Goal: Task Accomplishment & Management: Manage account settings

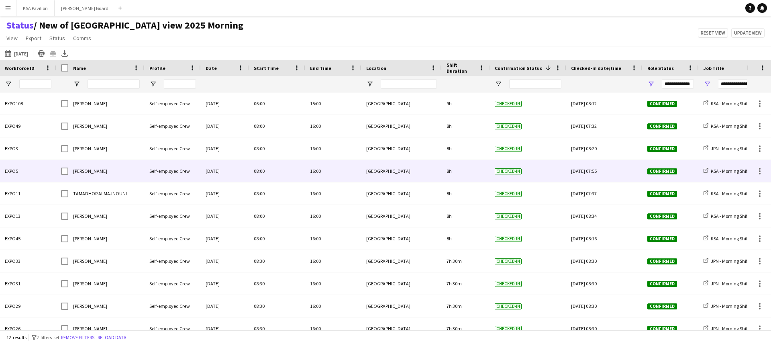
scroll to position [33, 0]
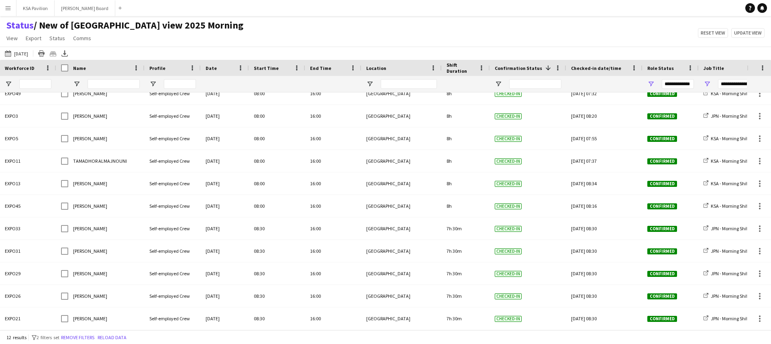
click at [157, 25] on span "/ New of [GEOGRAPHIC_DATA] view 2025 Morning" at bounding box center [139, 25] width 210 height 12
click at [195, 26] on div "Status / New of [GEOGRAPHIC_DATA] view 2025 Morning View Views Default view New…" at bounding box center [385, 32] width 771 height 27
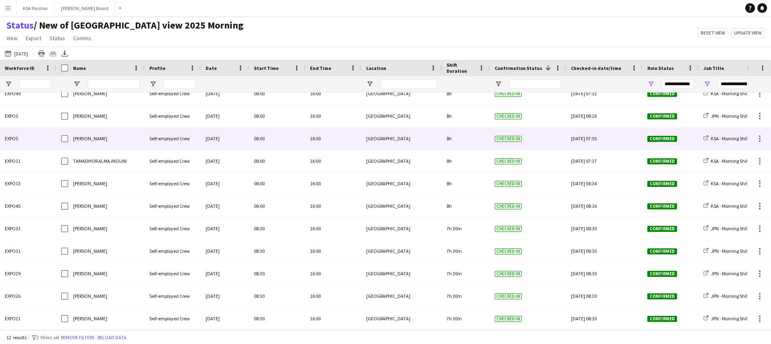
scroll to position [0, 0]
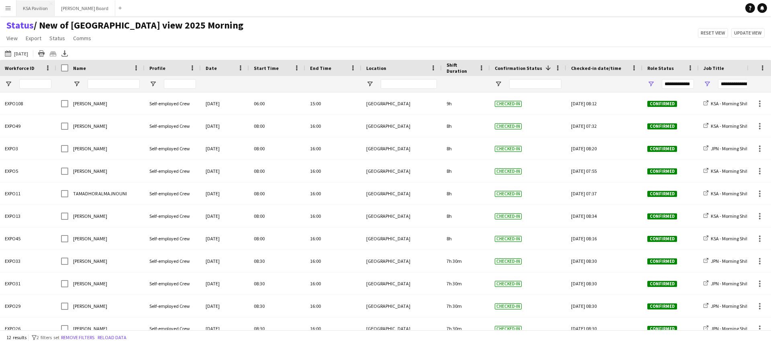
click at [27, 9] on button "KSA Pavilion Close" at bounding box center [35, 8] width 38 height 16
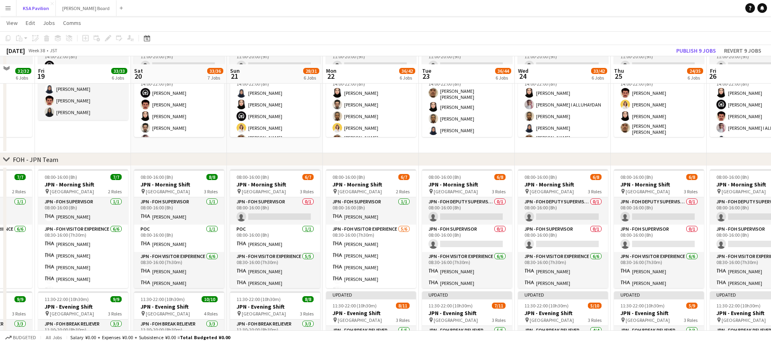
scroll to position [245, 0]
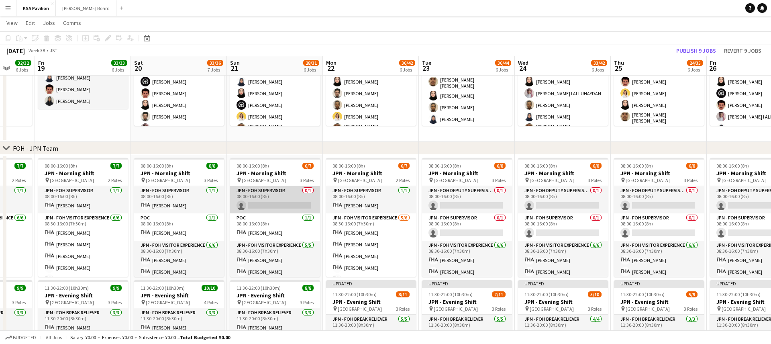
click at [275, 191] on app-card-role "JPN - FOH Supervisor 0/1 08:00-16:00 (8h) single-neutral-actions" at bounding box center [275, 199] width 90 height 27
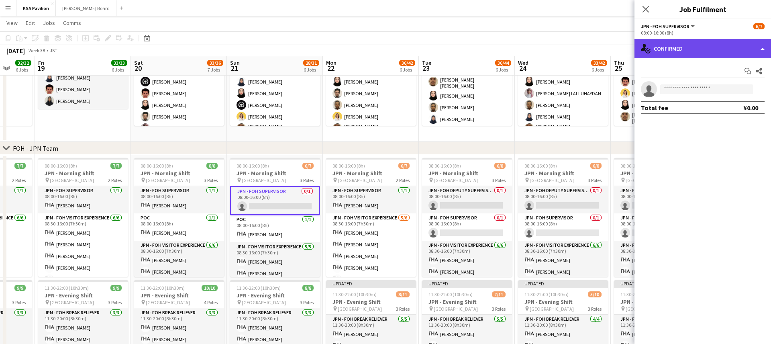
click at [767, 47] on div "single-neutral-actions-check-2 Confirmed" at bounding box center [702, 48] width 137 height 19
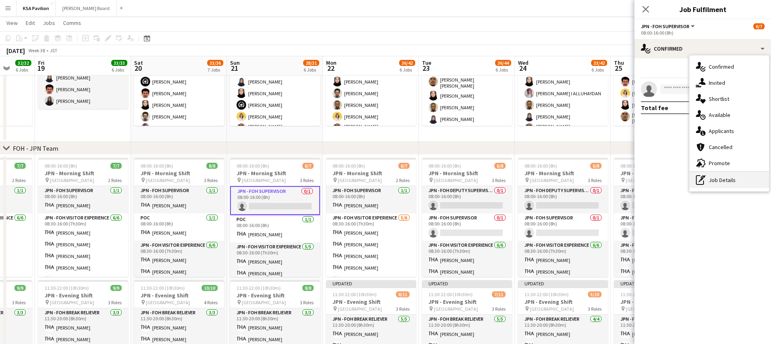
click at [718, 177] on div "pen-write Job Details" at bounding box center [729, 180] width 80 height 16
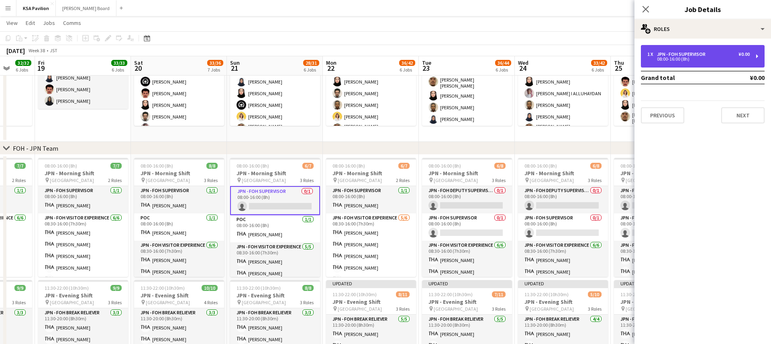
click at [754, 58] on div "1 x JPN - FOH Supervisor ¥0.00 08:00-16:00 (8h)" at bounding box center [703, 56] width 124 height 22
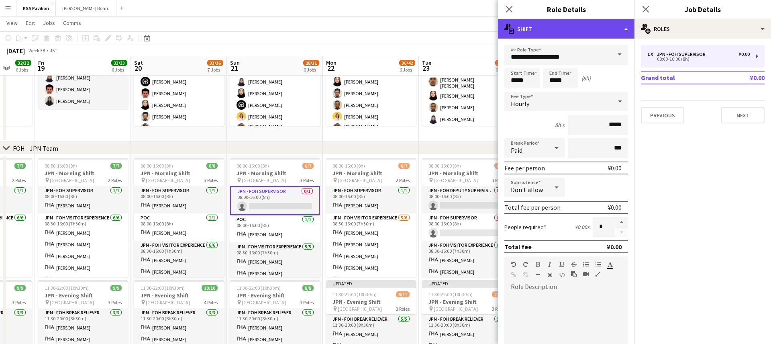
click at [623, 32] on div "multiple-actions-text Shift" at bounding box center [566, 28] width 137 height 19
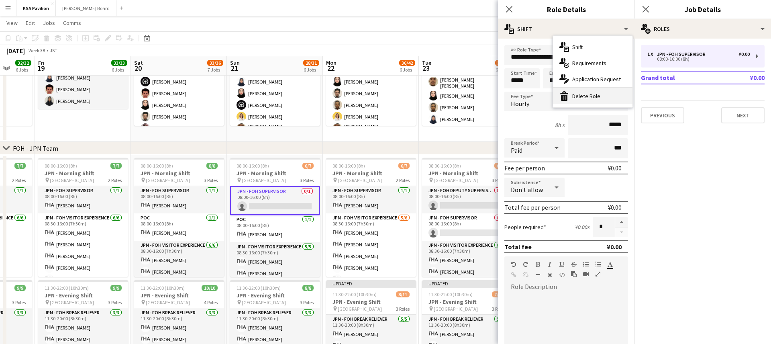
click at [595, 93] on div "bin-2 Delete Role" at bounding box center [593, 96] width 80 height 16
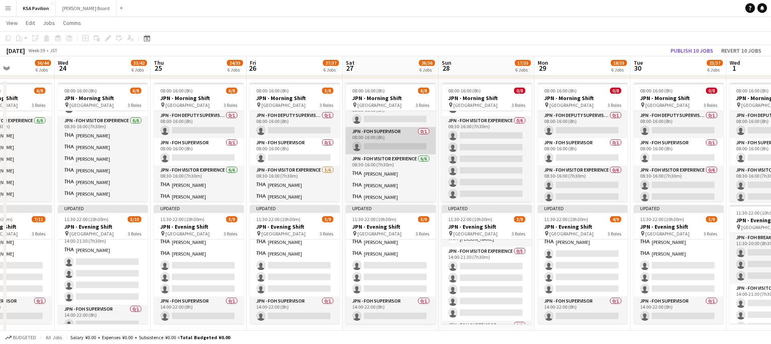
scroll to position [0, 0]
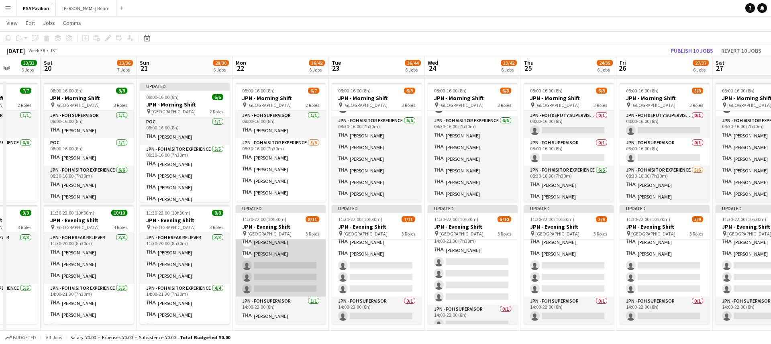
click at [299, 265] on app-card-role "JPN - FOH Visitor Experience [DATE] 14:00-21:30 (7h30m) [PERSON_NAME] [PERSON_N…" at bounding box center [281, 259] width 90 height 74
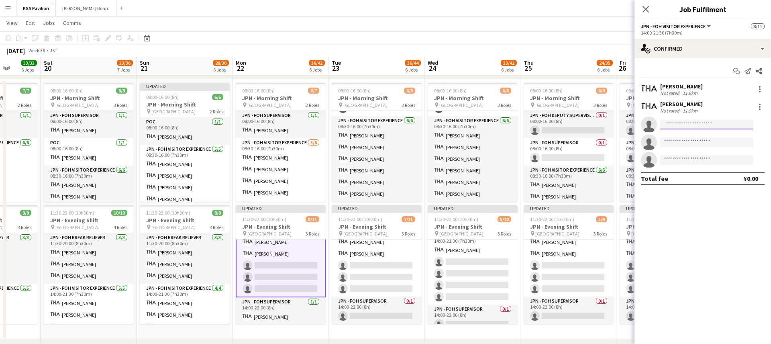
click at [685, 124] on input at bounding box center [706, 125] width 93 height 10
type input "***"
click at [703, 147] on span "[PHONE_NUMBER]" at bounding box center [707, 149] width 80 height 6
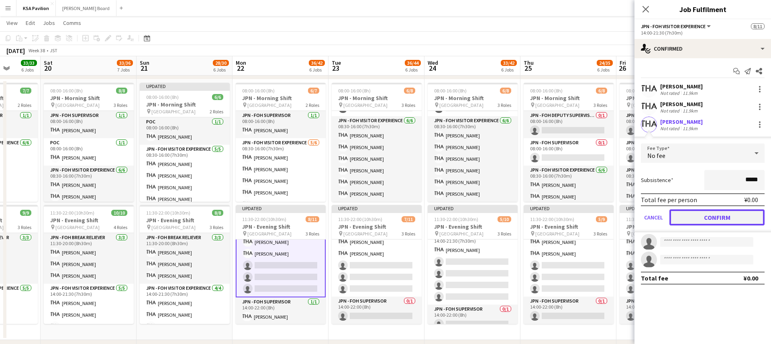
click at [715, 213] on button "Confirm" at bounding box center [716, 217] width 95 height 16
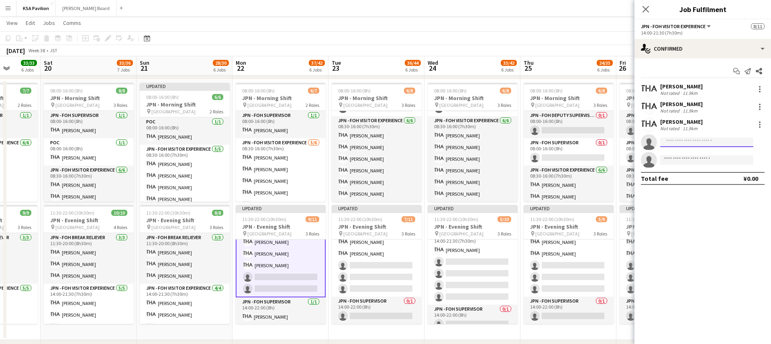
click at [706, 143] on input at bounding box center [706, 142] width 93 height 10
type input "****"
click at [695, 151] on span "[PERSON_NAME]" at bounding box center [690, 153] width 46 height 7
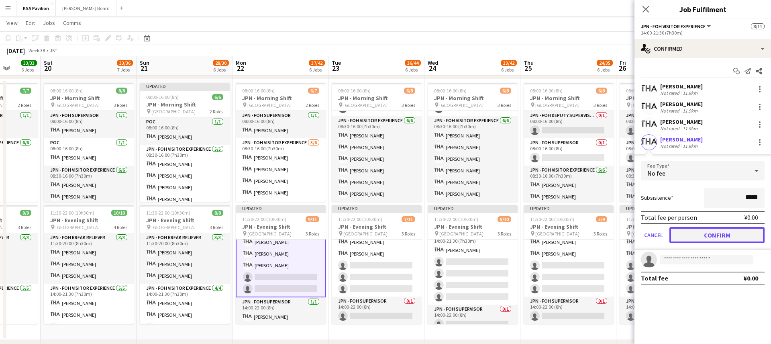
click at [704, 234] on button "Confirm" at bounding box center [716, 235] width 95 height 16
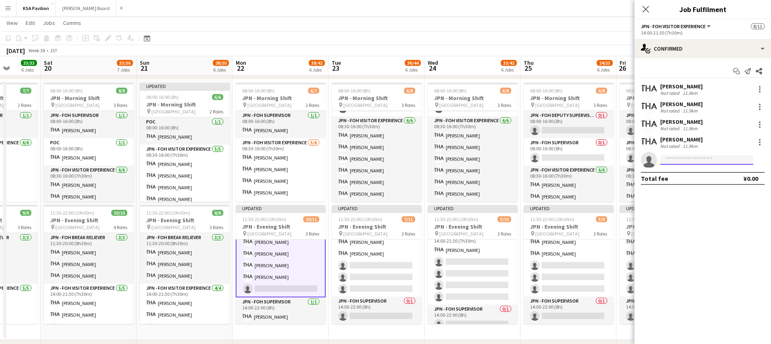
click at [683, 161] on input at bounding box center [706, 160] width 93 height 10
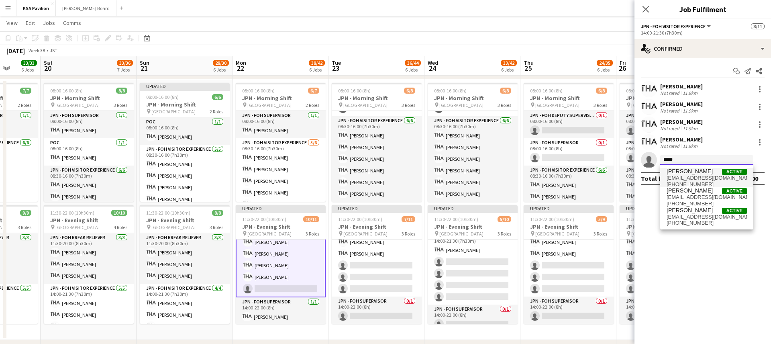
type input "*****"
click at [678, 175] on span "[EMAIL_ADDRESS][DOMAIN_NAME]" at bounding box center [707, 178] width 80 height 6
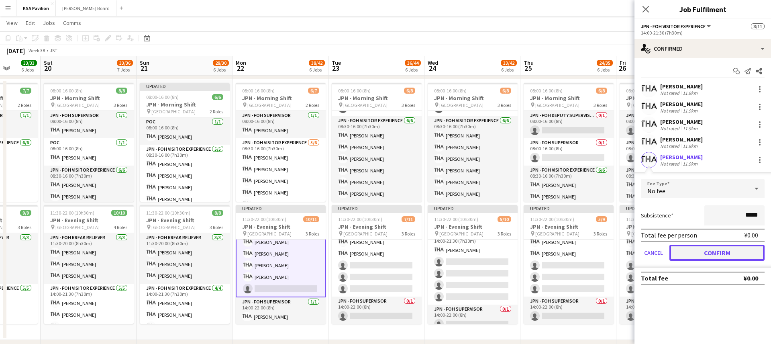
click at [713, 247] on button "Confirm" at bounding box center [716, 253] width 95 height 16
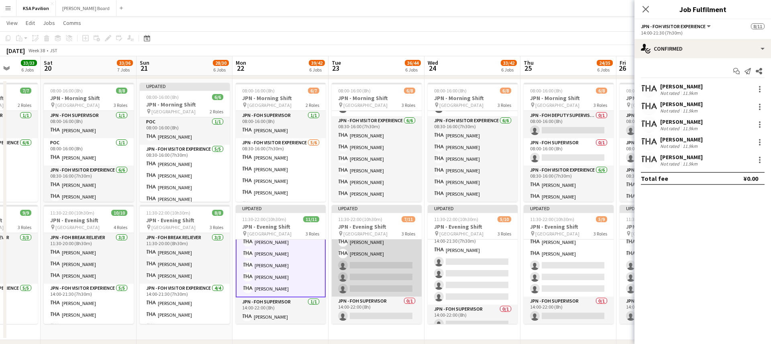
click at [399, 268] on app-card-role "JPN - FOH Visitor Experience [DATE] 14:00-21:30 (7h30m) [PERSON_NAME] [PERSON_N…" at bounding box center [377, 259] width 90 height 74
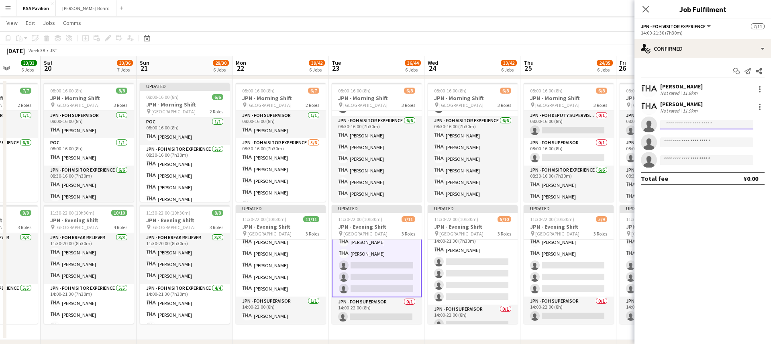
click at [680, 127] on input at bounding box center [706, 125] width 93 height 10
type input "***"
click at [690, 141] on span "[EMAIL_ADDRESS][DOMAIN_NAME]" at bounding box center [707, 142] width 80 height 6
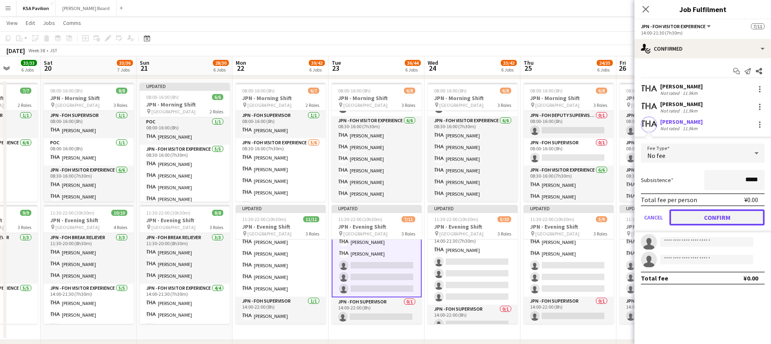
click at [713, 216] on button "Confirm" at bounding box center [716, 217] width 95 height 16
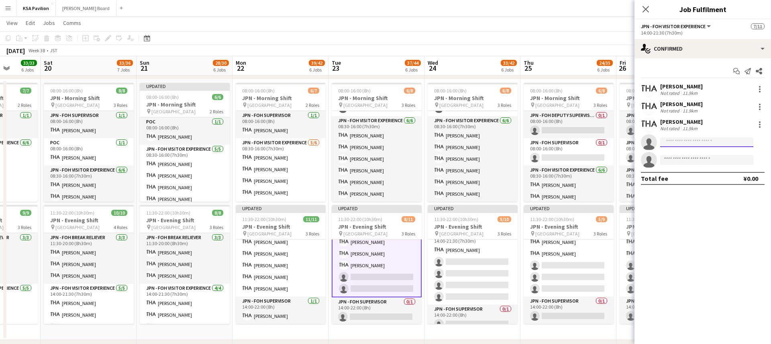
click at [682, 138] on input at bounding box center [706, 142] width 93 height 10
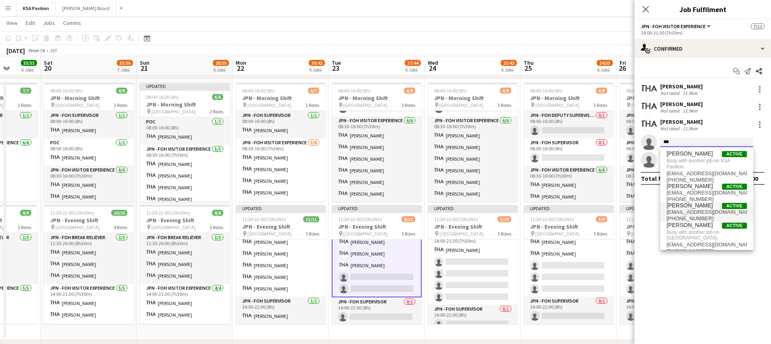
type input "***"
click at [687, 206] on span "[PERSON_NAME]" at bounding box center [690, 205] width 46 height 7
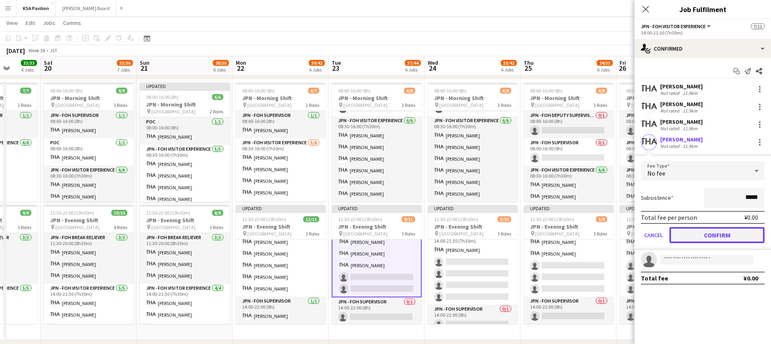
click at [718, 237] on button "Confirm" at bounding box center [716, 235] width 95 height 16
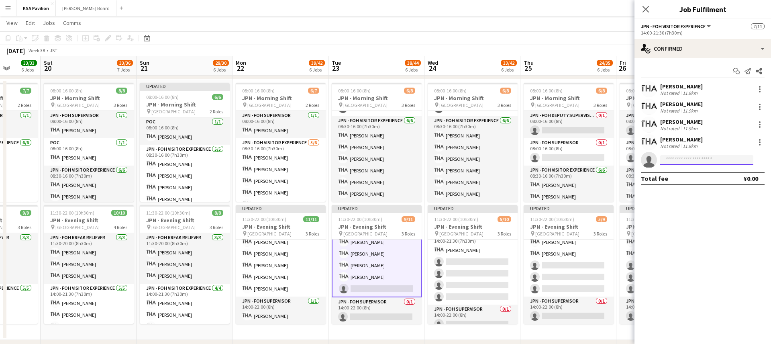
click at [679, 163] on input at bounding box center [706, 160] width 93 height 10
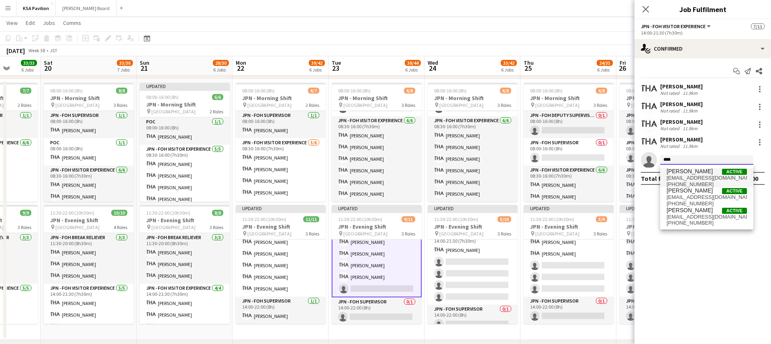
type input "****"
click at [695, 173] on span "[PERSON_NAME]" at bounding box center [690, 171] width 46 height 7
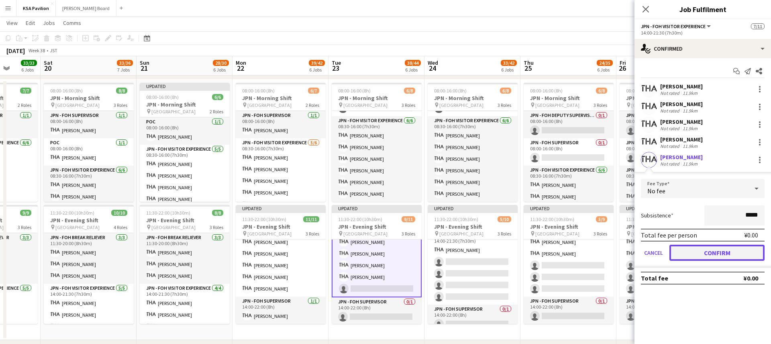
click at [707, 249] on button "Confirm" at bounding box center [716, 253] width 95 height 16
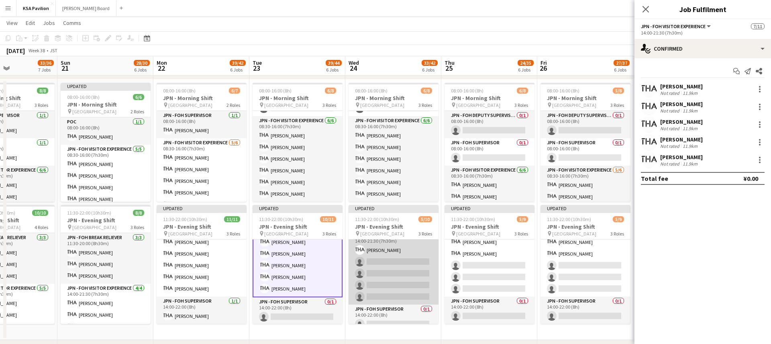
scroll to position [0, 329]
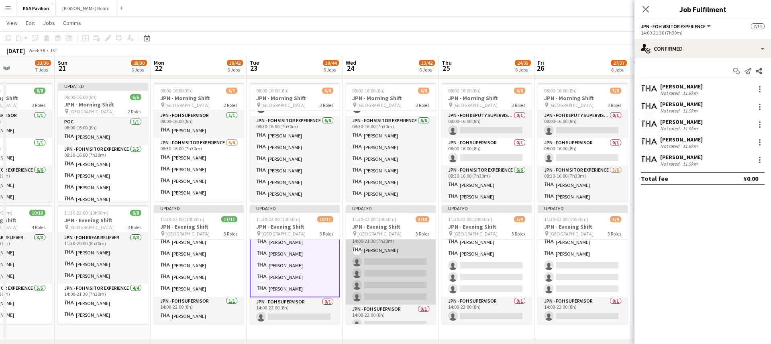
click at [385, 277] on app-card-role "JPN - FOH Visitor Experience [DATE] 14:00-21:30 (7h30m) [PERSON_NAME] single-ne…" at bounding box center [391, 267] width 90 height 74
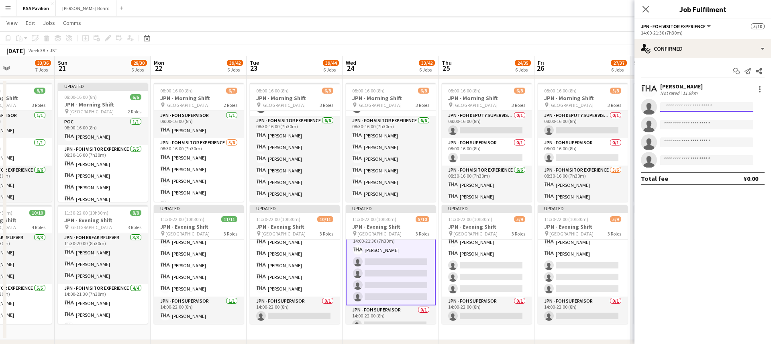
click at [710, 107] on input at bounding box center [706, 107] width 93 height 10
type input "****"
click at [688, 121] on span "[PERSON_NAME]" at bounding box center [690, 118] width 46 height 7
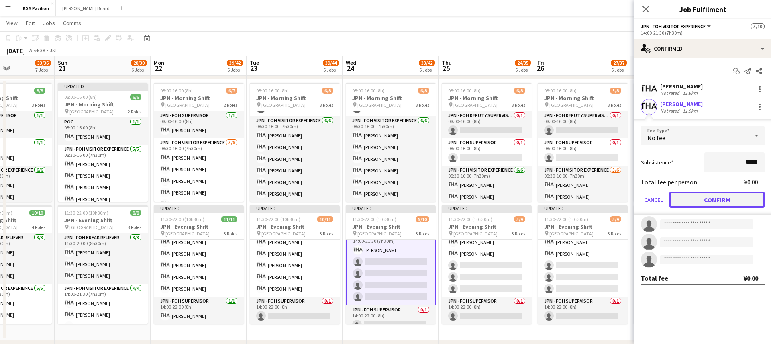
click at [707, 197] on button "Confirm" at bounding box center [716, 200] width 95 height 16
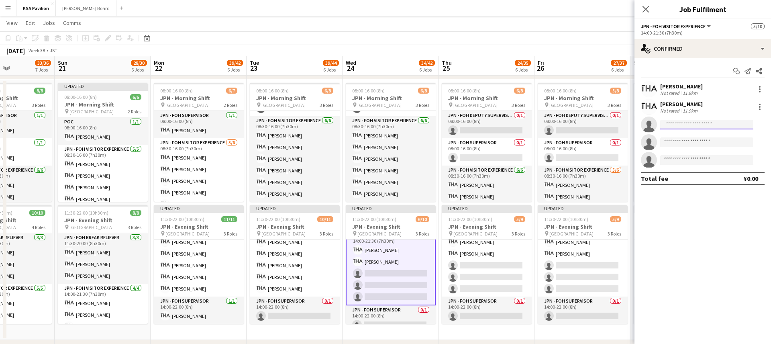
click at [680, 126] on input at bounding box center [706, 125] width 93 height 10
type input "***"
click at [694, 132] on div "[PERSON_NAME] Active [EMAIL_ADDRESS][DOMAIN_NAME] [PHONE_NUMBER]" at bounding box center [706, 142] width 93 height 26
click at [684, 149] on span "[PHONE_NUMBER]" at bounding box center [707, 149] width 80 height 6
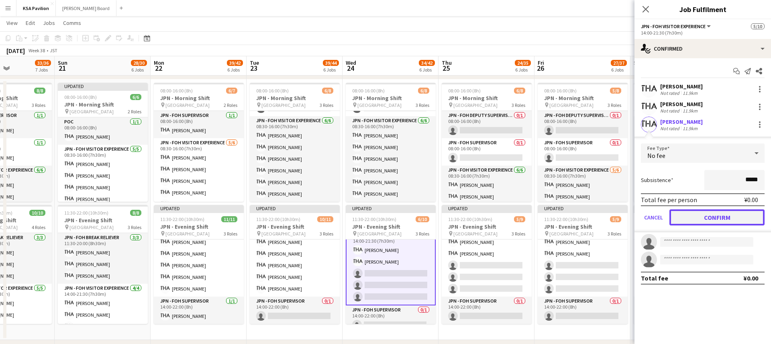
click at [696, 216] on button "Confirm" at bounding box center [716, 217] width 95 height 16
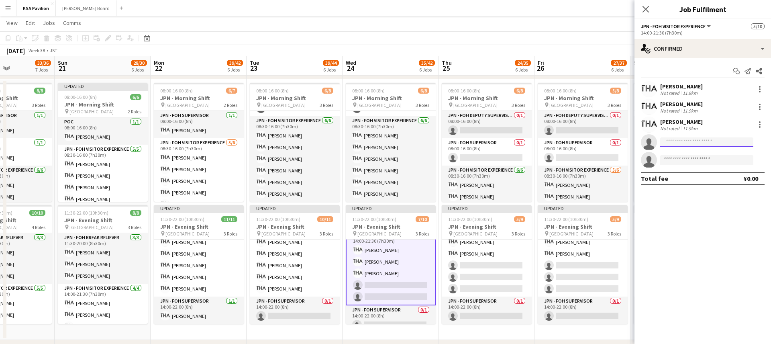
click at [680, 145] on input at bounding box center [706, 142] width 93 height 10
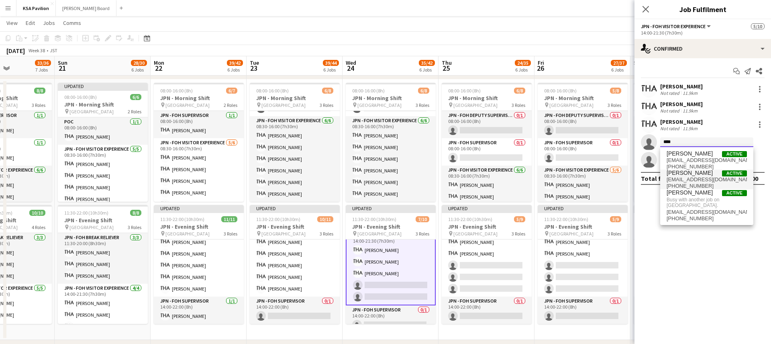
type input "****"
click at [691, 178] on span "[EMAIL_ADDRESS][DOMAIN_NAME]" at bounding box center [707, 179] width 80 height 6
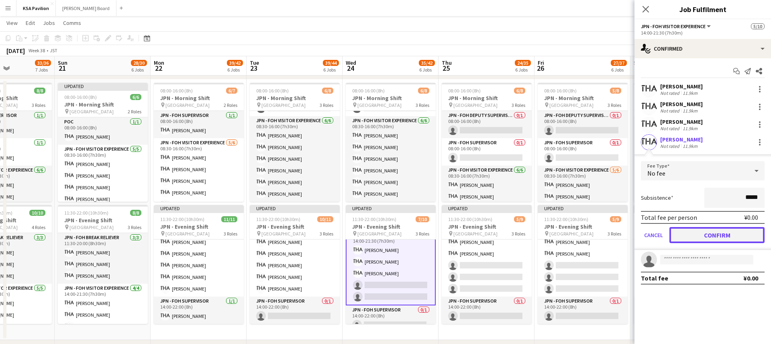
click at [709, 233] on button "Confirm" at bounding box center [716, 235] width 95 height 16
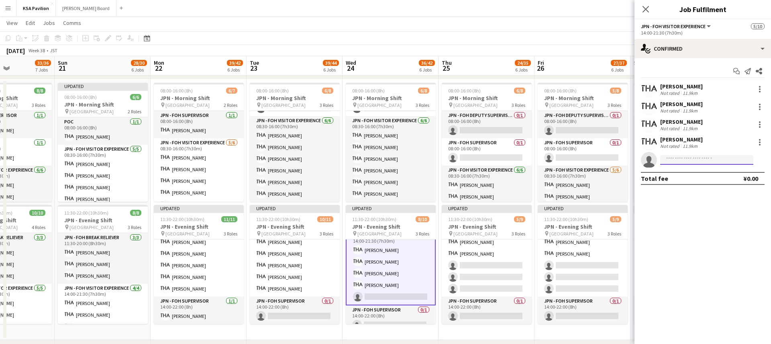
click at [692, 162] on input at bounding box center [706, 160] width 93 height 10
type input "****"
click at [685, 171] on span "[PERSON_NAME]" at bounding box center [690, 171] width 46 height 7
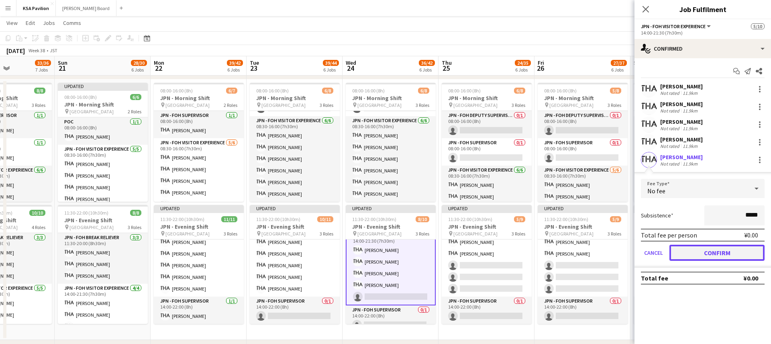
click at [695, 251] on button "Confirm" at bounding box center [716, 253] width 95 height 16
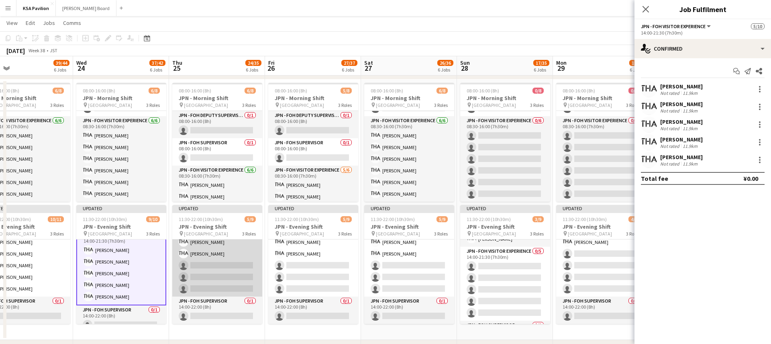
scroll to position [0, 235]
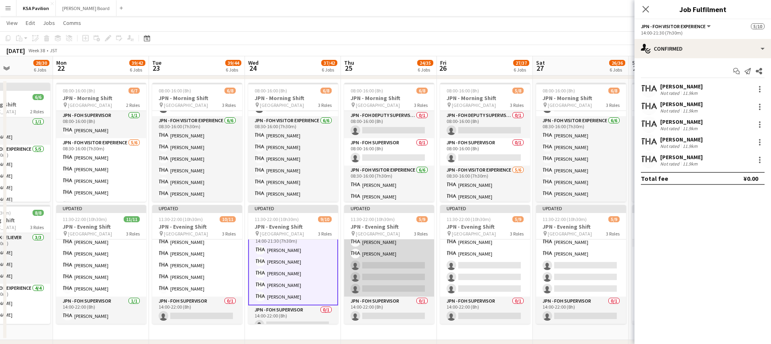
click at [399, 254] on app-card-role "JPN - FOH Visitor Experience [DATE] 14:00-21:30 (7h30m) [PERSON_NAME] [PERSON_N…" at bounding box center [389, 259] width 90 height 74
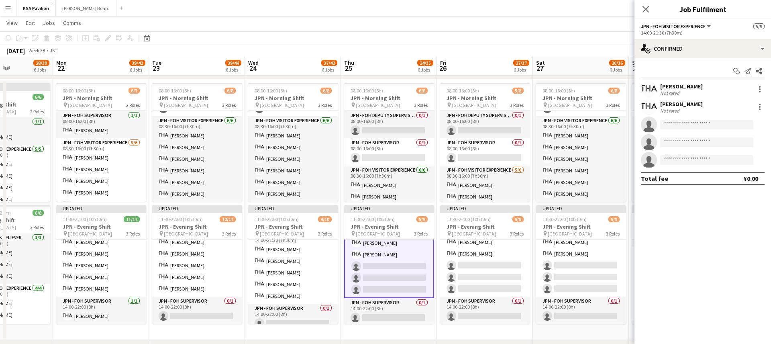
scroll to position [68, 0]
click at [687, 118] on app-invite-slot "single-neutral-actions" at bounding box center [702, 124] width 137 height 16
click at [683, 125] on input at bounding box center [706, 125] width 93 height 10
type input "*****"
click at [678, 137] on span "[PERSON_NAME]" at bounding box center [690, 136] width 46 height 7
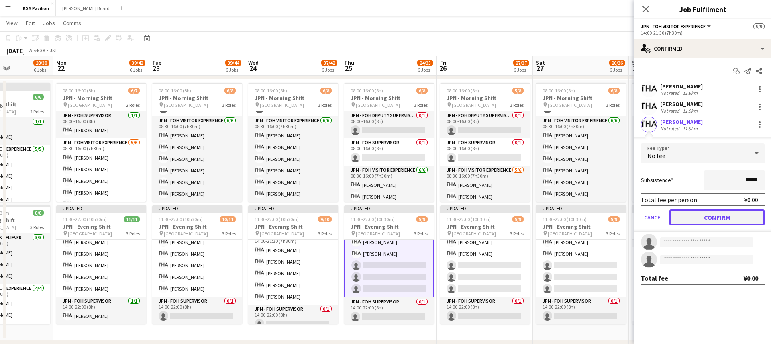
click at [694, 215] on button "Confirm" at bounding box center [716, 217] width 95 height 16
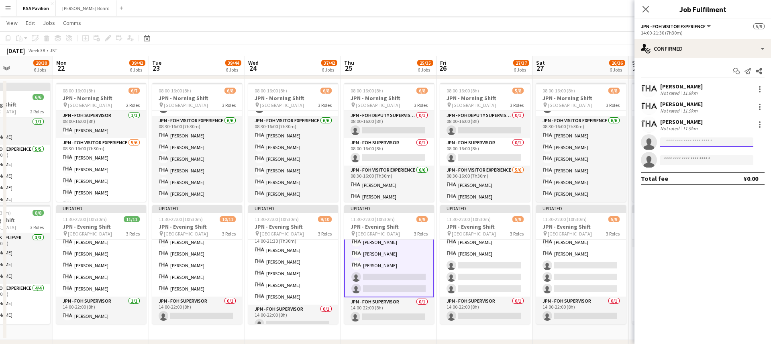
click at [679, 145] on input at bounding box center [706, 142] width 93 height 10
type input "****"
click at [692, 157] on span "[EMAIL_ADDRESS][DOMAIN_NAME]" at bounding box center [707, 160] width 80 height 6
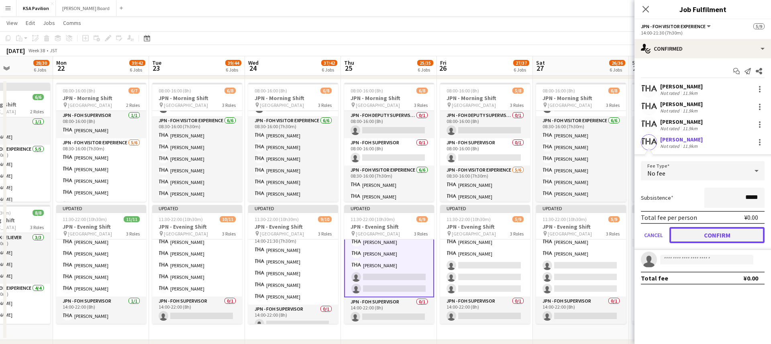
click at [696, 237] on button "Confirm" at bounding box center [716, 235] width 95 height 16
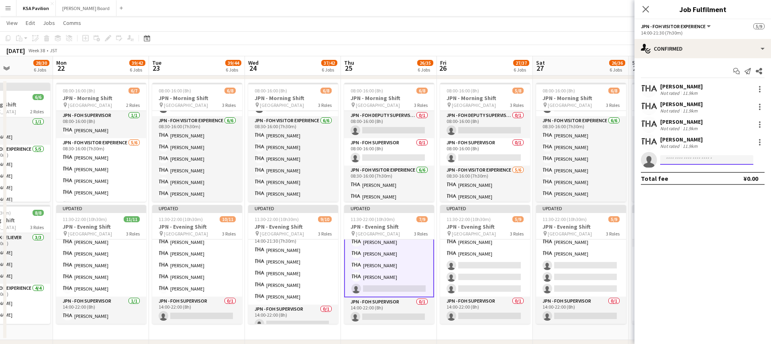
click at [683, 162] on input at bounding box center [706, 160] width 93 height 10
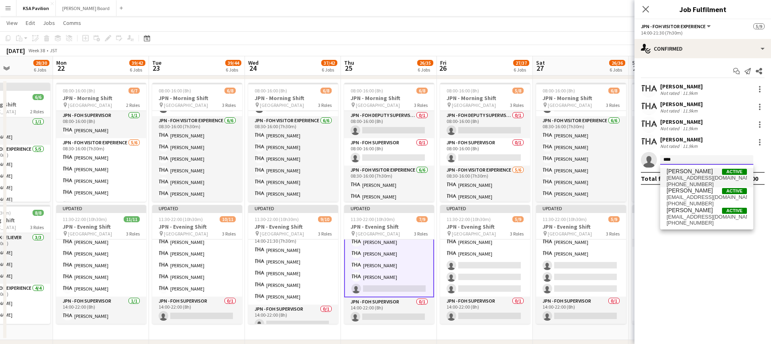
type input "****"
click at [684, 174] on span "[PERSON_NAME]" at bounding box center [690, 171] width 46 height 7
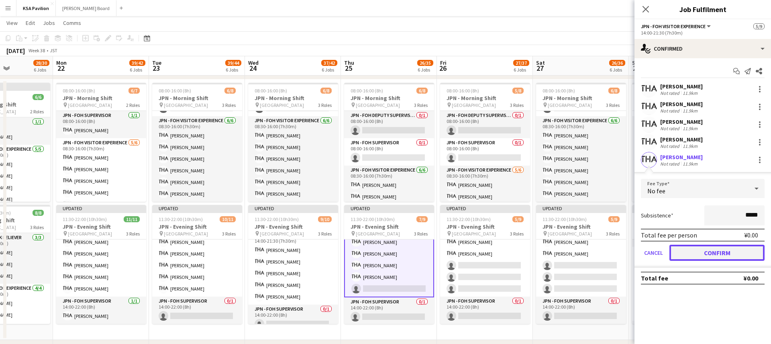
click at [693, 250] on button "Confirm" at bounding box center [716, 253] width 95 height 16
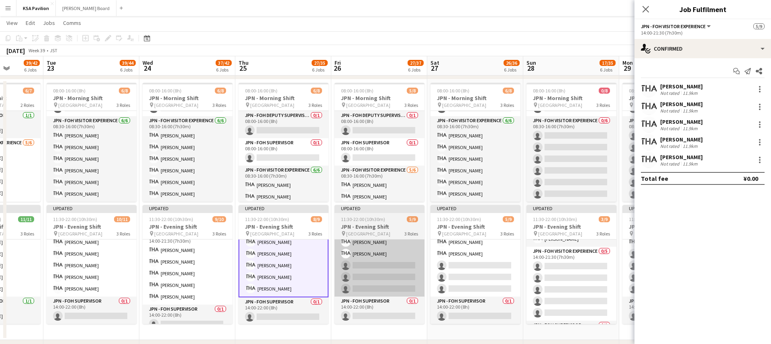
scroll to position [0, 346]
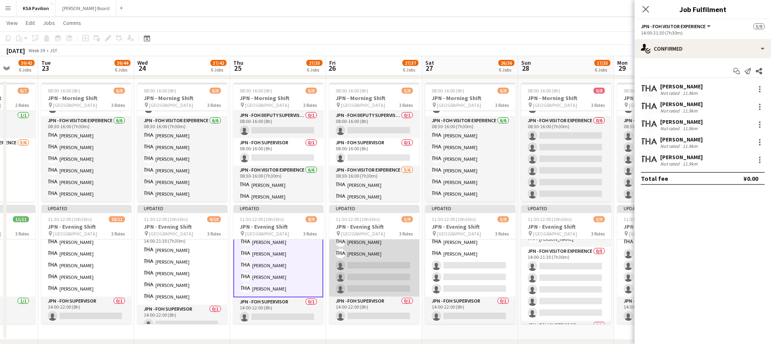
click at [384, 262] on app-card-role "JPN - FOH Visitor Experience [DATE] 14:00-21:30 (7h30m) [PERSON_NAME] [PERSON_N…" at bounding box center [374, 259] width 90 height 74
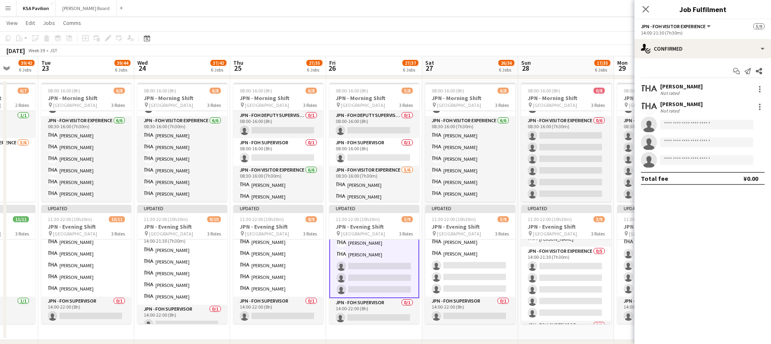
scroll to position [68, 0]
click at [683, 125] on input at bounding box center [706, 125] width 93 height 10
type input "****"
click at [685, 135] on span "[PERSON_NAME]" at bounding box center [690, 136] width 46 height 7
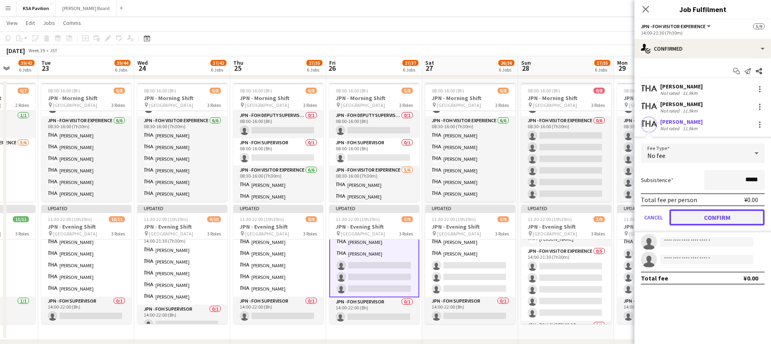
click at [702, 222] on button "Confirm" at bounding box center [716, 217] width 95 height 16
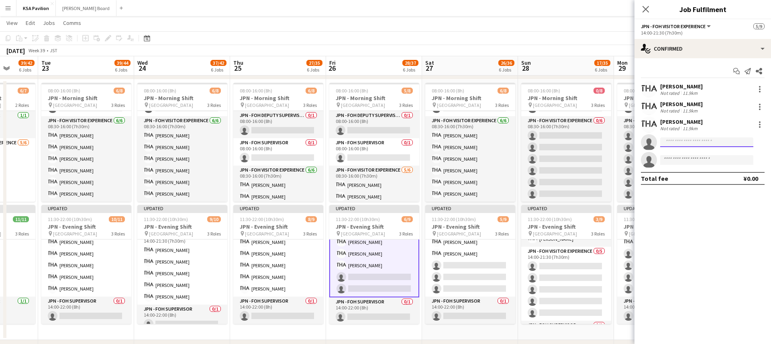
click at [680, 141] on input at bounding box center [706, 142] width 93 height 10
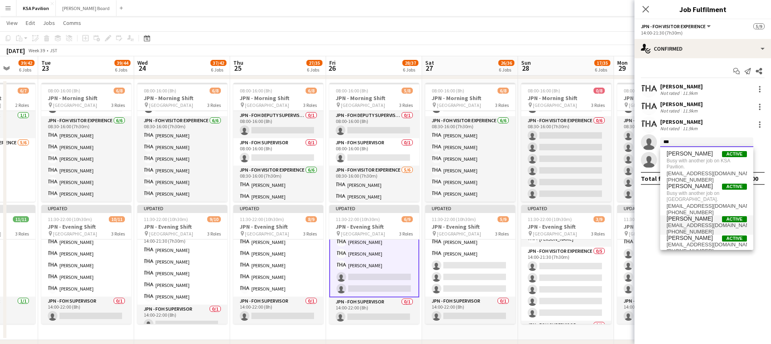
type input "***"
click at [692, 228] on span "[PHONE_NUMBER]" at bounding box center [707, 231] width 80 height 6
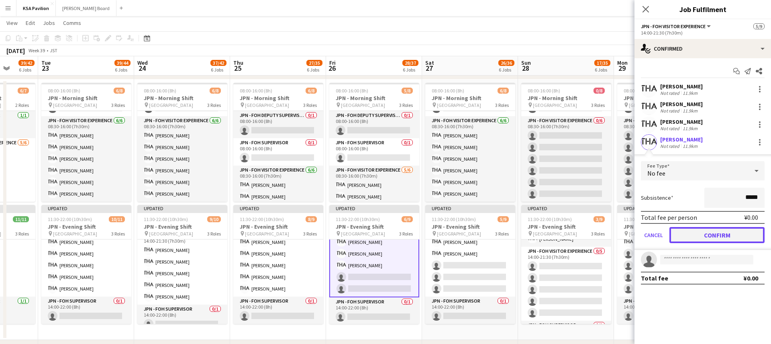
click at [702, 236] on button "Confirm" at bounding box center [716, 235] width 95 height 16
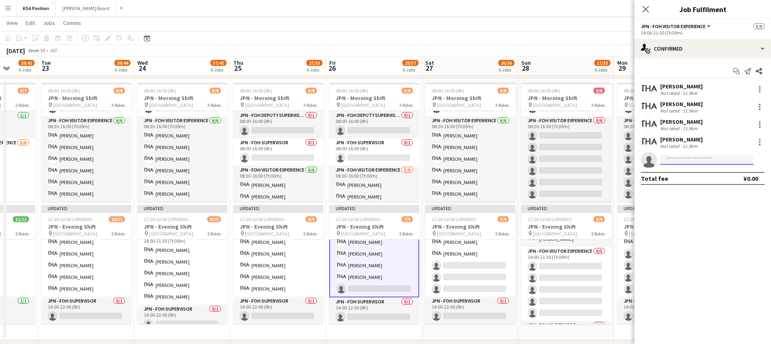
click at [686, 161] on input at bounding box center [706, 160] width 93 height 10
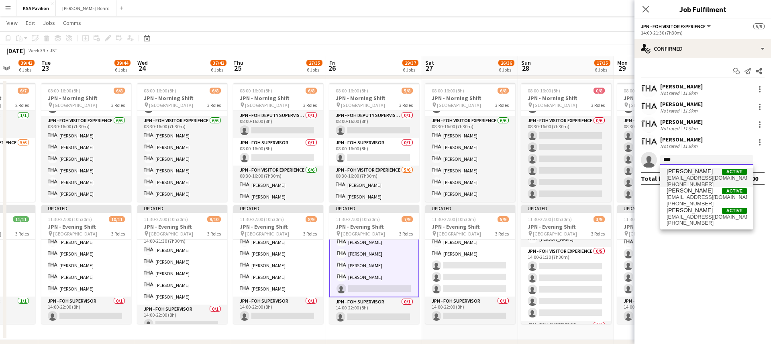
type input "****"
click at [677, 176] on span "[EMAIL_ADDRESS][DOMAIN_NAME]" at bounding box center [707, 178] width 80 height 6
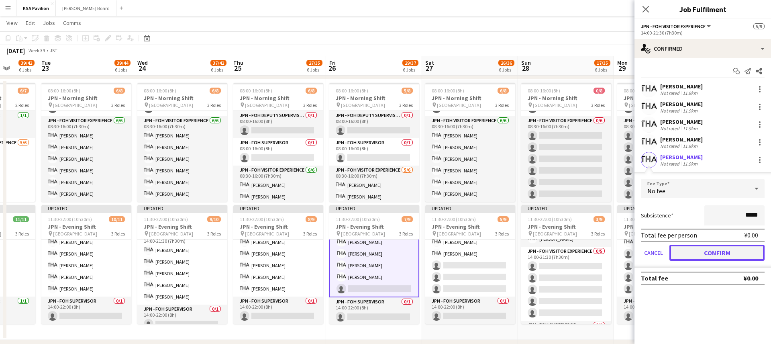
click at [699, 249] on button "Confirm" at bounding box center [716, 253] width 95 height 16
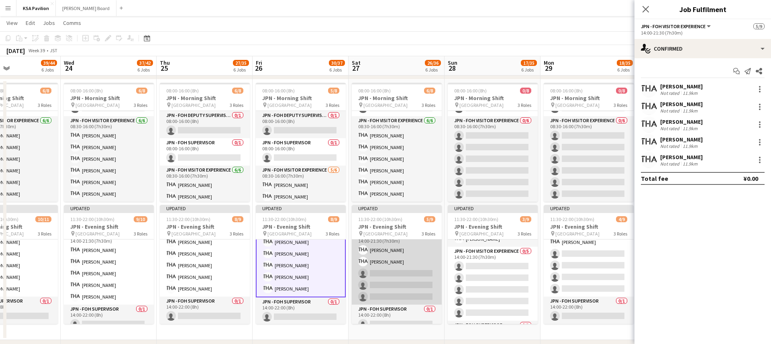
scroll to position [55, 0]
click at [388, 287] on app-card-role "JPN - FOH Visitor Experience [DATE] 14:00-21:30 (7h30m) [PERSON_NAME] [PERSON_N…" at bounding box center [397, 272] width 90 height 74
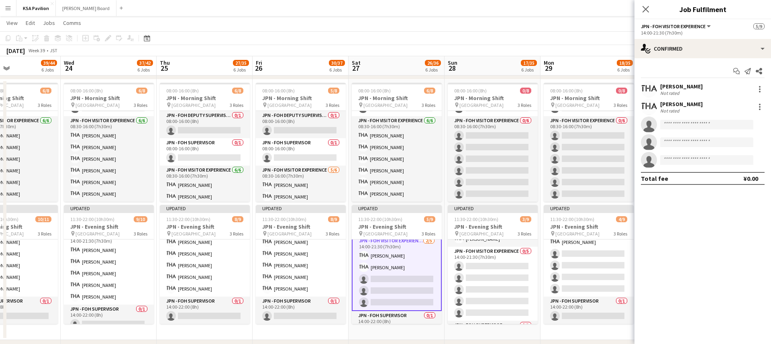
scroll to position [55, 0]
click at [677, 122] on input at bounding box center [706, 125] width 93 height 10
type input "****"
click at [681, 135] on span "[PERSON_NAME]" at bounding box center [690, 136] width 46 height 7
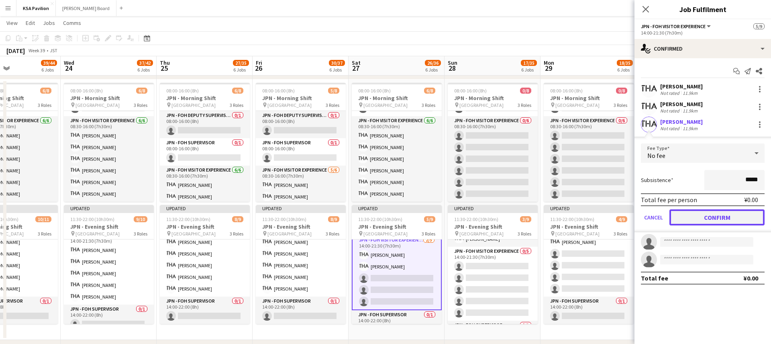
click at [692, 217] on button "Confirm" at bounding box center [716, 217] width 95 height 16
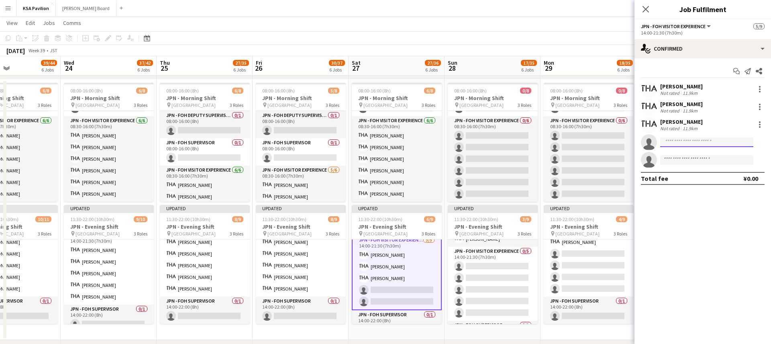
click at [683, 147] on body "Menu Boards Boards Boards All jobs Status Workforce Workforce My Workforce Recr…" at bounding box center [385, 131] width 771 height 902
type input "****"
click at [679, 152] on span "[PERSON_NAME]" at bounding box center [690, 153] width 46 height 7
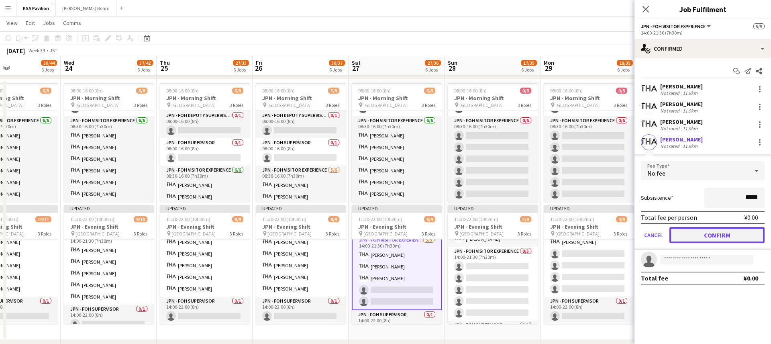
click at [697, 229] on button "Confirm" at bounding box center [716, 235] width 95 height 16
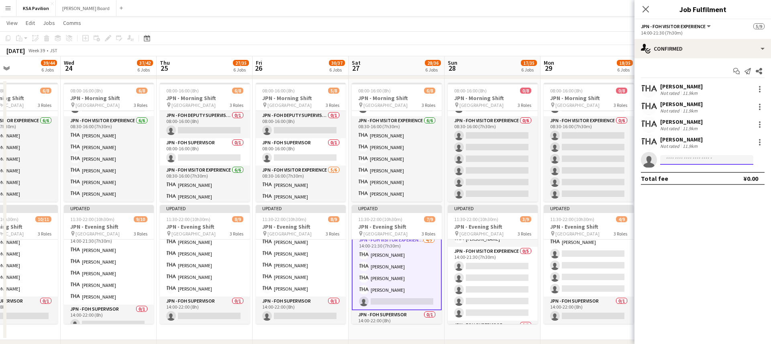
click at [697, 158] on input at bounding box center [706, 160] width 93 height 10
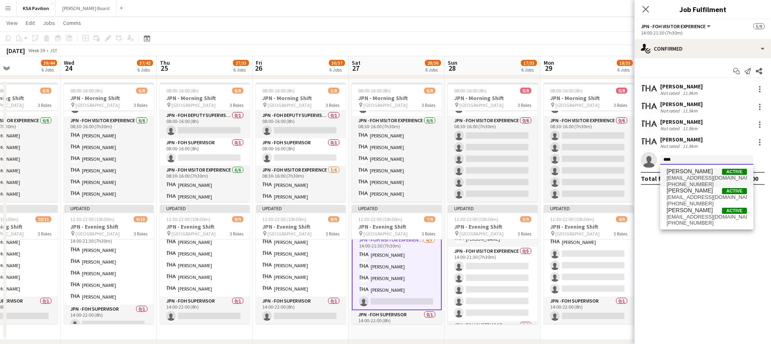
type input "****"
click at [694, 173] on span "[PERSON_NAME]" at bounding box center [690, 171] width 46 height 7
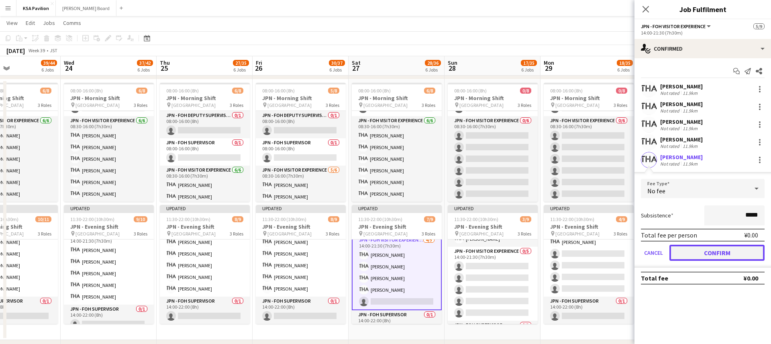
click at [704, 253] on button "Confirm" at bounding box center [716, 253] width 95 height 16
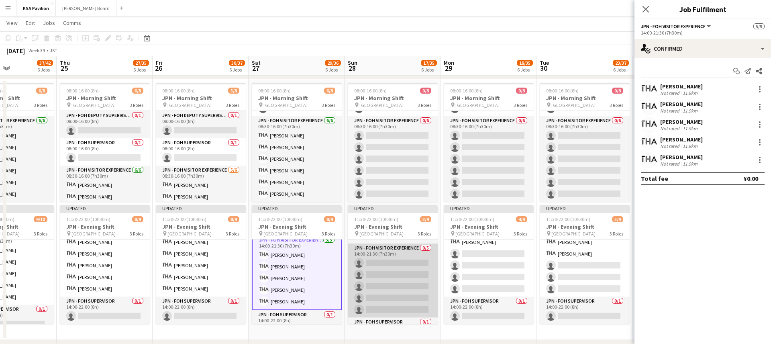
scroll to position [45, 0]
click at [393, 283] on app-card-role "JPN - FOH Visitor Experience 0/5 14:00-21:30 (7h30m) single-neutral-actions sin…" at bounding box center [393, 282] width 90 height 74
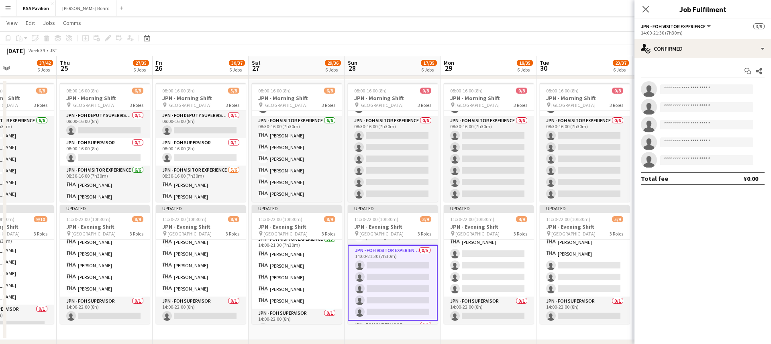
scroll to position [55, 0]
click at [693, 86] on input at bounding box center [706, 89] width 93 height 10
type input "***"
click at [700, 105] on span "[EMAIL_ADDRESS][DOMAIN_NAME]" at bounding box center [707, 107] width 80 height 6
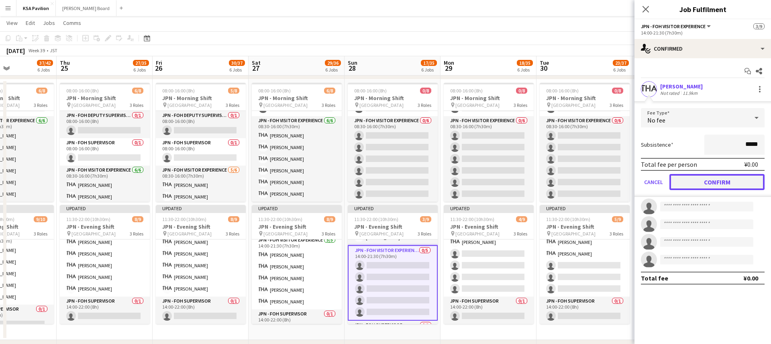
click at [705, 185] on button "Confirm" at bounding box center [716, 182] width 95 height 16
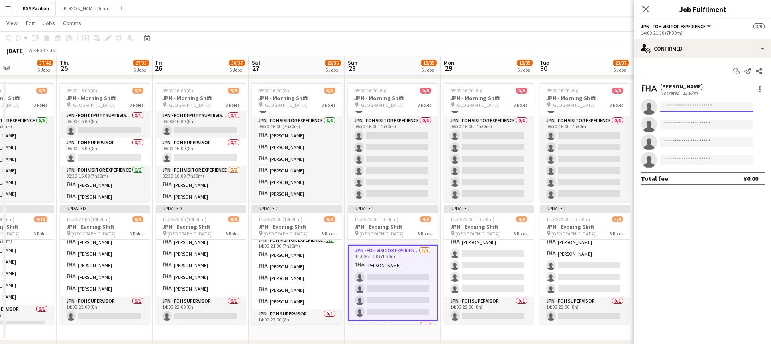
click at [683, 104] on input at bounding box center [706, 107] width 93 height 10
type input "***"
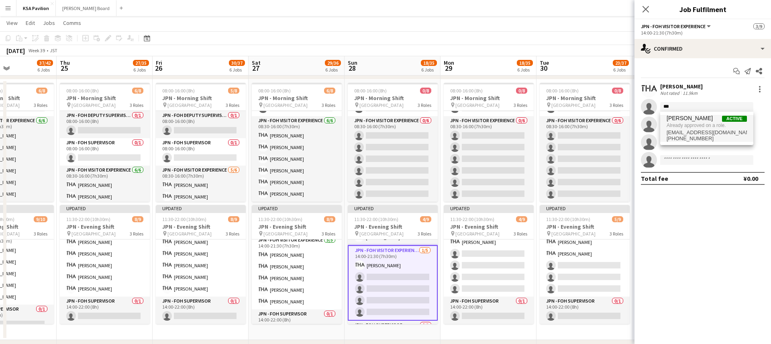
click at [699, 124] on span "Already approved on a role." at bounding box center [707, 125] width 80 height 7
type input "***"
click at [694, 125] on span "[EMAIL_ADDRESS][DOMAIN_NAME]" at bounding box center [707, 125] width 80 height 6
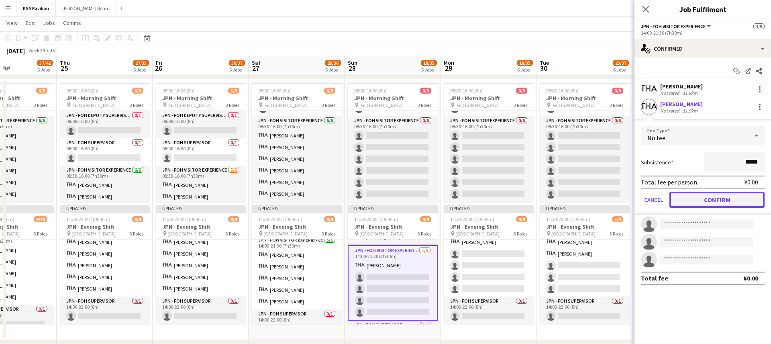
click at [711, 197] on button "Confirm" at bounding box center [716, 200] width 95 height 16
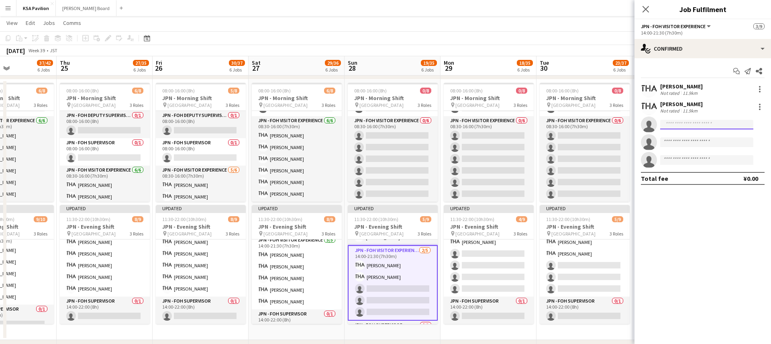
click at [689, 122] on input at bounding box center [706, 125] width 93 height 10
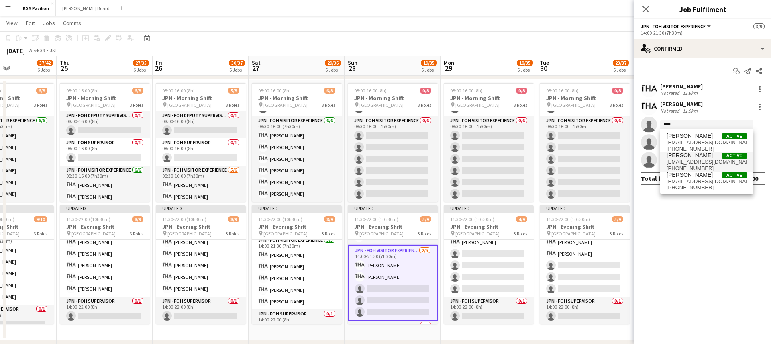
type input "****"
click at [693, 160] on span "[EMAIL_ADDRESS][DOMAIN_NAME]" at bounding box center [707, 162] width 80 height 6
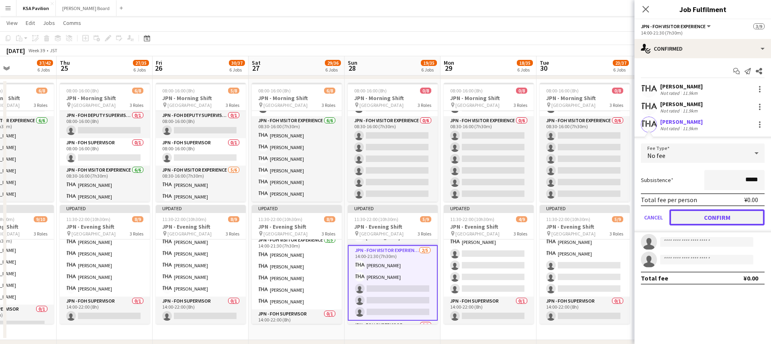
click at [698, 220] on button "Confirm" at bounding box center [716, 217] width 95 height 16
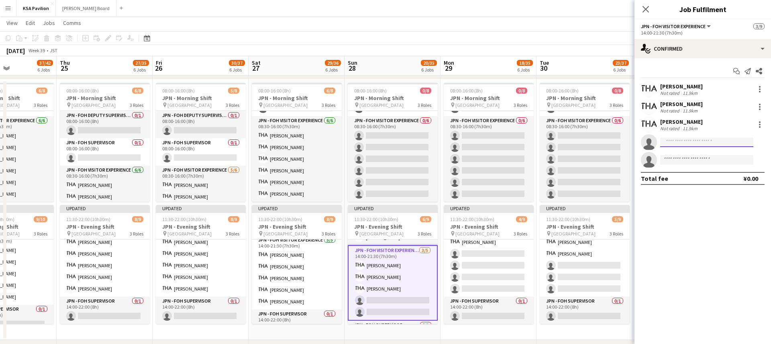
click at [689, 146] on input at bounding box center [706, 142] width 93 height 10
type input "****"
click at [683, 150] on span "[PERSON_NAME]" at bounding box center [690, 153] width 46 height 7
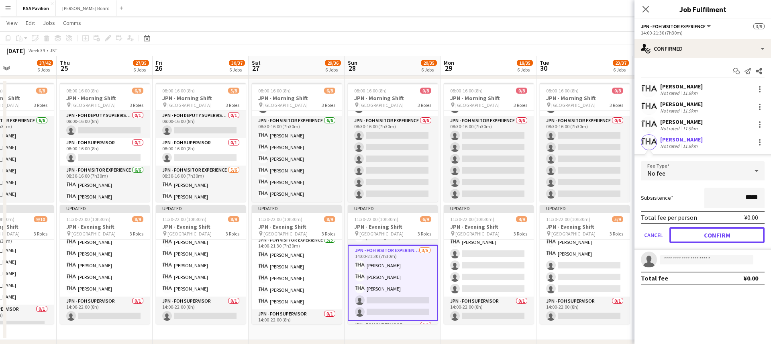
click at [708, 228] on button "Confirm" at bounding box center [716, 235] width 95 height 16
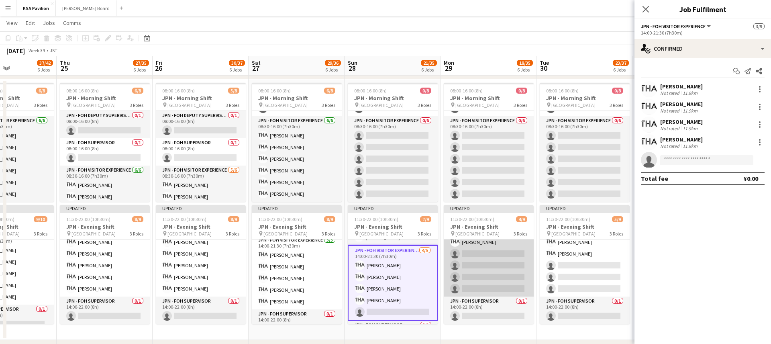
click at [490, 261] on app-card-role "JPN - FOH Visitor Experience [DATE] 14:00-21:30 (7h30m) [PERSON_NAME] single-ne…" at bounding box center [489, 259] width 90 height 74
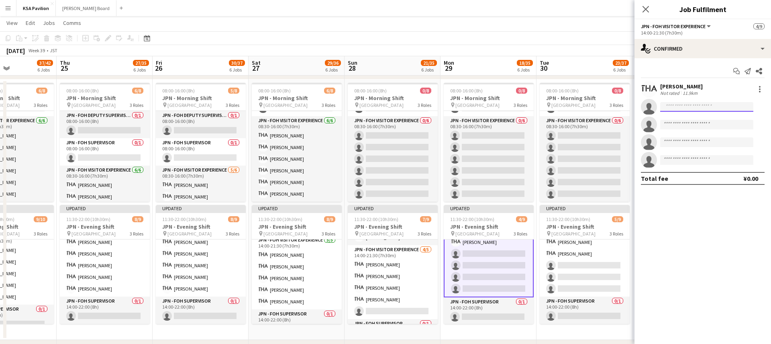
click at [693, 106] on input at bounding box center [706, 107] width 93 height 10
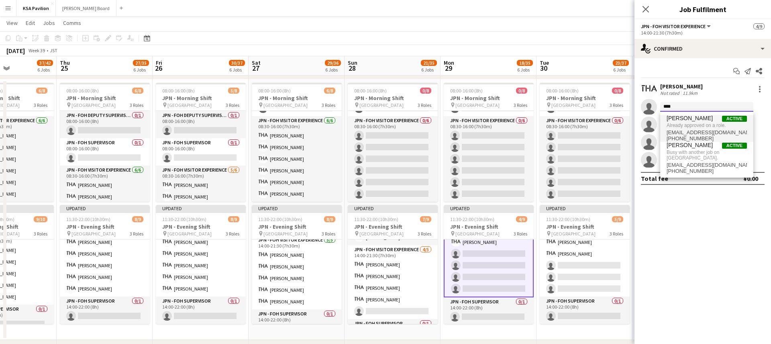
type input "****"
click at [685, 119] on span "[PERSON_NAME]" at bounding box center [690, 118] width 46 height 7
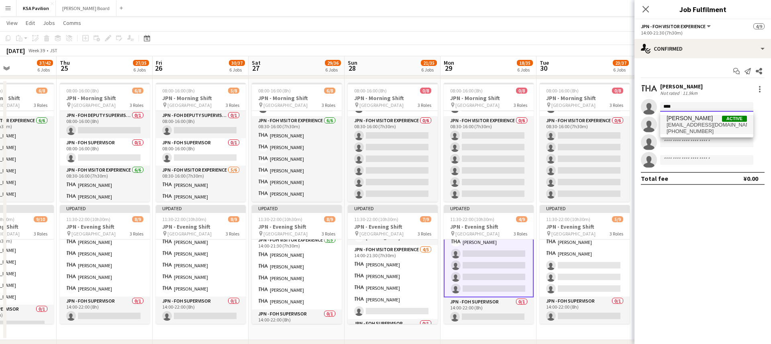
type input "****"
click at [701, 118] on span "[PERSON_NAME]" at bounding box center [690, 118] width 46 height 7
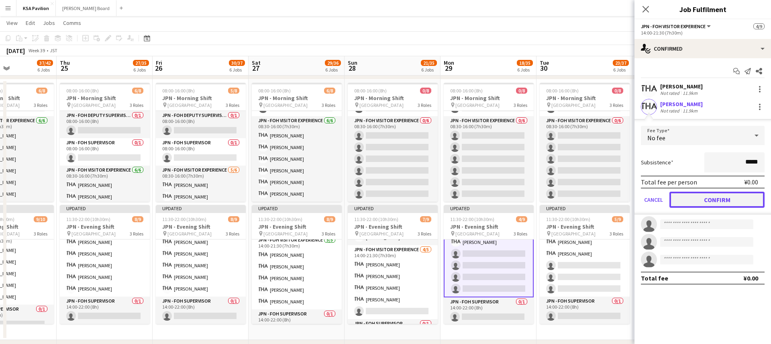
click at [715, 201] on button "Confirm" at bounding box center [716, 200] width 95 height 16
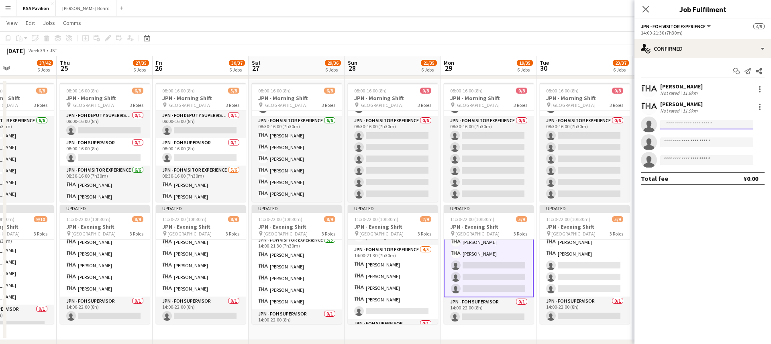
click at [689, 126] on input at bounding box center [706, 125] width 93 height 10
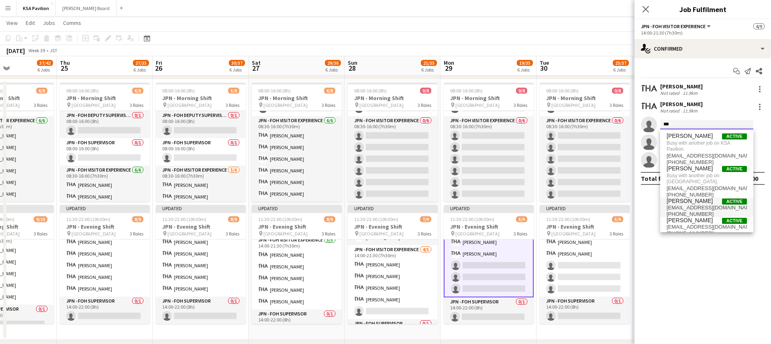
type input "***"
click at [692, 208] on span "[EMAIL_ADDRESS][DOMAIN_NAME]" at bounding box center [707, 207] width 80 height 6
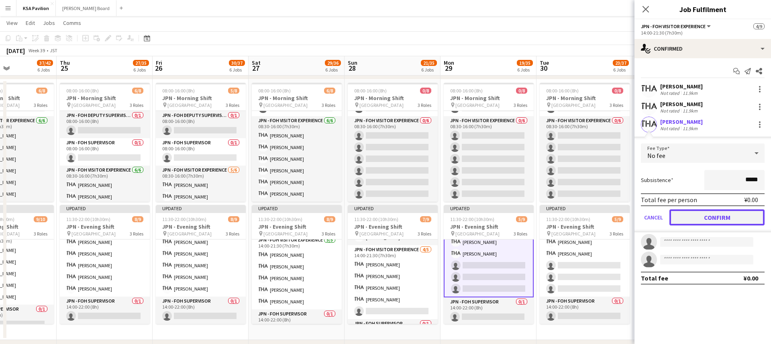
click at [698, 211] on button "Confirm" at bounding box center [716, 217] width 95 height 16
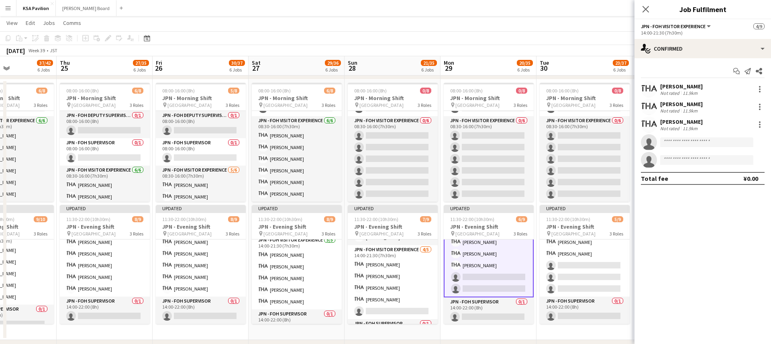
scroll to position [69, 0]
click at [714, 144] on input at bounding box center [706, 142] width 93 height 10
type input "****"
click at [696, 156] on span "[PERSON_NAME]" at bounding box center [690, 153] width 46 height 7
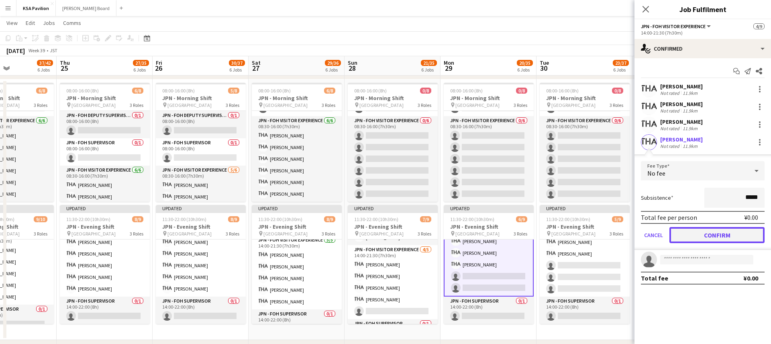
click at [693, 232] on button "Confirm" at bounding box center [716, 235] width 95 height 16
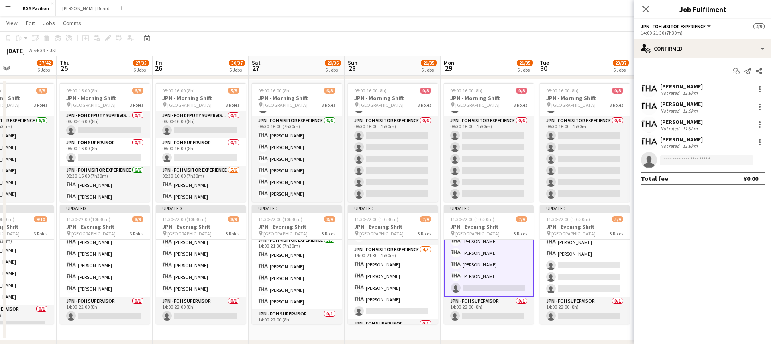
click at [682, 165] on app-invite-slot "single-neutral-actions" at bounding box center [702, 160] width 137 height 16
click at [682, 162] on input at bounding box center [706, 160] width 93 height 10
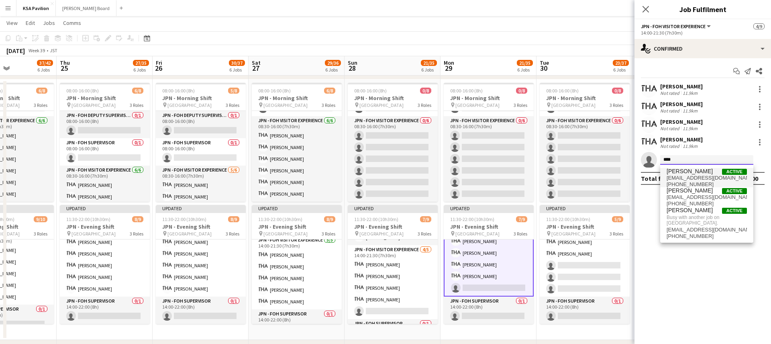
type input "****"
click at [694, 177] on span "[EMAIL_ADDRESS][DOMAIN_NAME]" at bounding box center [707, 178] width 80 height 6
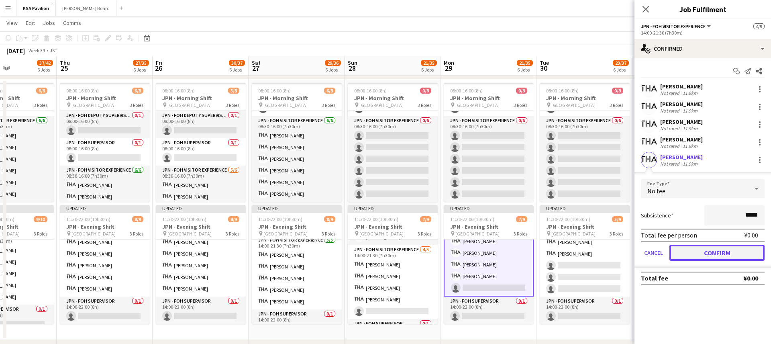
click at [703, 251] on button "Confirm" at bounding box center [716, 253] width 95 height 16
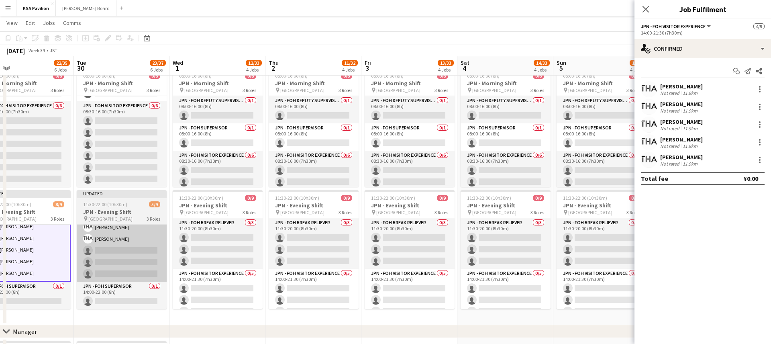
scroll to position [0, 221]
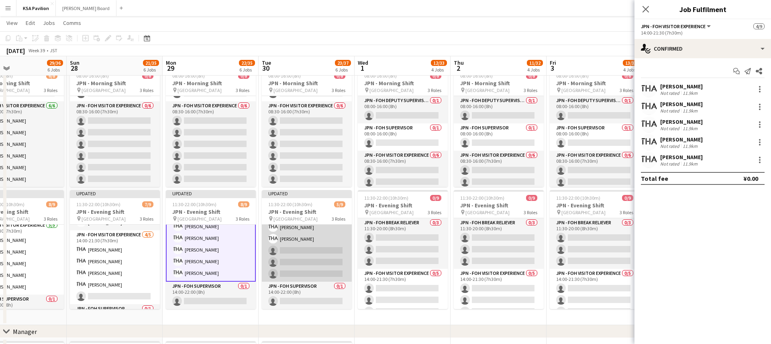
click at [305, 251] on app-card-role "JPN - FOH Visitor Experience [DATE] 14:00-21:30 (7h30m) [PERSON_NAME] [PERSON_N…" at bounding box center [307, 245] width 90 height 74
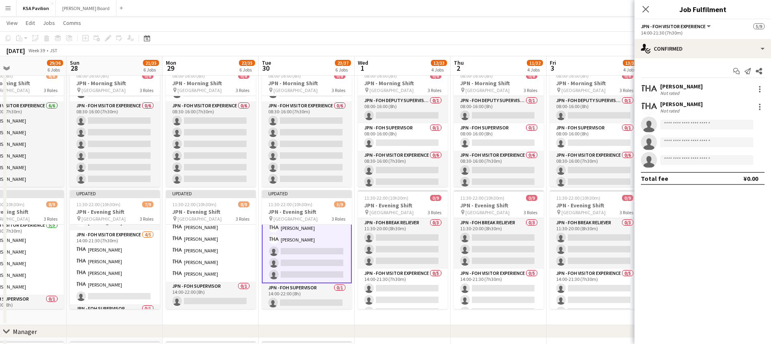
scroll to position [68, 0]
click at [703, 123] on input at bounding box center [706, 125] width 93 height 10
type input "****"
click at [697, 135] on span "[PERSON_NAME]" at bounding box center [690, 136] width 46 height 7
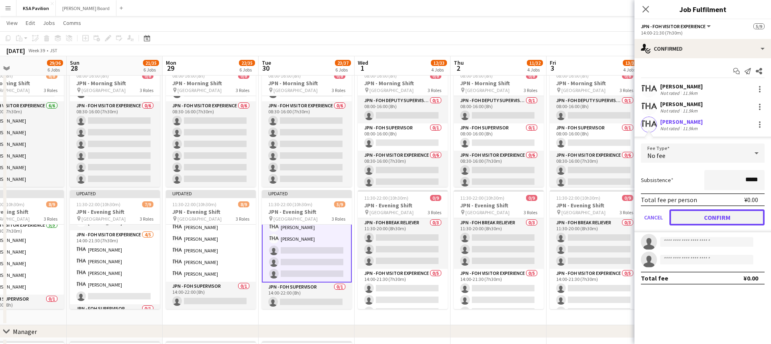
click at [703, 219] on button "Confirm" at bounding box center [716, 217] width 95 height 16
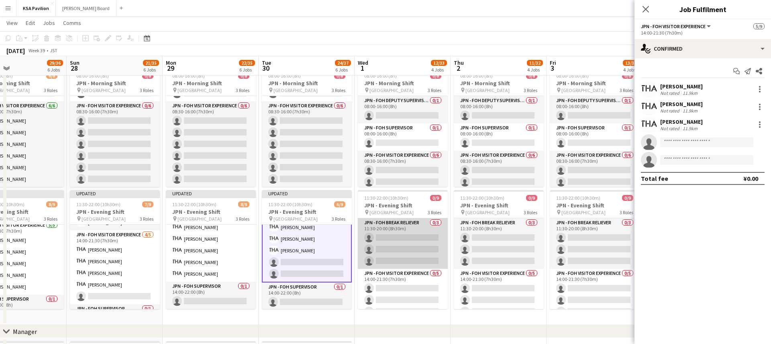
click at [410, 254] on app-card-role "JPN - FOH Break Reliever 0/3 11:30-20:00 (8h30m) single-neutral-actions single-…" at bounding box center [403, 243] width 90 height 51
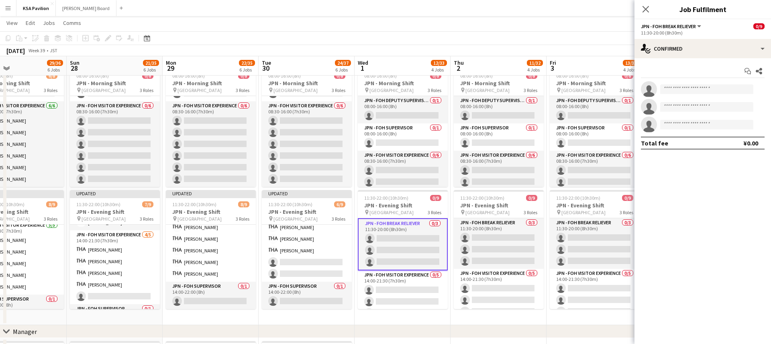
scroll to position [67, 0]
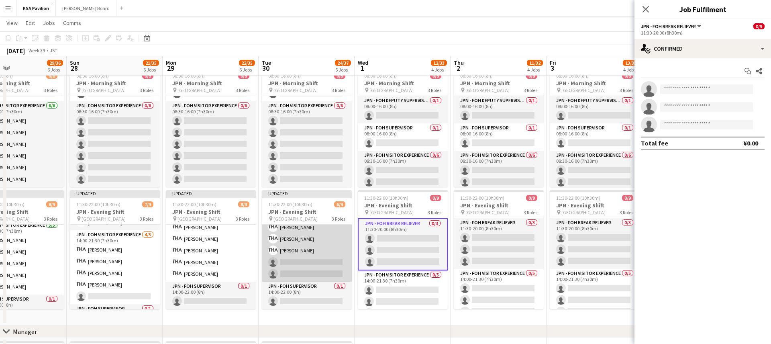
click at [327, 260] on app-card-role "JPN - FOH Visitor Experience [DATE] 14:00-21:30 (7h30m) [PERSON_NAME] [PERSON_N…" at bounding box center [307, 245] width 90 height 74
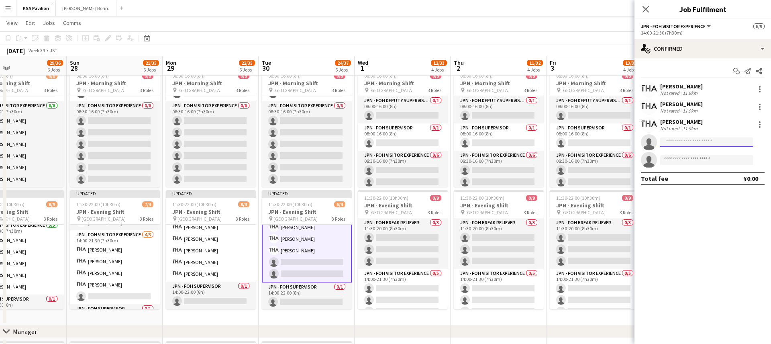
click at [688, 144] on input at bounding box center [706, 142] width 93 height 10
type input "***"
click at [676, 158] on span "[EMAIL_ADDRESS][DOMAIN_NAME]" at bounding box center [707, 160] width 80 height 6
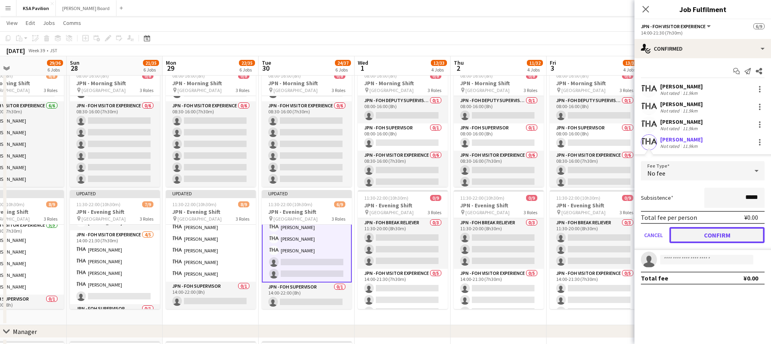
click at [694, 236] on button "Confirm" at bounding box center [716, 235] width 95 height 16
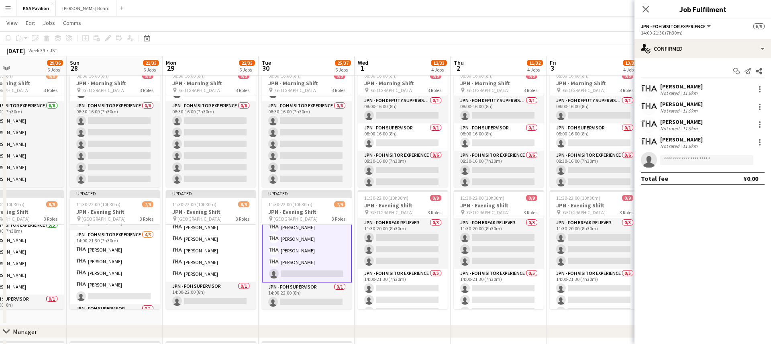
click at [680, 168] on app-invite-slot "single-neutral-actions" at bounding box center [702, 160] width 137 height 16
click at [680, 165] on app-invite-slot "single-neutral-actions" at bounding box center [702, 160] width 137 height 16
click at [681, 163] on input at bounding box center [706, 160] width 93 height 10
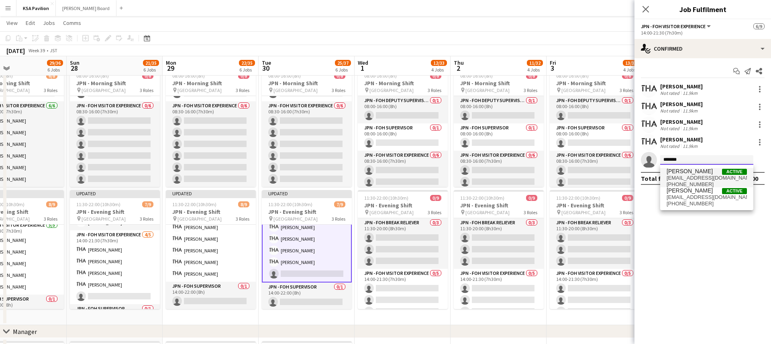
type input "*******"
click at [691, 172] on span "[PERSON_NAME]" at bounding box center [690, 171] width 46 height 7
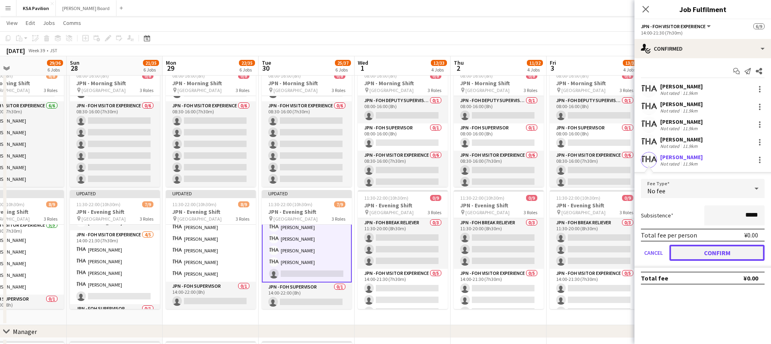
click at [709, 249] on button "Confirm" at bounding box center [716, 253] width 95 height 16
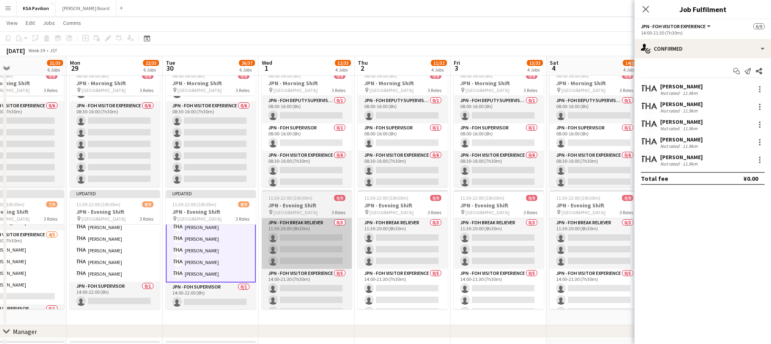
scroll to position [0, 318]
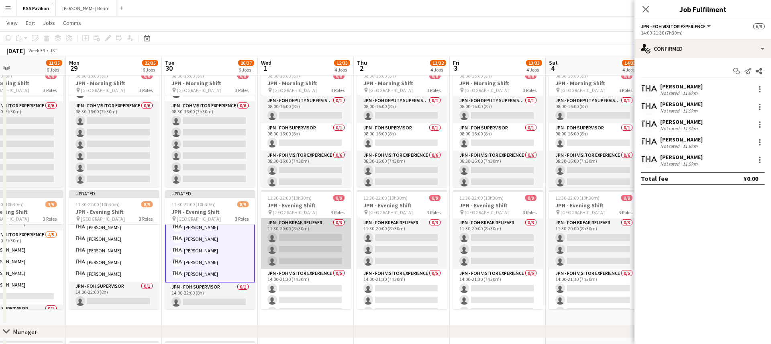
click at [294, 256] on app-card-role "JPN - FOH Break Reliever 0/3 11:30-20:00 (8h30m) single-neutral-actions single-…" at bounding box center [306, 243] width 90 height 51
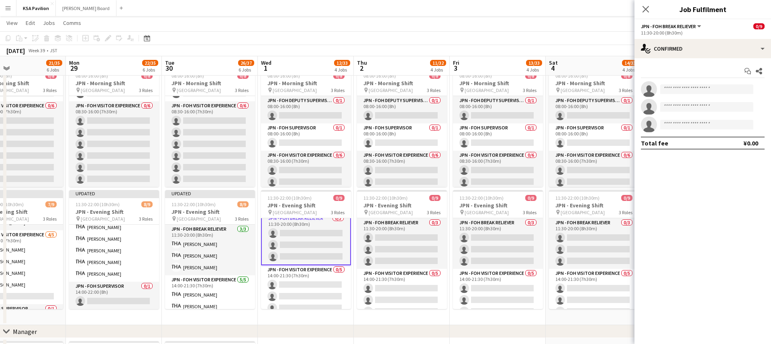
scroll to position [2, 0]
click at [697, 88] on input at bounding box center [706, 89] width 93 height 10
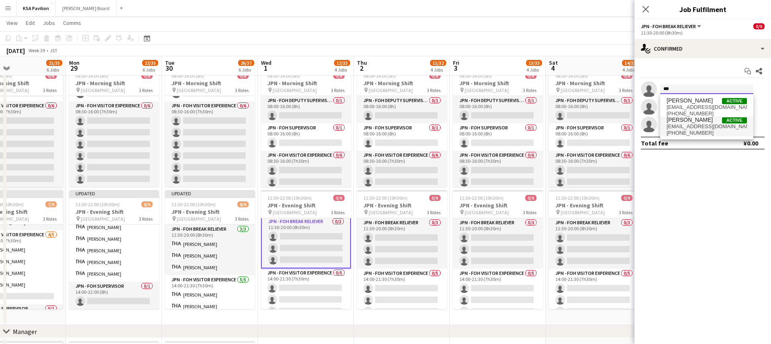
type input "***"
click at [691, 123] on span "[EMAIL_ADDRESS][DOMAIN_NAME]" at bounding box center [707, 126] width 80 height 6
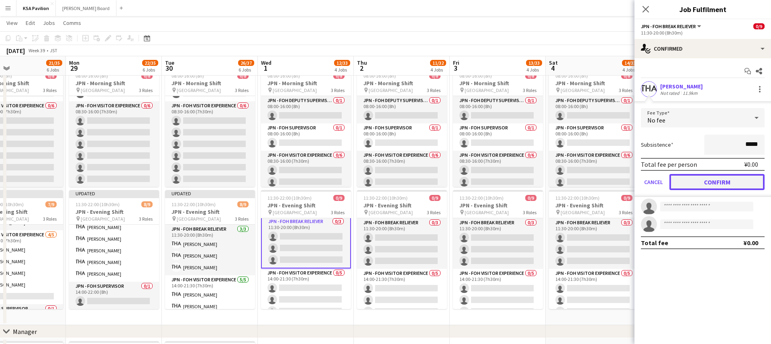
click at [722, 180] on button "Confirm" at bounding box center [716, 182] width 95 height 16
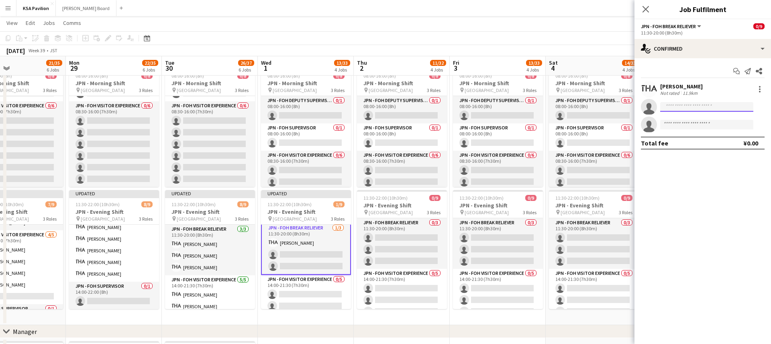
click at [693, 108] on input at bounding box center [706, 107] width 93 height 10
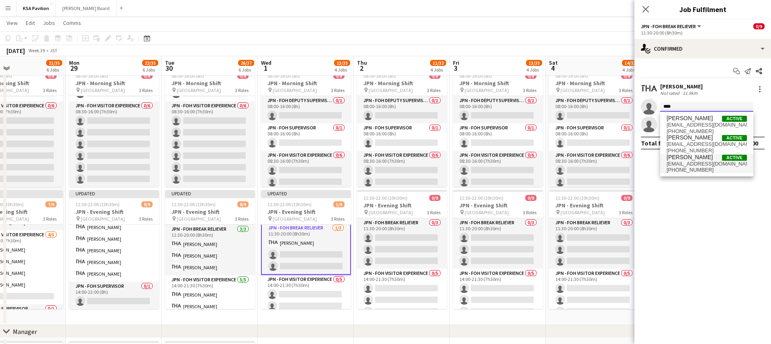
type input "****"
click at [709, 164] on span "[EMAIL_ADDRESS][DOMAIN_NAME]" at bounding box center [707, 164] width 80 height 6
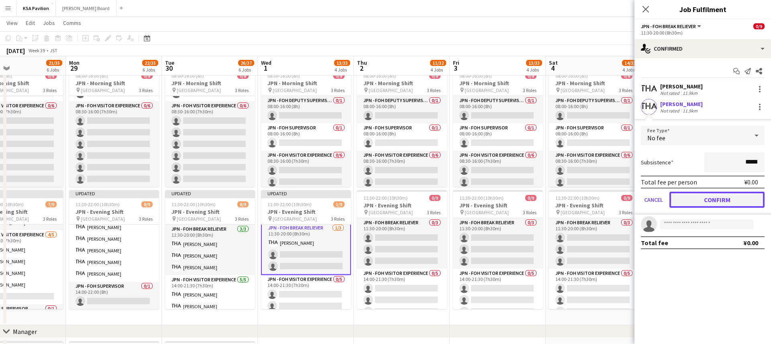
click at [712, 201] on button "Confirm" at bounding box center [716, 200] width 95 height 16
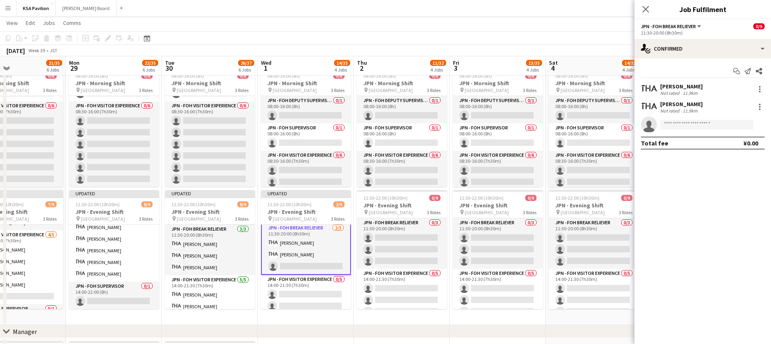
click at [689, 130] on app-invite-slot "single-neutral-actions" at bounding box center [702, 124] width 137 height 16
click at [689, 126] on input at bounding box center [706, 125] width 93 height 10
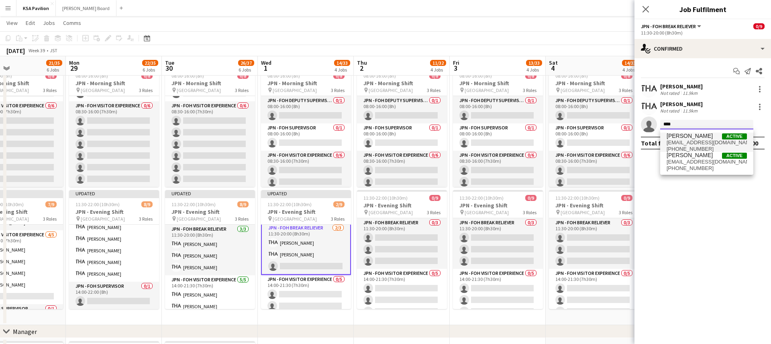
type input "****"
click at [695, 142] on span "[EMAIL_ADDRESS][DOMAIN_NAME]" at bounding box center [707, 142] width 80 height 6
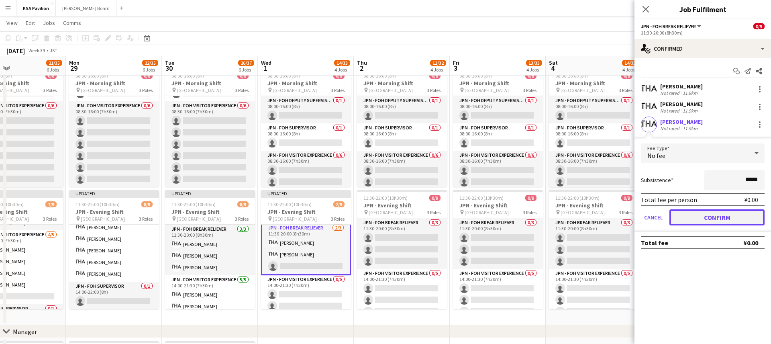
click at [712, 216] on button "Confirm" at bounding box center [716, 217] width 95 height 16
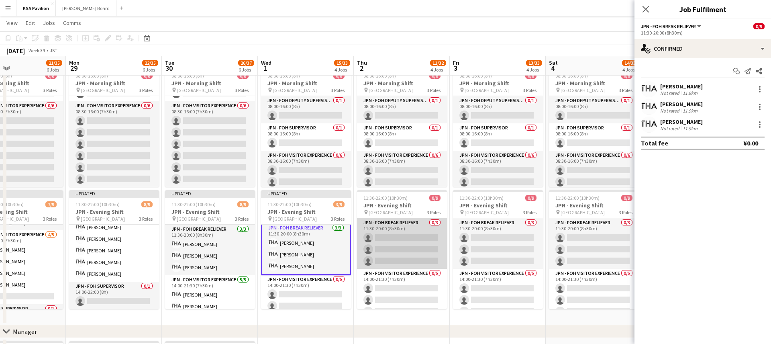
click at [405, 246] on app-card-role "JPN - FOH Break Reliever 0/3 11:30-20:00 (8h30m) single-neutral-actions single-…" at bounding box center [402, 243] width 90 height 51
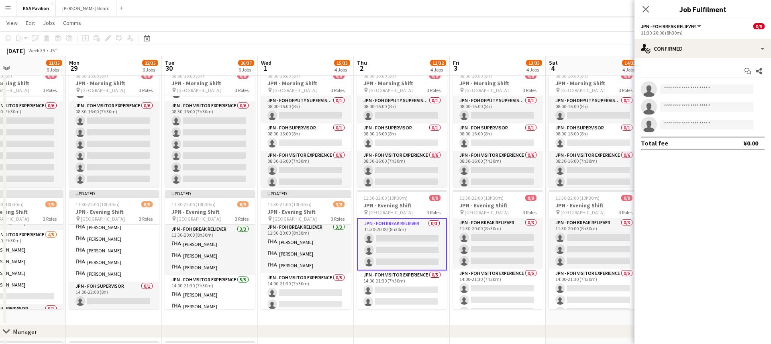
scroll to position [1, 0]
click at [717, 87] on input at bounding box center [706, 89] width 93 height 10
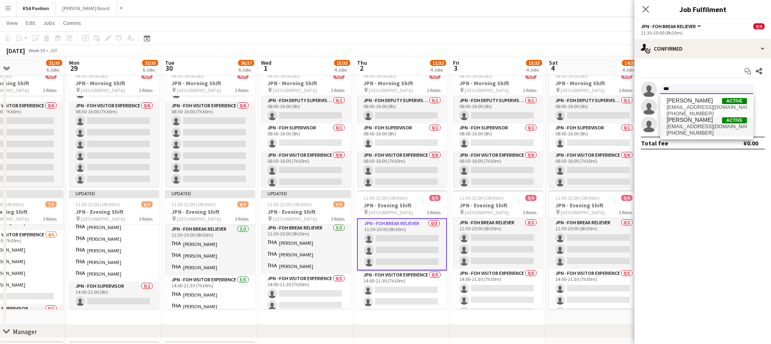
type input "***"
click at [703, 118] on span "[PERSON_NAME]" at bounding box center [690, 119] width 46 height 7
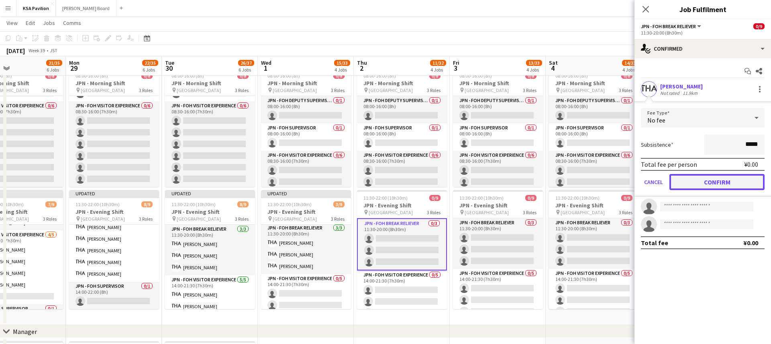
click at [690, 185] on button "Confirm" at bounding box center [716, 182] width 95 height 16
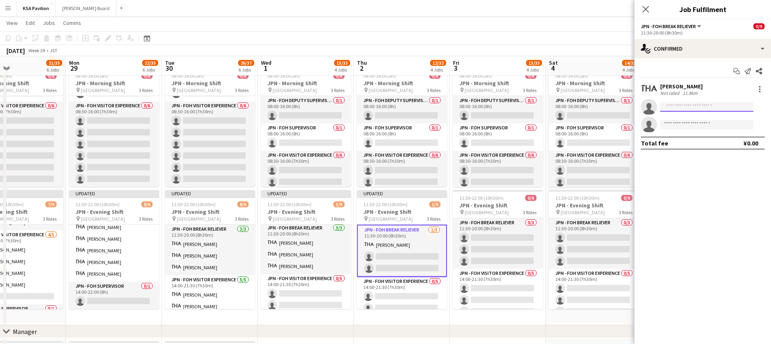
click at [686, 109] on input at bounding box center [706, 107] width 93 height 10
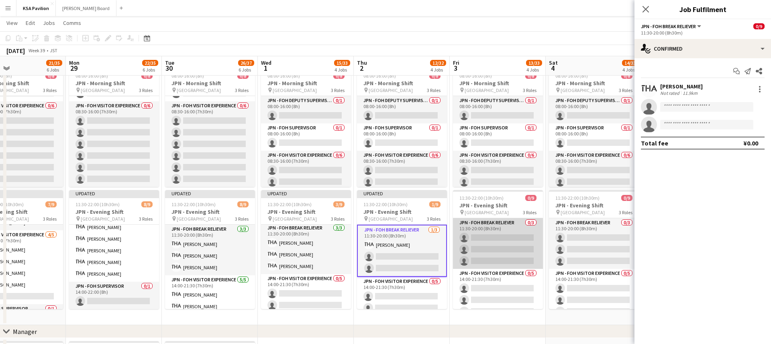
click at [505, 243] on app-card-role "JPN - FOH Break Reliever 0/3 11:30-20:00 (8h30m) single-neutral-actions single-…" at bounding box center [498, 243] width 90 height 51
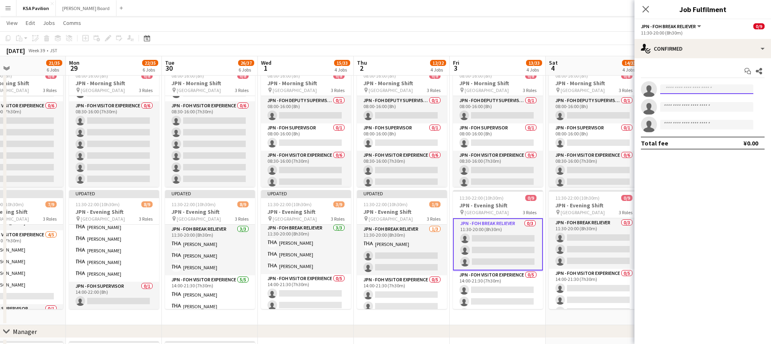
click at [675, 86] on input at bounding box center [706, 89] width 93 height 10
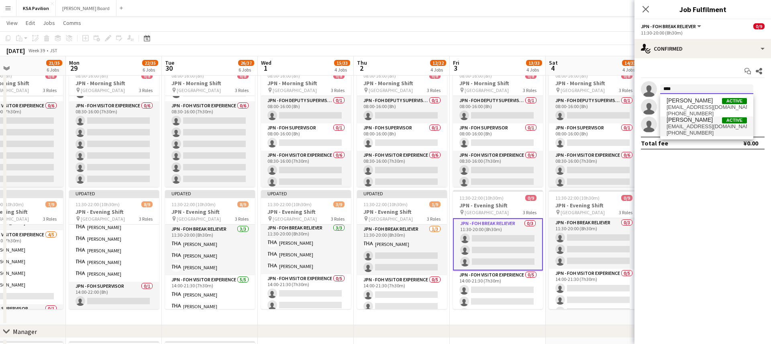
type input "****"
click at [686, 125] on span "[EMAIL_ADDRESS][DOMAIN_NAME]" at bounding box center [707, 126] width 80 height 6
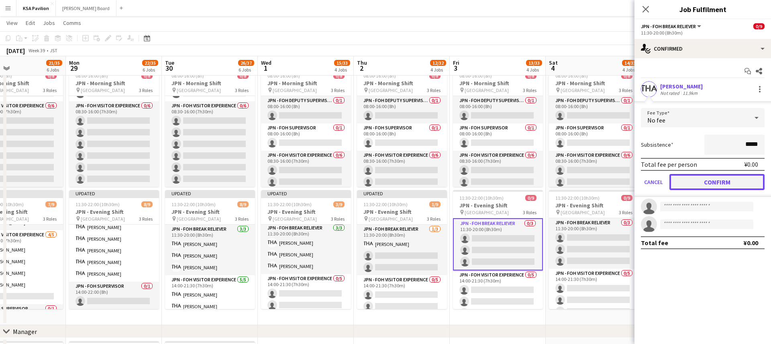
click at [696, 183] on button "Confirm" at bounding box center [716, 182] width 95 height 16
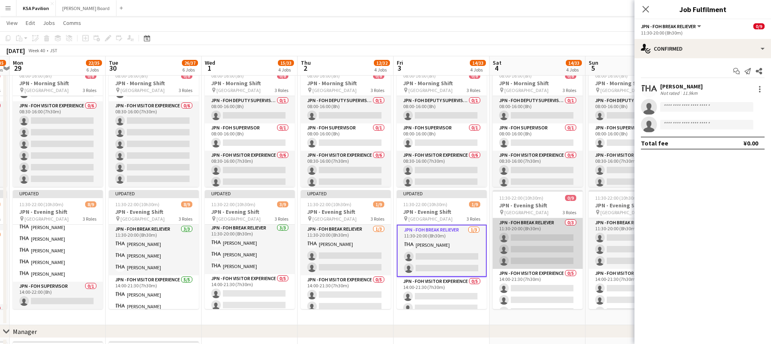
scroll to position [0, 240]
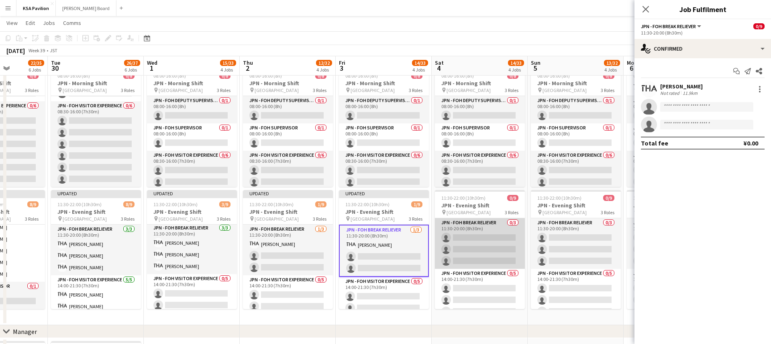
click at [485, 238] on app-card-role "JPN - FOH Break Reliever 0/3 11:30-20:00 (8h30m) single-neutral-actions single-…" at bounding box center [480, 243] width 90 height 51
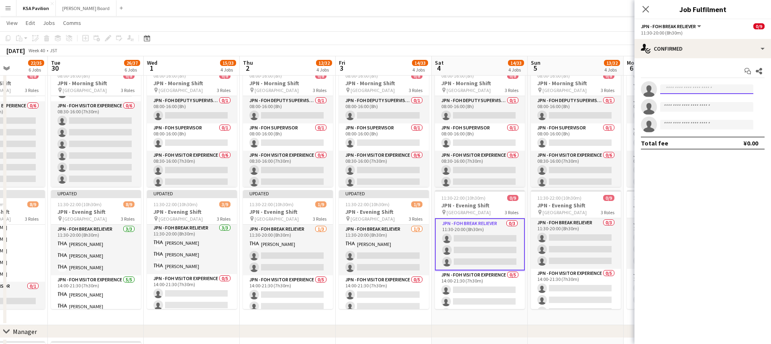
click at [689, 87] on input at bounding box center [706, 89] width 93 height 10
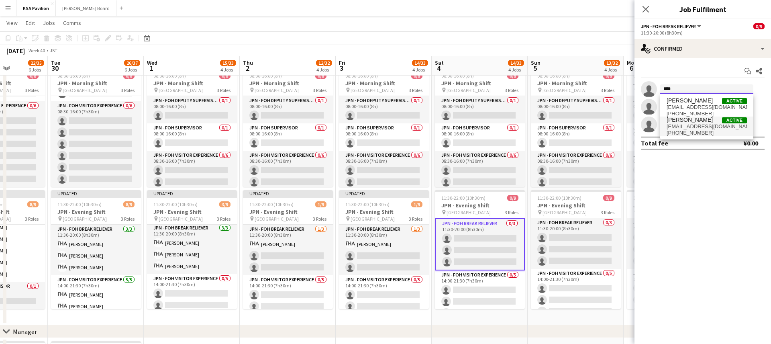
type input "****"
click at [692, 123] on span "[EMAIL_ADDRESS][DOMAIN_NAME]" at bounding box center [707, 126] width 80 height 6
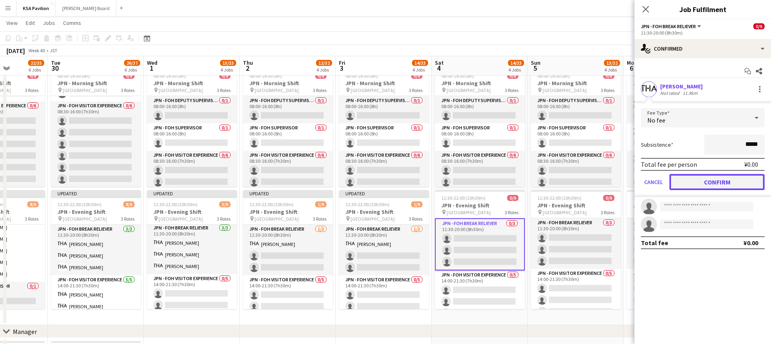
click at [712, 183] on button "Confirm" at bounding box center [716, 182] width 95 height 16
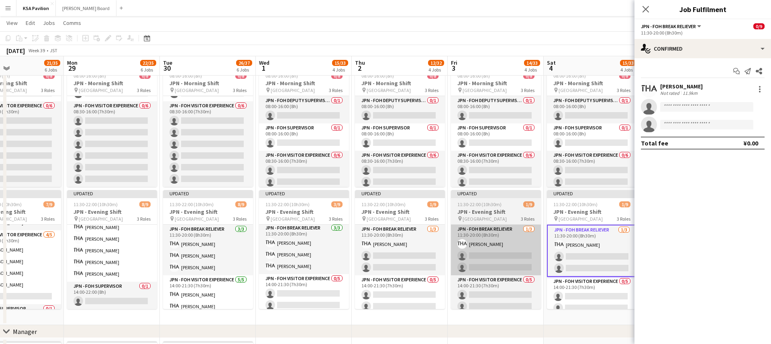
scroll to position [0, 221]
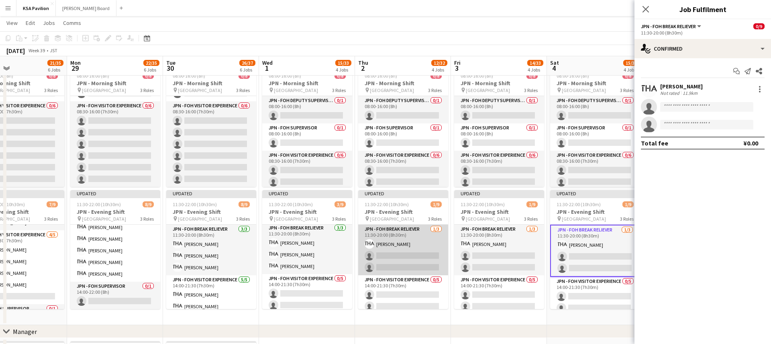
click at [408, 248] on app-card-role "JPN - FOH Break Reliever [DATE] 11:30-20:00 (8h30m) [PERSON_NAME] single-neutra…" at bounding box center [403, 249] width 90 height 51
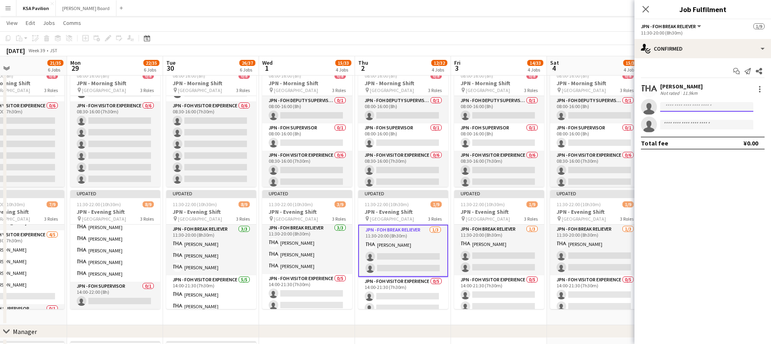
click at [693, 108] on input at bounding box center [706, 107] width 93 height 10
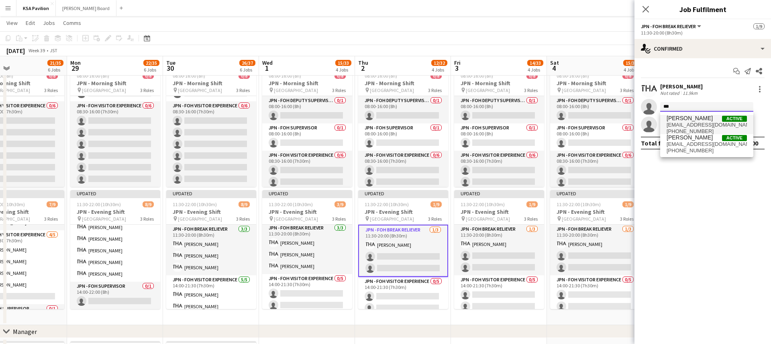
type input "***"
click at [699, 120] on span "[PERSON_NAME] Active" at bounding box center [707, 118] width 80 height 7
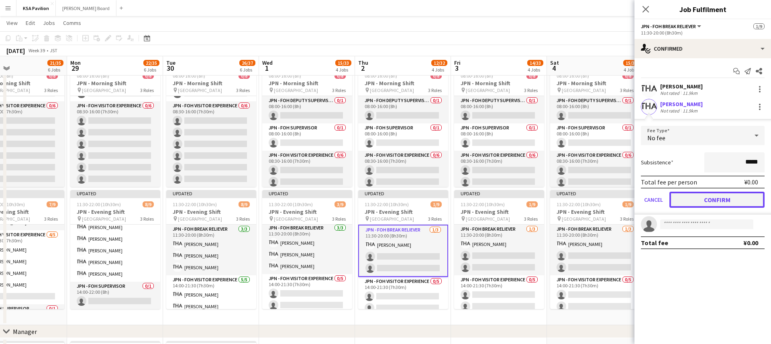
click at [710, 195] on button "Confirm" at bounding box center [716, 200] width 95 height 16
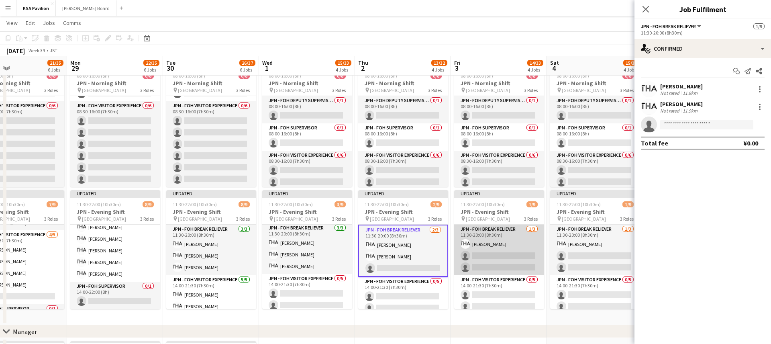
click at [506, 248] on app-card-role "JPN - FOH Break Reliever [DATE] 11:30-20:00 (8h30m) [PERSON_NAME] single-neutra…" at bounding box center [499, 249] width 90 height 51
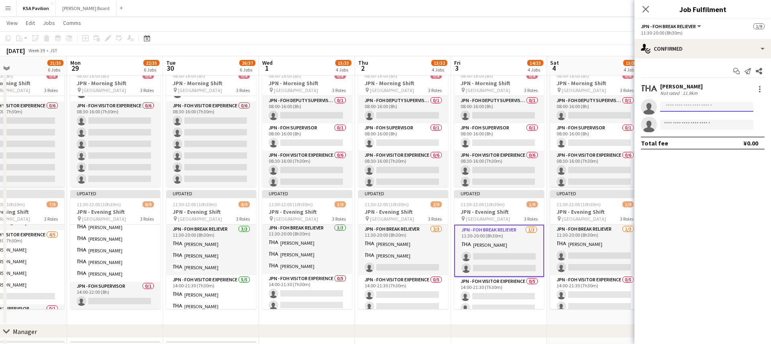
click at [689, 111] on input at bounding box center [706, 107] width 93 height 10
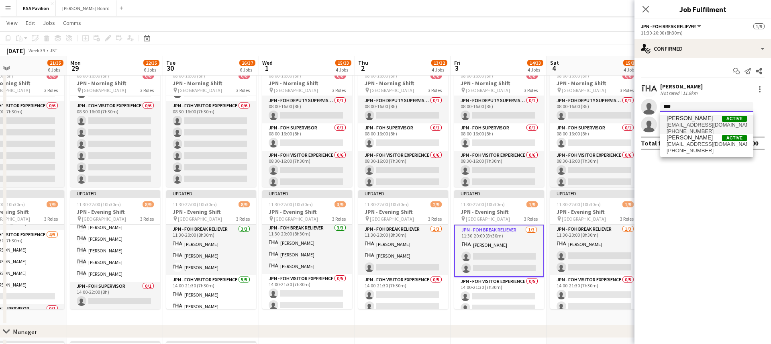
type input "****"
click at [689, 124] on span "[EMAIL_ADDRESS][DOMAIN_NAME]" at bounding box center [707, 125] width 80 height 6
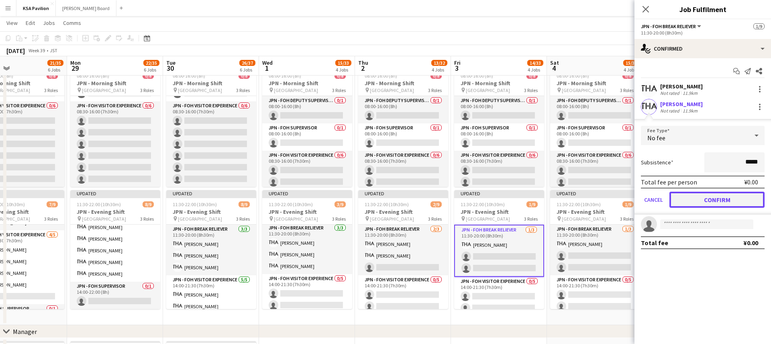
click at [693, 200] on button "Confirm" at bounding box center [716, 200] width 95 height 16
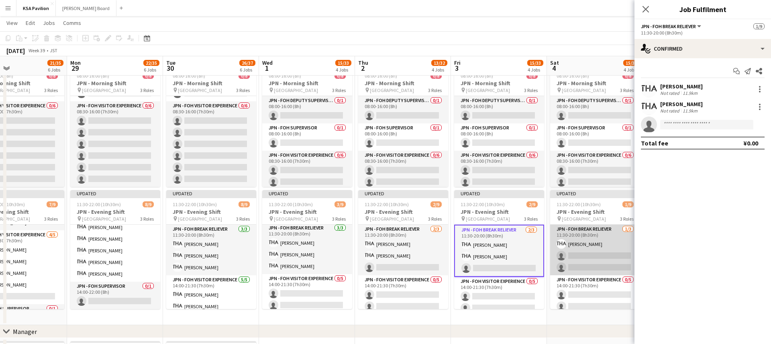
click at [584, 249] on app-card-role "JPN - FOH Break Reliever [DATE] 11:30-20:00 (8h30m) [PERSON_NAME] single-neutra…" at bounding box center [595, 249] width 90 height 51
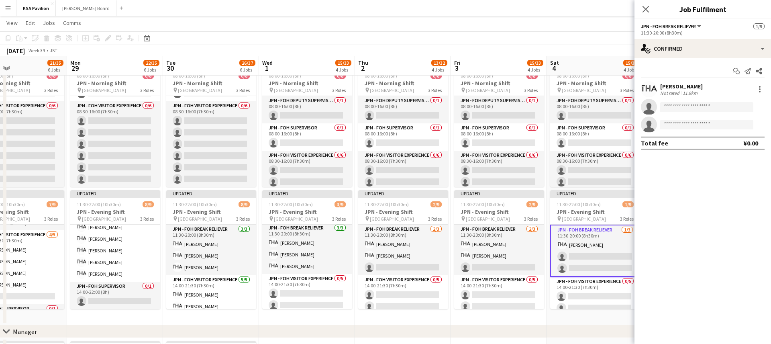
click at [672, 115] on div "[PERSON_NAME] Not rated 11.9km single-neutral-actions single-neutral-actions" at bounding box center [702, 106] width 137 height 51
click at [673, 106] on input at bounding box center [706, 107] width 93 height 10
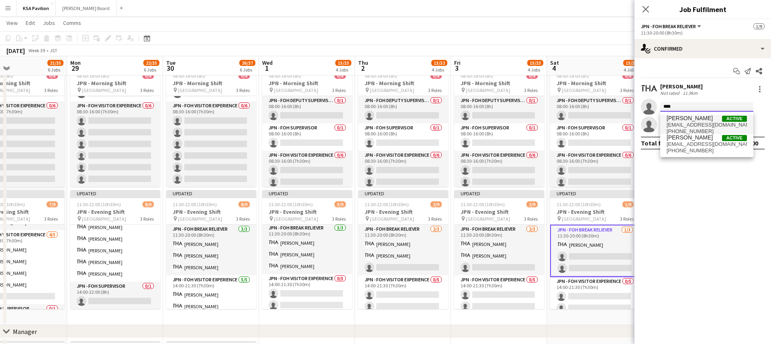
type input "****"
click at [679, 123] on span "[EMAIL_ADDRESS][DOMAIN_NAME]" at bounding box center [707, 125] width 80 height 6
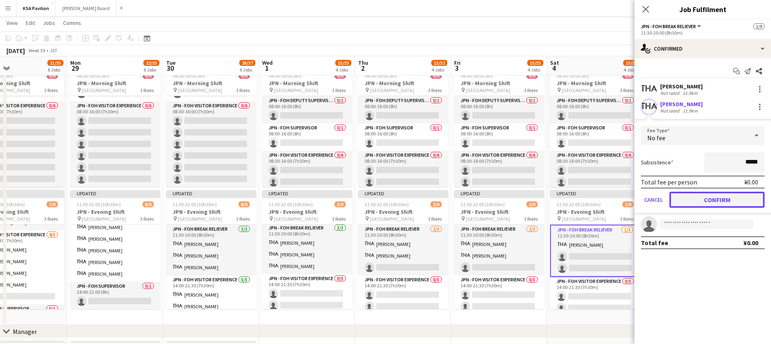
click at [696, 196] on button "Confirm" at bounding box center [716, 200] width 95 height 16
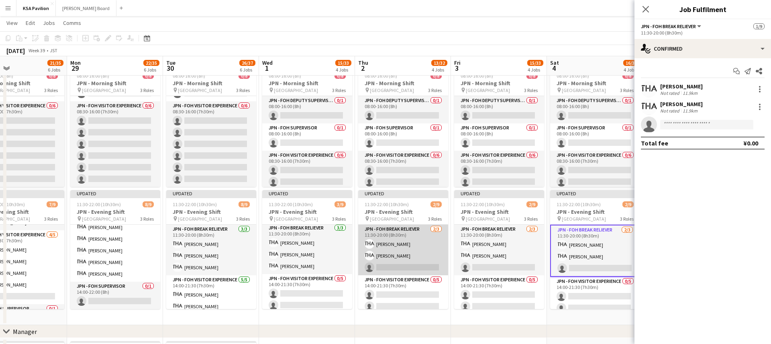
click at [388, 262] on app-card-role "JPN - FOH Break Reliever [DATE] 11:30-20:00 (8h30m) Mako [PERSON_NAME] Shiori […" at bounding box center [403, 249] width 90 height 51
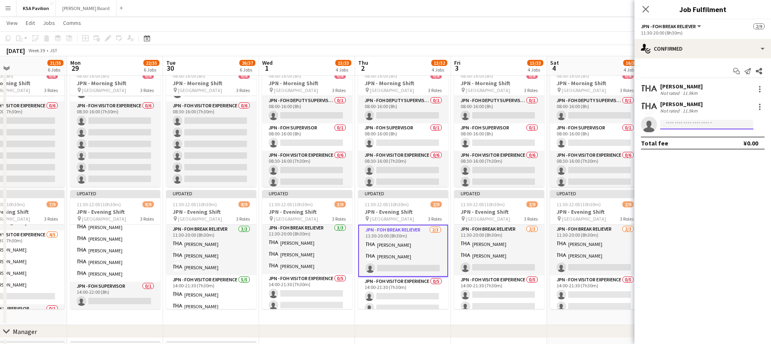
click at [696, 125] on input at bounding box center [706, 125] width 93 height 10
type input "*"
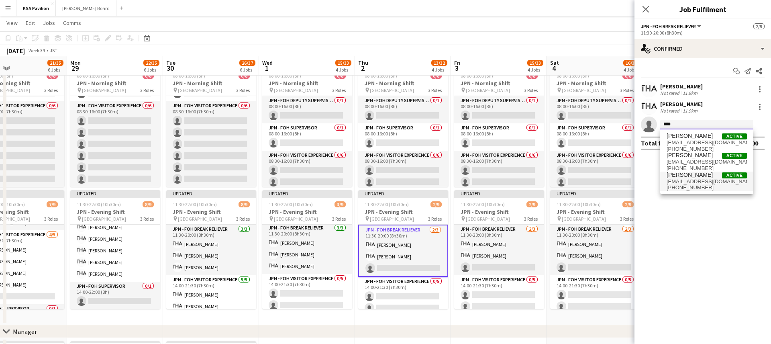
type input "****"
click at [692, 182] on span "[EMAIL_ADDRESS][DOMAIN_NAME]" at bounding box center [707, 181] width 80 height 6
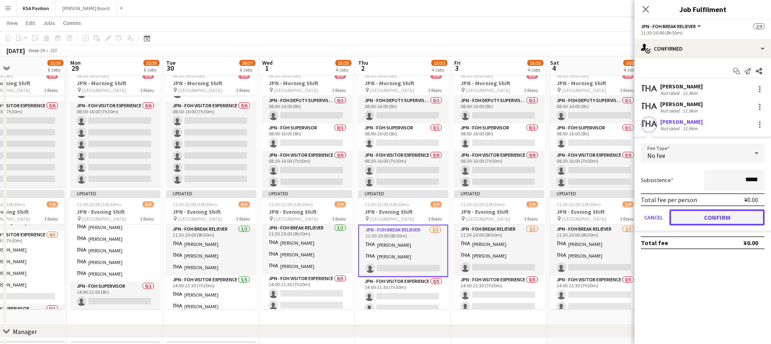
click at [698, 217] on button "Confirm" at bounding box center [716, 217] width 95 height 16
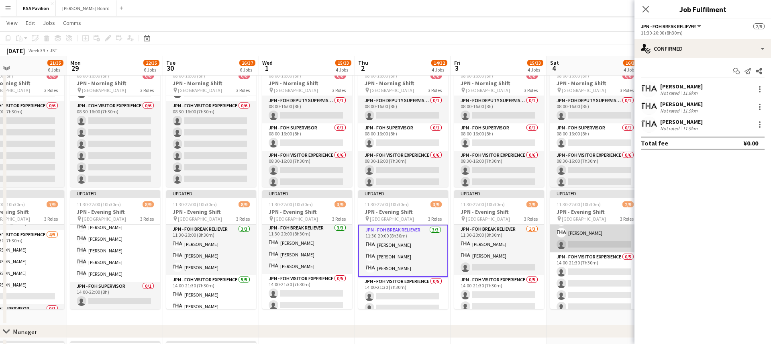
scroll to position [23, 0]
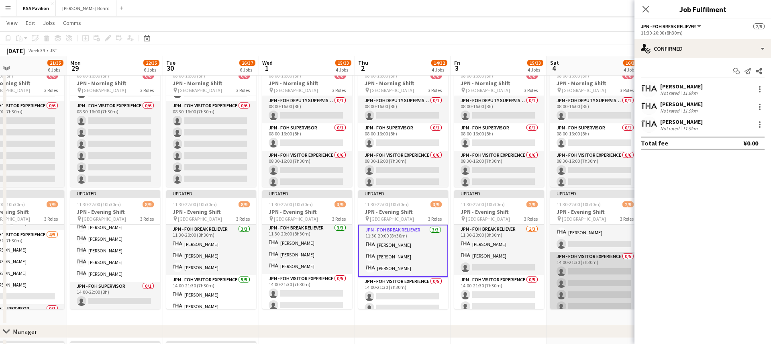
click at [581, 275] on app-card-role "JPN - FOH Visitor Experience 0/5 14:00-21:30 (7h30m) single-neutral-actions sin…" at bounding box center [595, 289] width 90 height 74
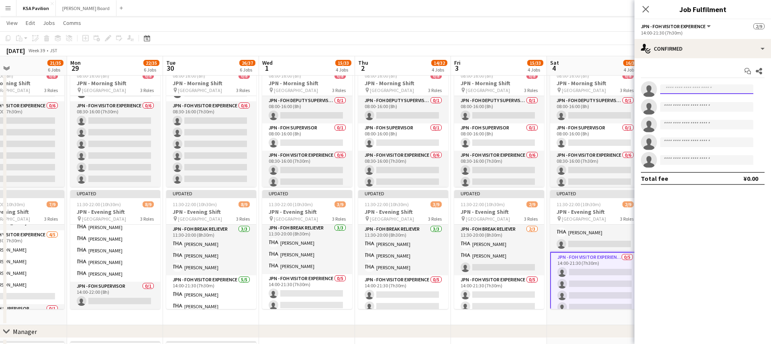
click at [681, 89] on input at bounding box center [706, 89] width 93 height 10
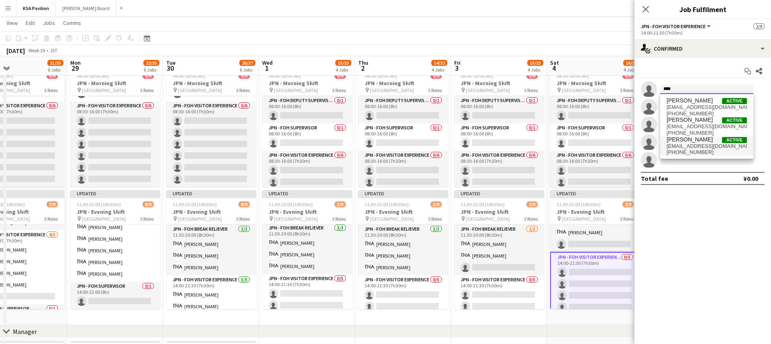
type input "****"
click at [694, 149] on span "[PHONE_NUMBER]" at bounding box center [707, 152] width 80 height 6
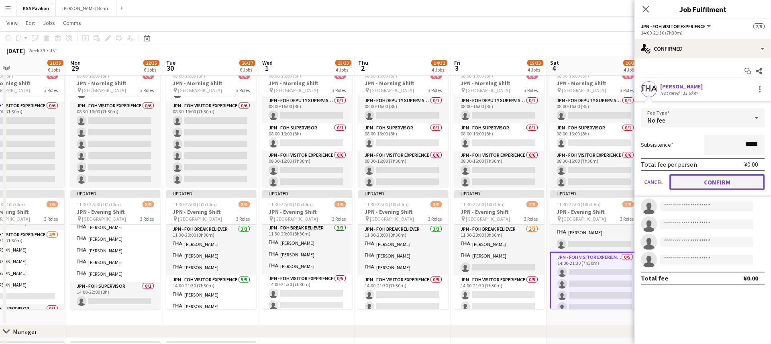
click at [698, 182] on button "Confirm" at bounding box center [716, 182] width 95 height 16
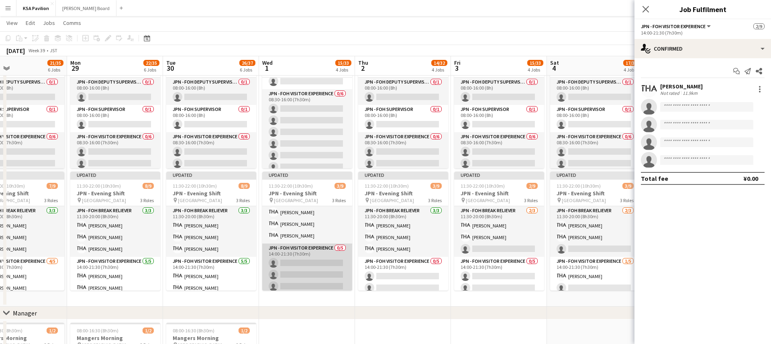
scroll to position [0, 0]
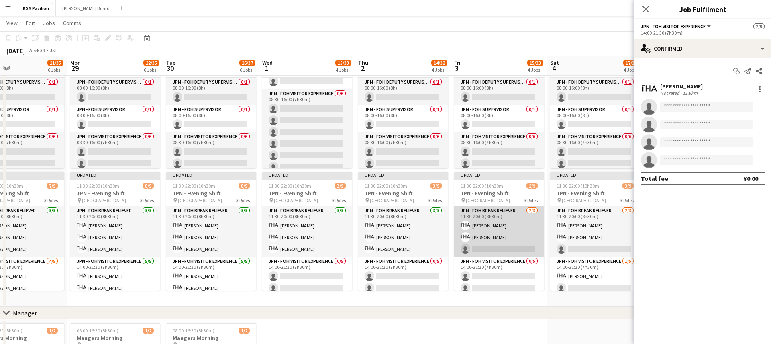
click at [488, 253] on app-card-role "JPN - FOH Break Reliever [DATE] 11:30-20:00 (8h30m) Mako [PERSON_NAME] Shiori […" at bounding box center [499, 231] width 90 height 51
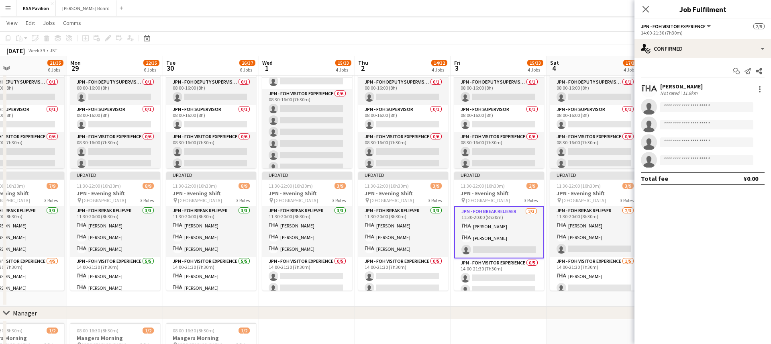
click at [485, 239] on app-card-role "JPN - FOH Break Reliever [DATE] 11:30-20:00 (8h30m) Mako [PERSON_NAME] Shiori […" at bounding box center [499, 232] width 90 height 52
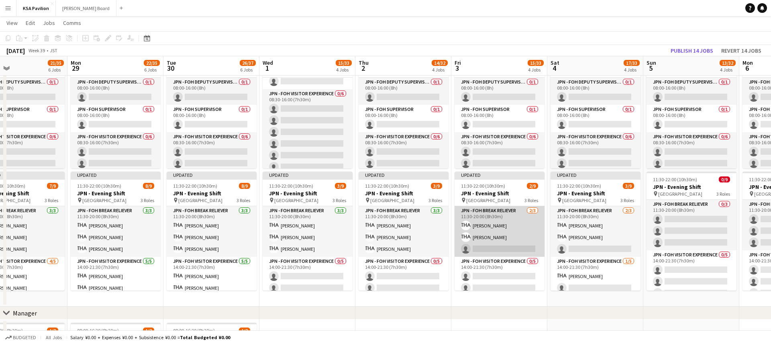
click at [485, 239] on app-card-role "JPN - FOH Break Reliever [DATE] 11:30-20:00 (8h30m) Mako [PERSON_NAME] Shiori […" at bounding box center [500, 231] width 90 height 51
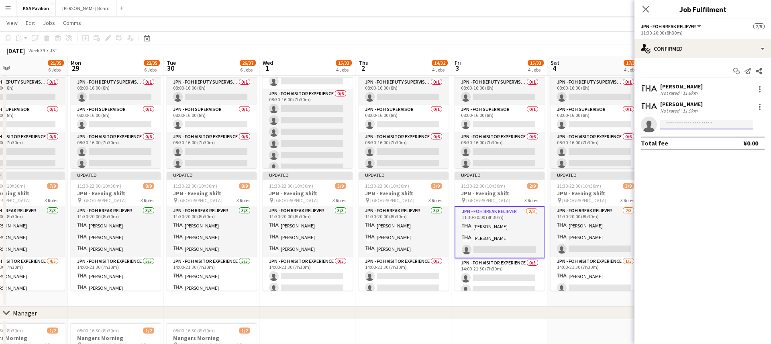
click at [703, 125] on input at bounding box center [706, 125] width 93 height 10
type input "****"
click at [702, 136] on span "[PERSON_NAME]" at bounding box center [690, 136] width 46 height 7
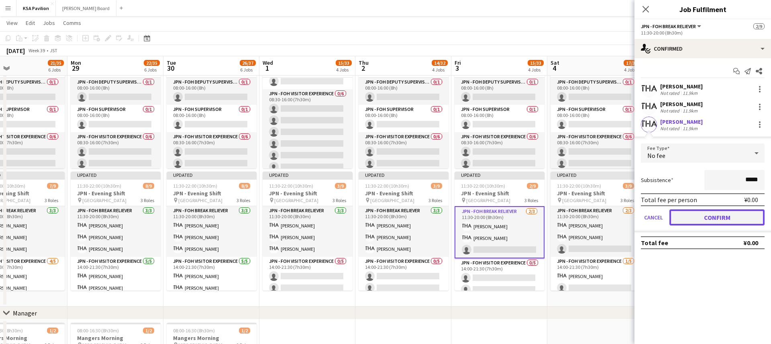
click at [711, 222] on button "Confirm" at bounding box center [716, 217] width 95 height 16
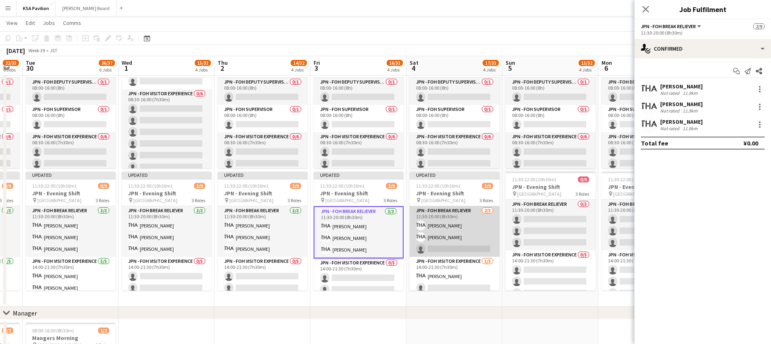
scroll to position [0, 371]
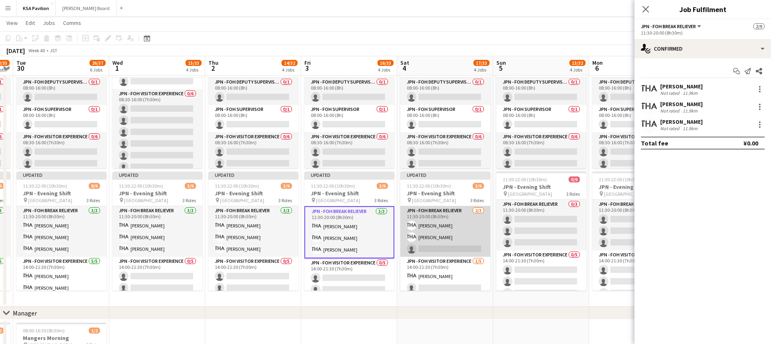
click at [442, 231] on app-card-role "JPN - FOH Break Reliever [DATE] 11:30-20:00 (8h30m) Mako [PERSON_NAME] Shiori […" at bounding box center [445, 231] width 90 height 51
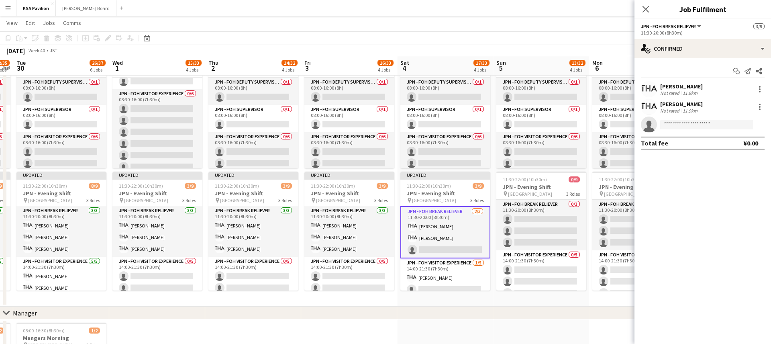
click at [442, 231] on app-card-role "JPN - FOH Break Reliever [DATE] 11:30-20:00 (8h30m) Mako [PERSON_NAME] Shiori […" at bounding box center [445, 232] width 90 height 52
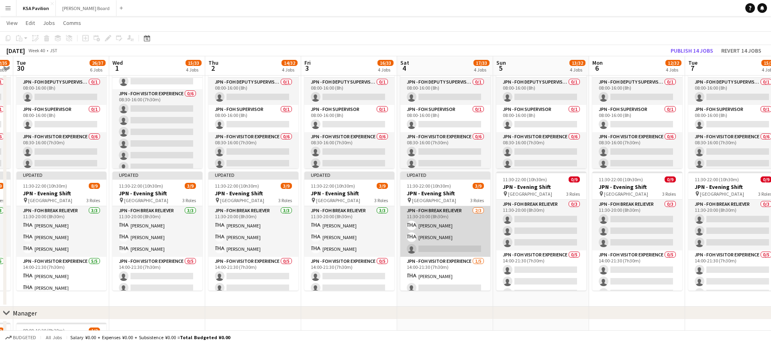
click at [442, 231] on app-card-role "JPN - FOH Break Reliever [DATE] 11:30-20:00 (8h30m) Mako [PERSON_NAME] Shiori […" at bounding box center [445, 231] width 90 height 51
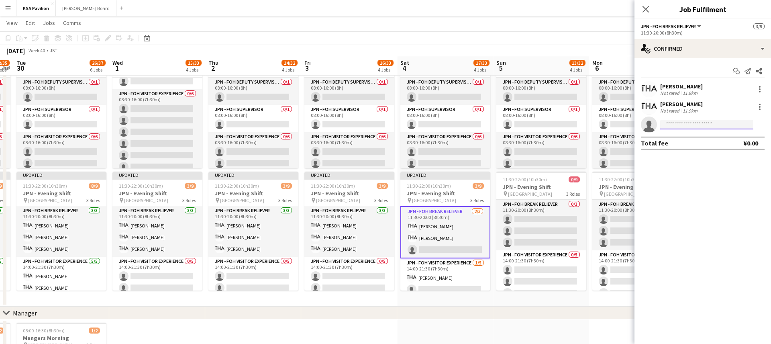
click at [680, 122] on input at bounding box center [706, 125] width 93 height 10
type input "***"
click at [682, 139] on span "[PERSON_NAME]" at bounding box center [690, 136] width 46 height 7
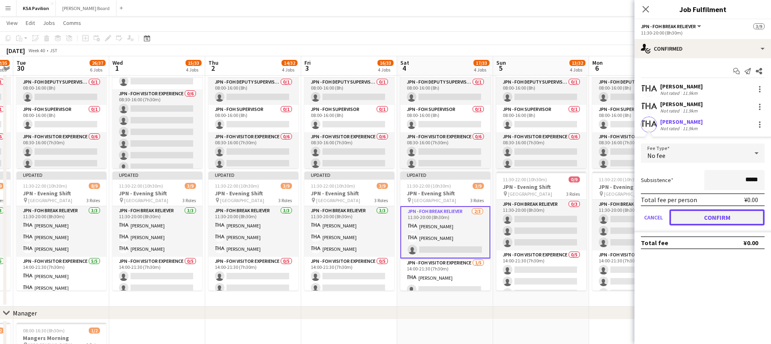
click at [695, 216] on button "Confirm" at bounding box center [716, 217] width 95 height 16
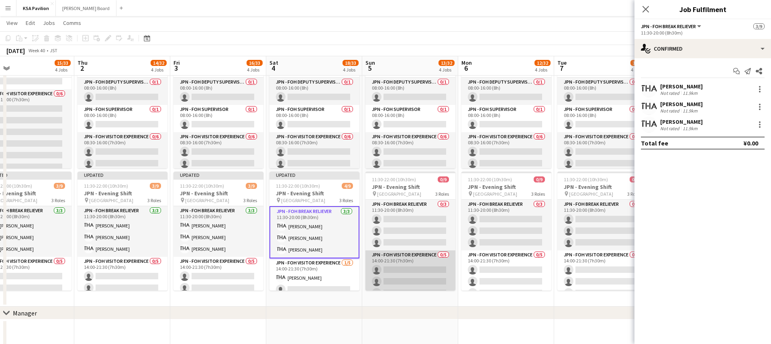
scroll to position [0, 312]
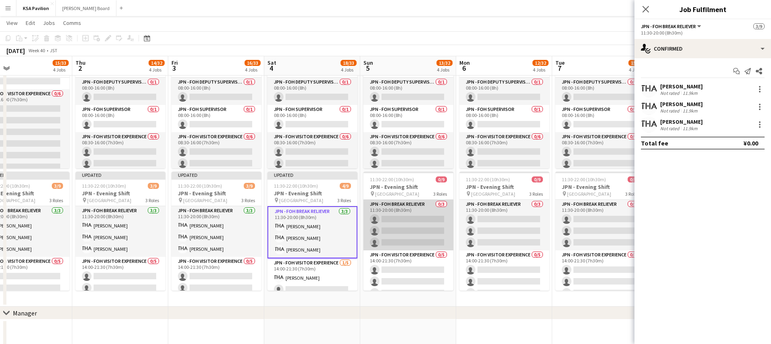
click at [407, 227] on app-card-role "JPN - FOH Break Reliever 0/3 11:30-20:00 (8h30m) single-neutral-actions single-…" at bounding box center [408, 225] width 90 height 51
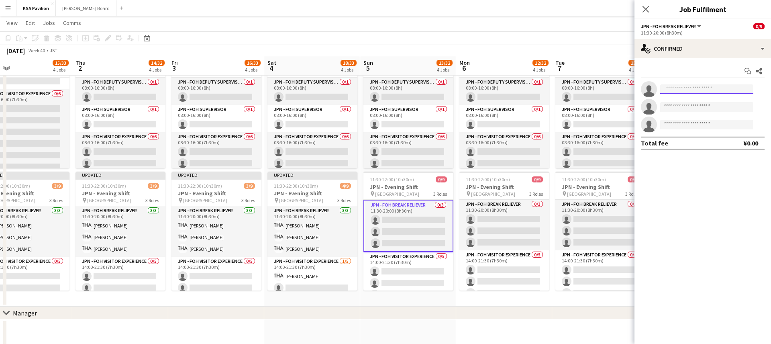
click at [675, 91] on input at bounding box center [706, 89] width 93 height 10
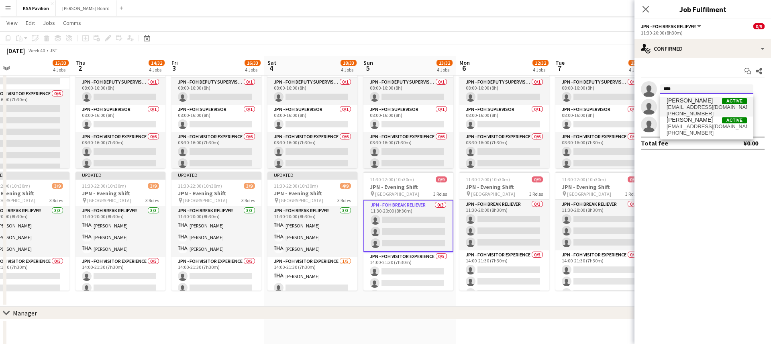
type input "****"
click at [679, 108] on span "[EMAIL_ADDRESS][DOMAIN_NAME]" at bounding box center [707, 107] width 80 height 6
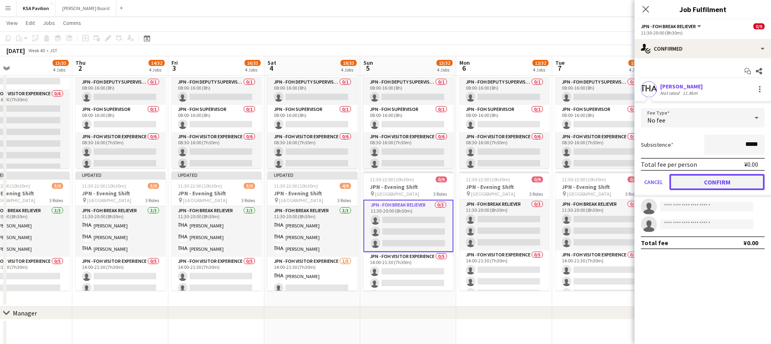
click at [698, 179] on button "Confirm" at bounding box center [716, 182] width 95 height 16
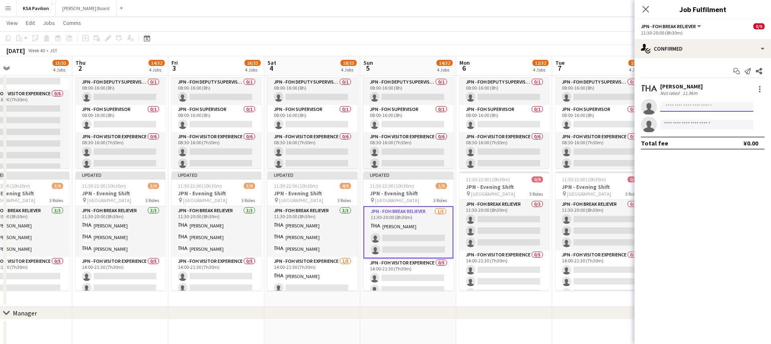
click at [680, 104] on input at bounding box center [706, 107] width 93 height 10
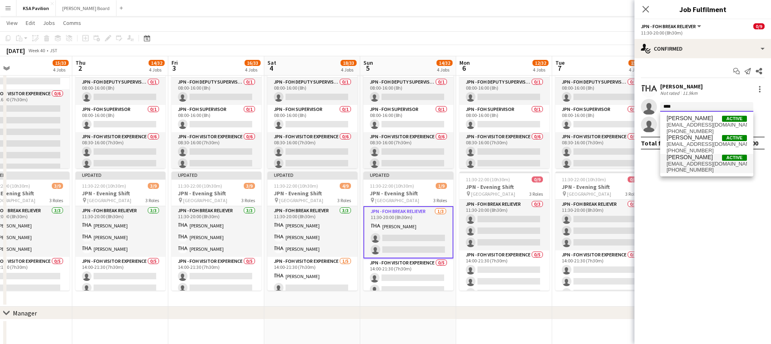
type input "****"
click at [699, 161] on span "[EMAIL_ADDRESS][DOMAIN_NAME]" at bounding box center [707, 164] width 80 height 6
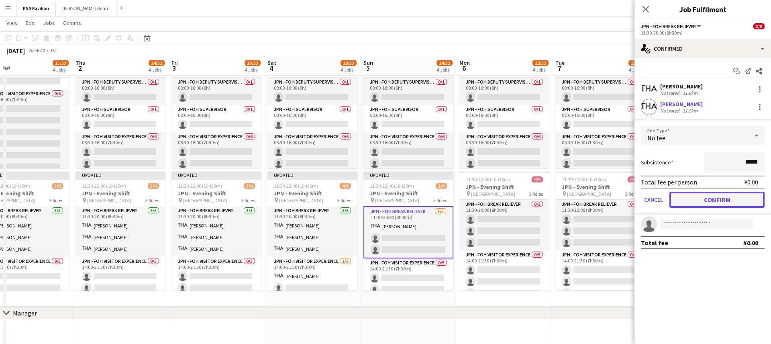
click at [706, 198] on button "Confirm" at bounding box center [716, 200] width 95 height 16
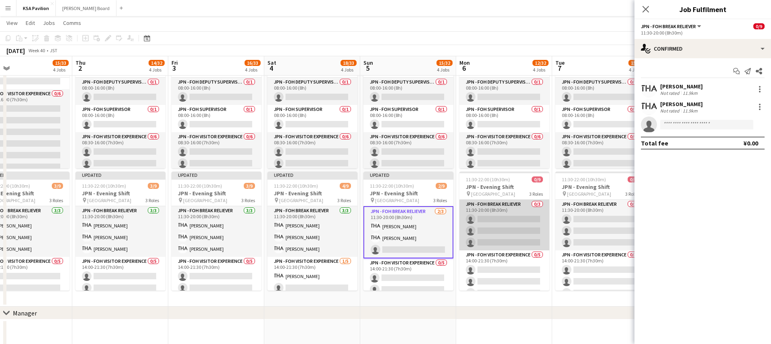
click at [512, 222] on app-card-role "JPN - FOH Break Reliever 0/3 11:30-20:00 (8h30m) single-neutral-actions single-…" at bounding box center [504, 225] width 90 height 51
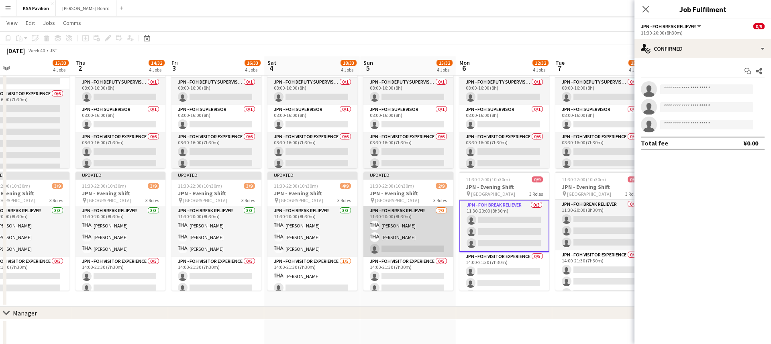
click at [423, 240] on app-card-role "JPN - FOH Break Reliever [DATE] 11:30-20:00 (8h30m) Shiori [PERSON_NAME] [PERSO…" at bounding box center [408, 231] width 90 height 51
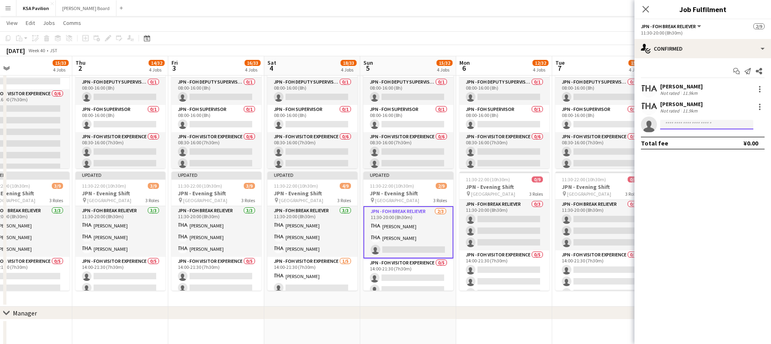
click at [694, 121] on input at bounding box center [706, 125] width 93 height 10
type input "***"
click at [695, 143] on span "[EMAIL_ADDRESS][DOMAIN_NAME]" at bounding box center [707, 142] width 80 height 6
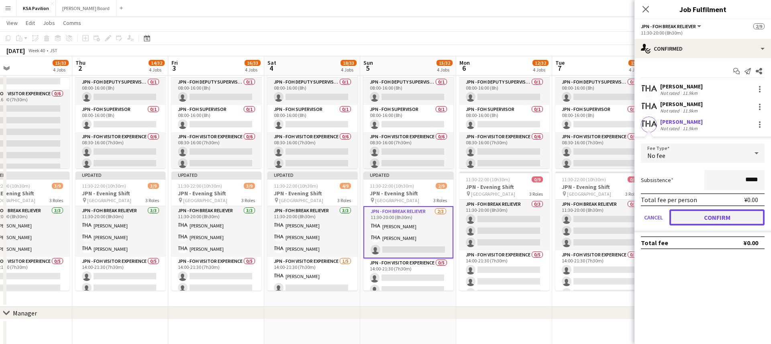
click at [697, 217] on button "Confirm" at bounding box center [716, 217] width 95 height 16
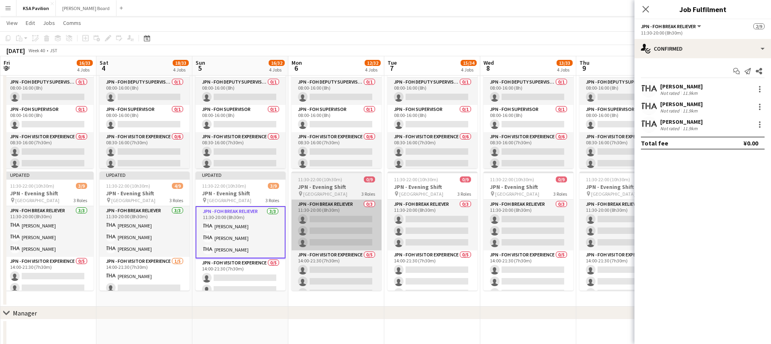
scroll to position [0, 289]
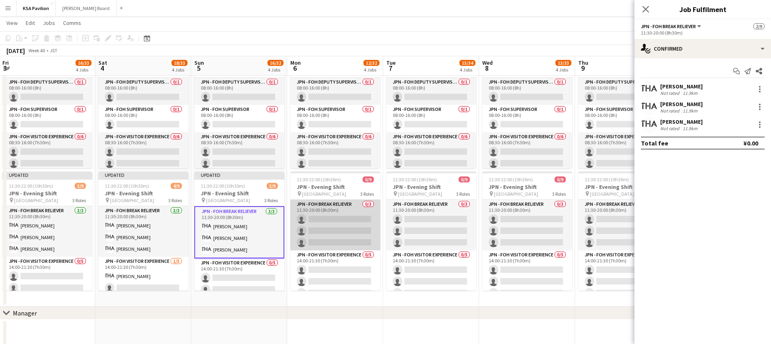
click at [359, 228] on app-card-role "JPN - FOH Break Reliever 0/3 11:30-20:00 (8h30m) single-neutral-actions single-…" at bounding box center [335, 225] width 90 height 51
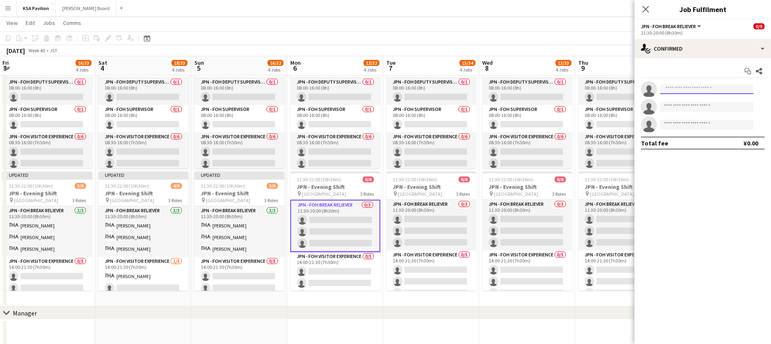
click at [689, 84] on input at bounding box center [706, 89] width 93 height 10
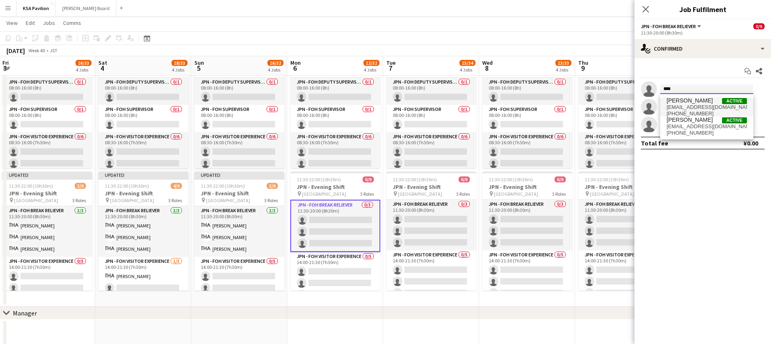
type input "****"
click at [692, 106] on span "[EMAIL_ADDRESS][DOMAIN_NAME]" at bounding box center [707, 107] width 80 height 6
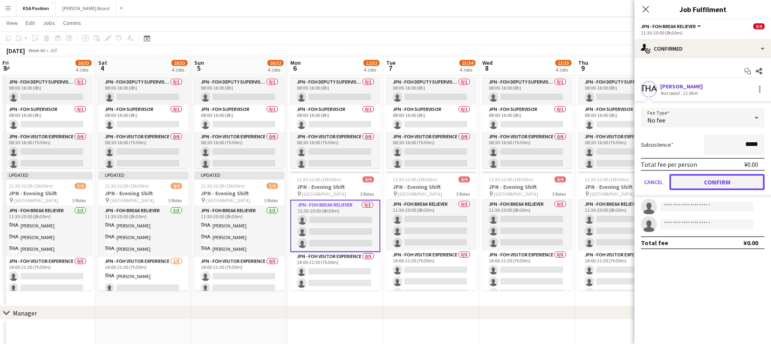
click at [691, 182] on button "Confirm" at bounding box center [716, 182] width 95 height 16
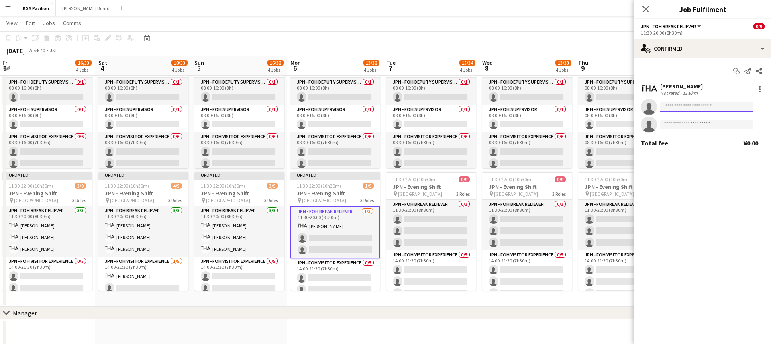
click at [688, 108] on input at bounding box center [706, 107] width 93 height 10
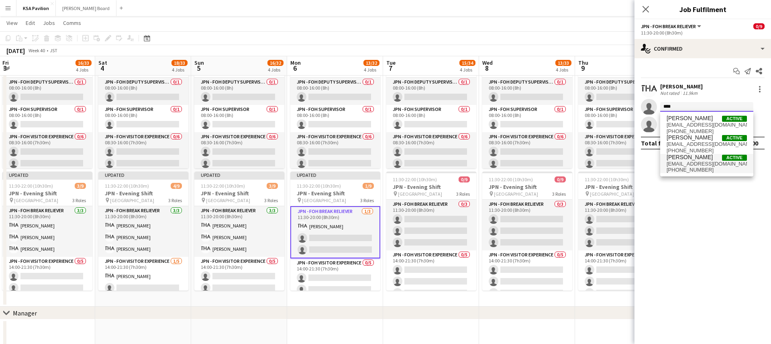
type input "****"
click at [691, 161] on span "[EMAIL_ADDRESS][DOMAIN_NAME]" at bounding box center [707, 164] width 80 height 6
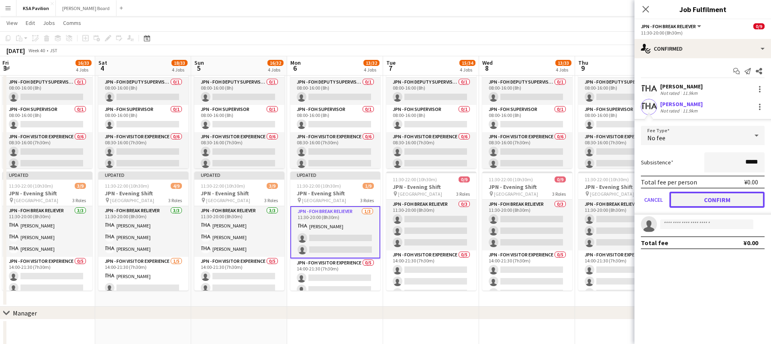
click at [691, 204] on button "Confirm" at bounding box center [716, 200] width 95 height 16
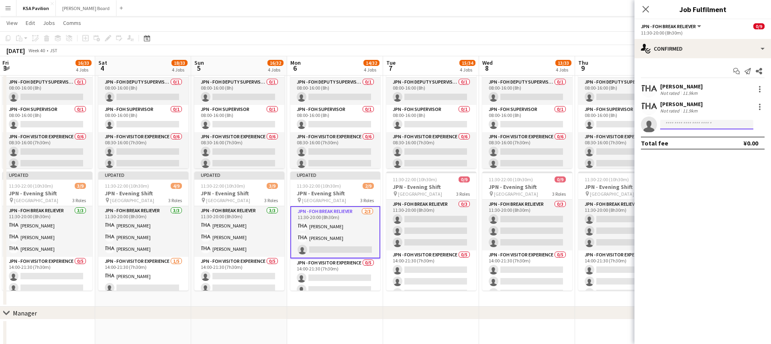
click at [681, 126] on input at bounding box center [706, 125] width 93 height 10
type input "***"
click at [690, 137] on span "[PERSON_NAME]" at bounding box center [690, 136] width 46 height 7
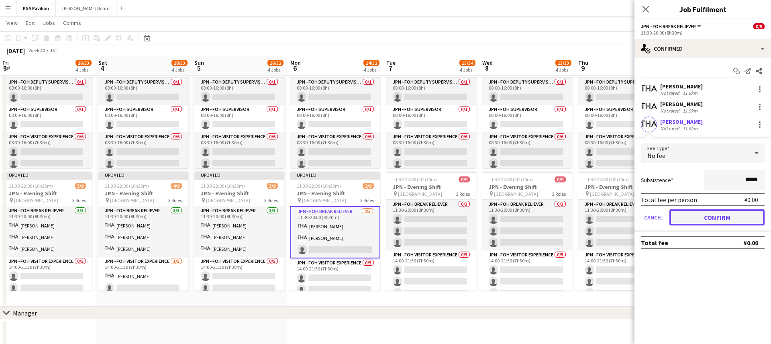
click at [692, 218] on button "Confirm" at bounding box center [716, 217] width 95 height 16
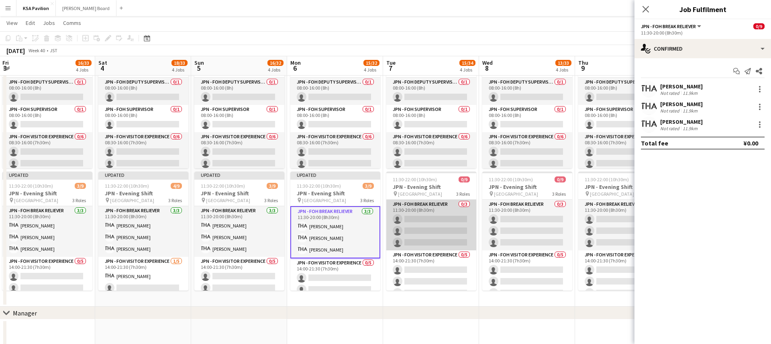
click at [424, 230] on app-card-role "JPN - FOH Break Reliever 0/3 11:30-20:00 (8h30m) single-neutral-actions single-…" at bounding box center [431, 225] width 90 height 51
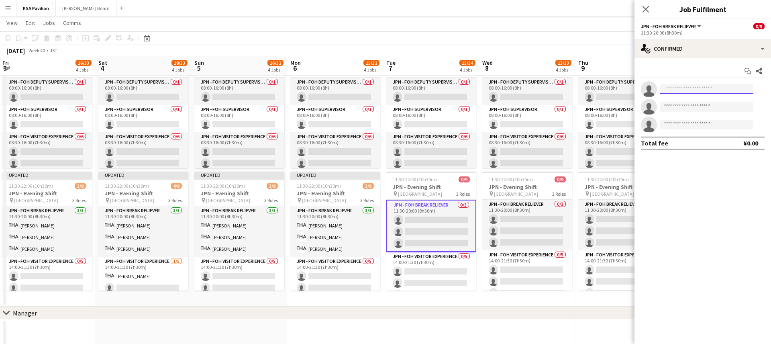
click at [673, 88] on input at bounding box center [706, 89] width 93 height 10
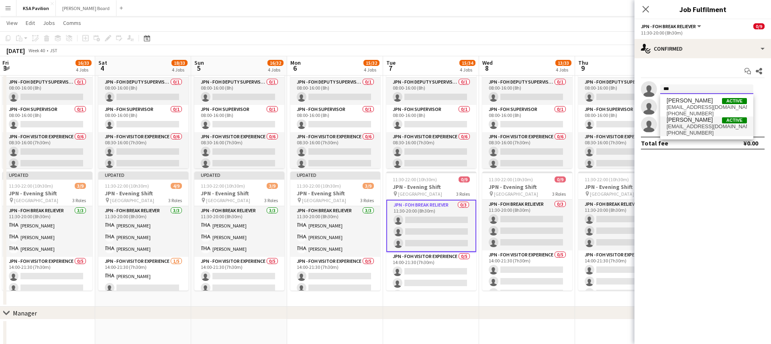
type input "***"
click at [690, 122] on span "[PERSON_NAME]" at bounding box center [690, 119] width 46 height 7
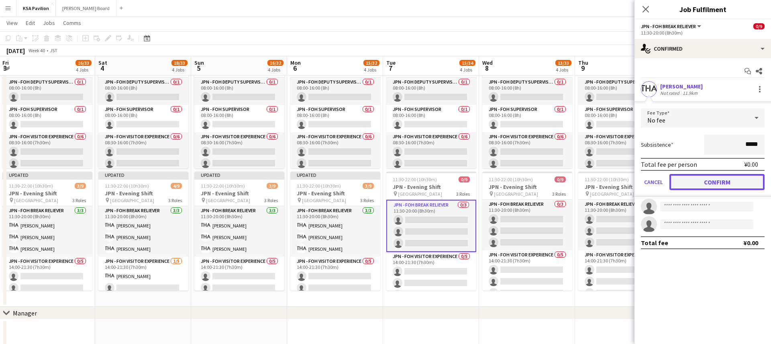
click at [698, 176] on button "Confirm" at bounding box center [716, 182] width 95 height 16
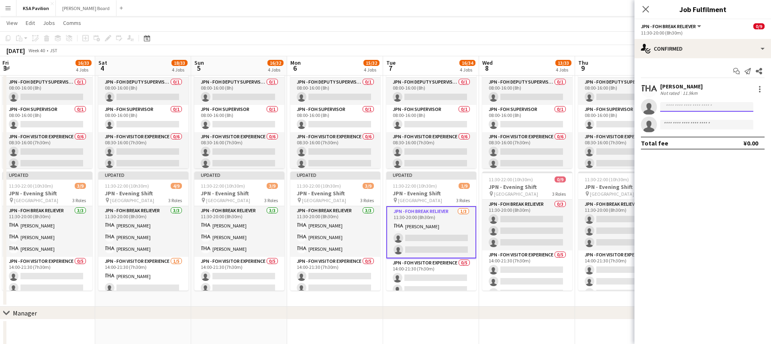
click at [680, 110] on input at bounding box center [706, 107] width 93 height 10
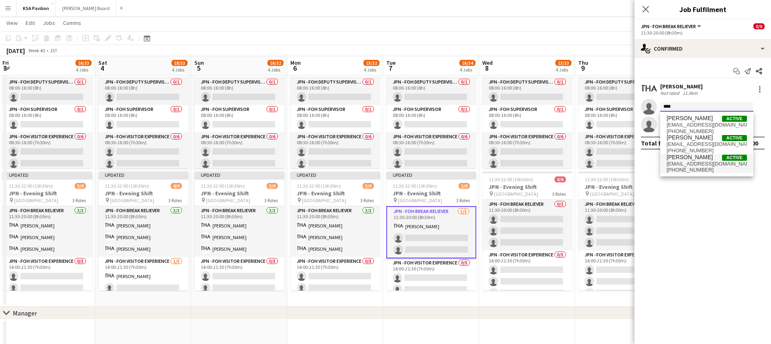
type input "****"
click at [687, 159] on span "[PERSON_NAME]" at bounding box center [690, 157] width 46 height 7
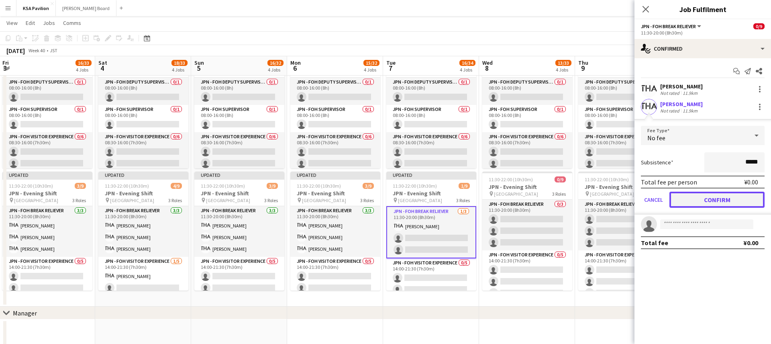
click at [692, 194] on button "Confirm" at bounding box center [716, 200] width 95 height 16
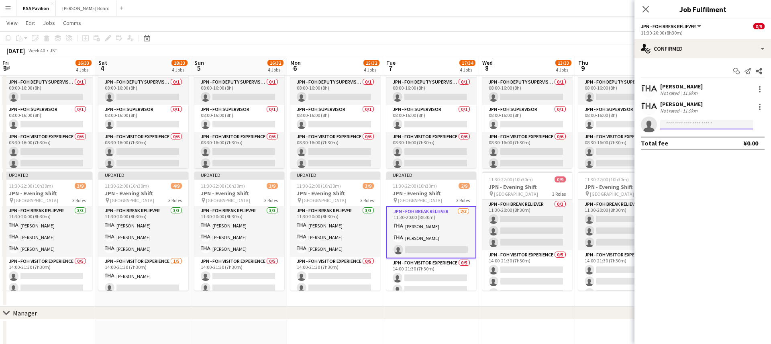
click at [687, 124] on input at bounding box center [706, 125] width 93 height 10
type input "***"
click at [685, 138] on span "[PERSON_NAME]" at bounding box center [690, 136] width 46 height 7
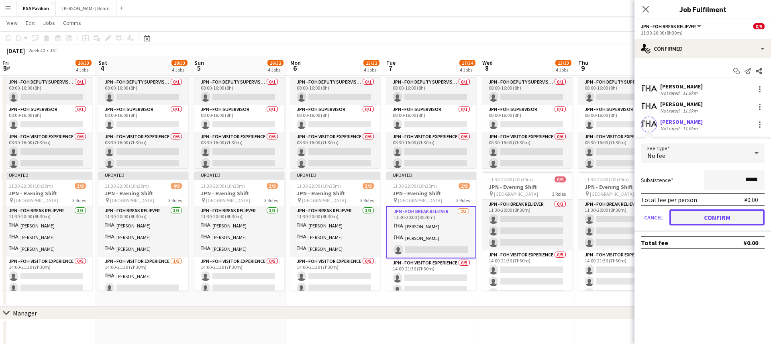
click at [691, 212] on button "Confirm" at bounding box center [716, 217] width 95 height 16
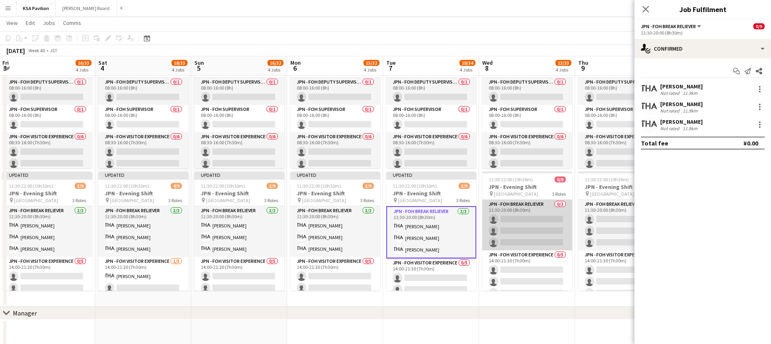
click at [525, 216] on app-card-role "JPN - FOH Break Reliever 0/3 11:30-20:00 (8h30m) single-neutral-actions single-…" at bounding box center [527, 225] width 90 height 51
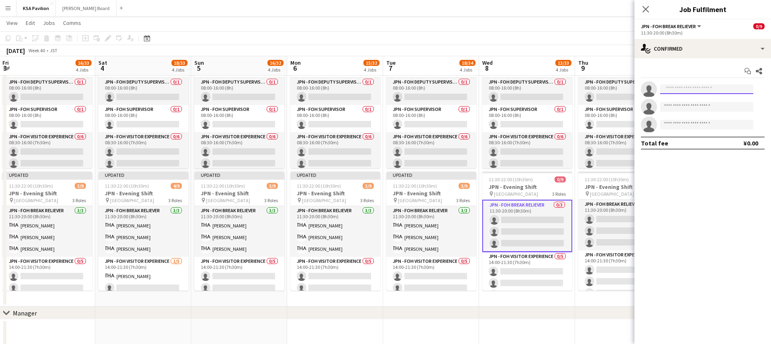
click at [675, 89] on input at bounding box center [706, 89] width 93 height 10
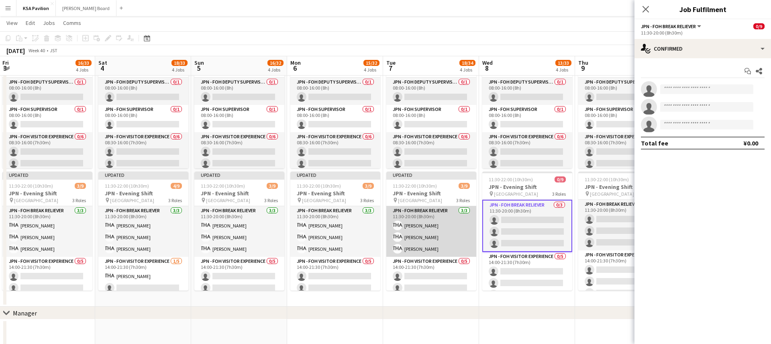
click at [449, 214] on app-card-role "JPN - FOH Break Reliever [DATE] 11:30-20:00 (8h30m) Mako [PERSON_NAME] [PERSON_…" at bounding box center [431, 231] width 90 height 51
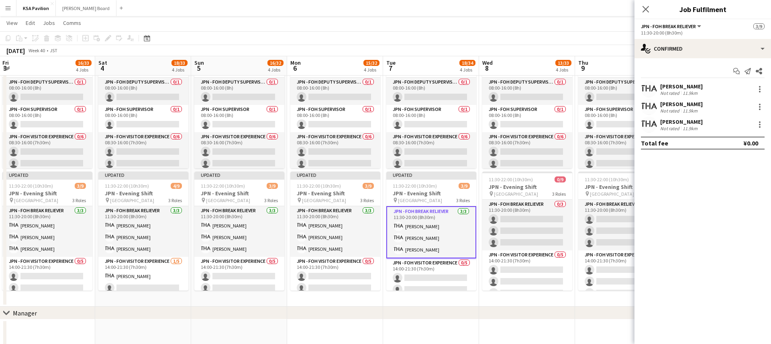
click at [437, 253] on app-card-role "JPN - FOH Break Reliever [DATE] 11:30-20:00 (8h30m) Mako [PERSON_NAME] [PERSON_…" at bounding box center [431, 232] width 90 height 52
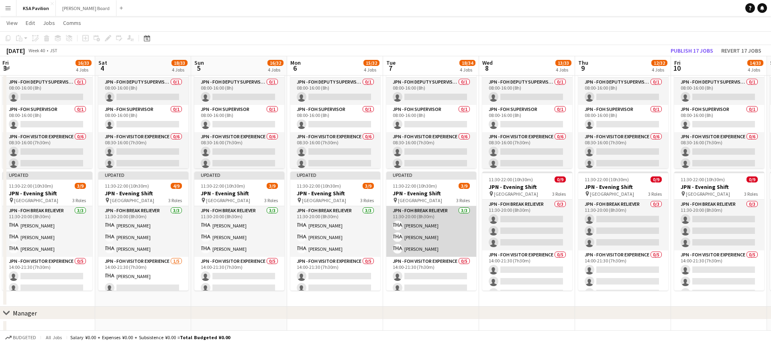
click at [432, 232] on app-card-role "JPN - FOH Break Reliever [DATE] 11:30-20:00 (8h30m) Mako [PERSON_NAME] [PERSON_…" at bounding box center [431, 231] width 90 height 51
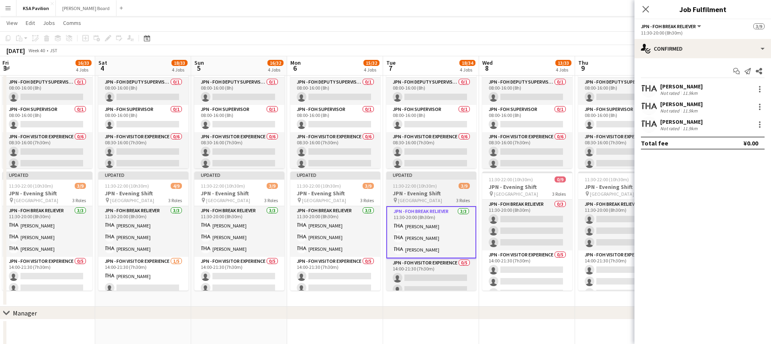
click at [419, 197] on span "[GEOGRAPHIC_DATA]" at bounding box center [420, 200] width 44 height 6
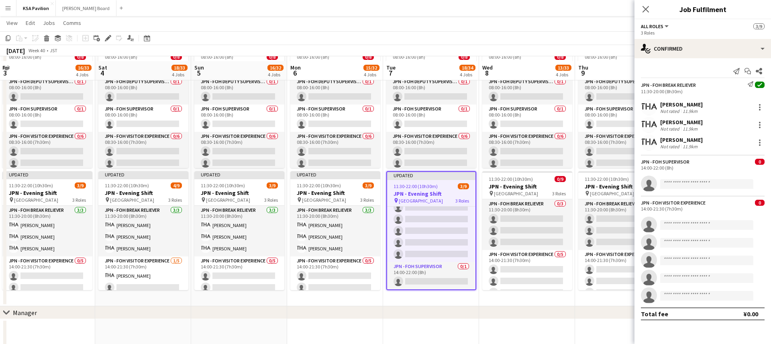
scroll to position [349, 0]
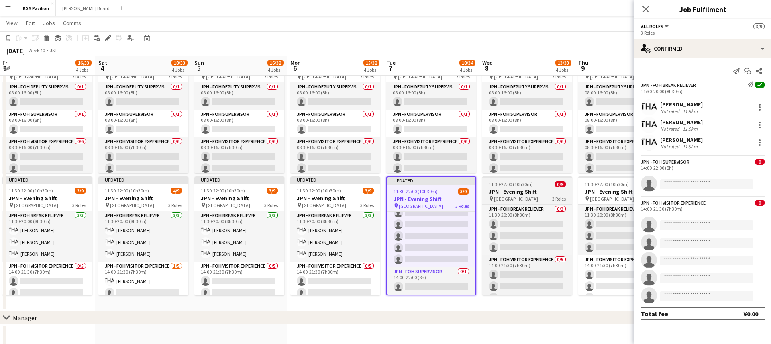
click at [517, 188] on h3 "JPN - Evening Shift" at bounding box center [527, 191] width 90 height 7
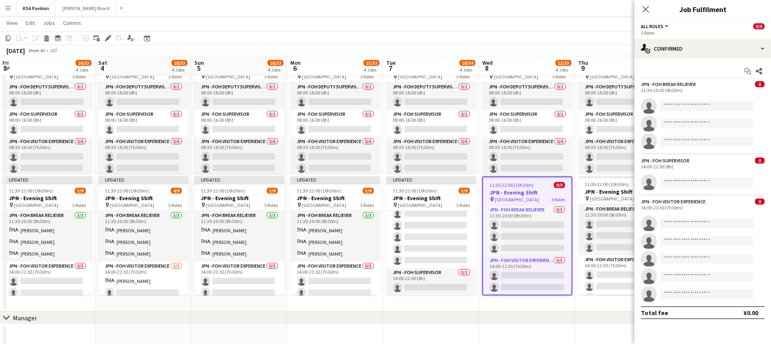
scroll to position [67, 0]
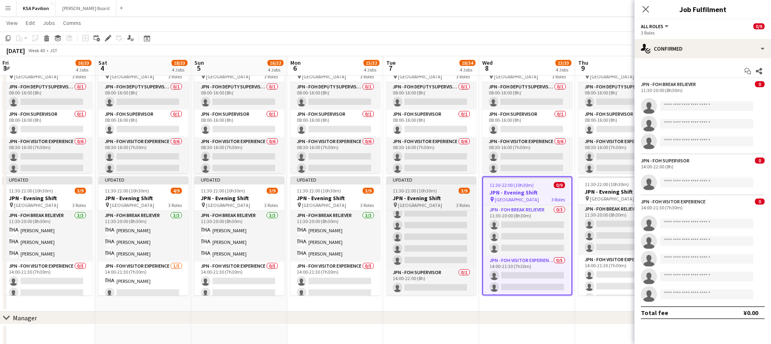
click at [422, 206] on span "[GEOGRAPHIC_DATA]" at bounding box center [420, 205] width 44 height 6
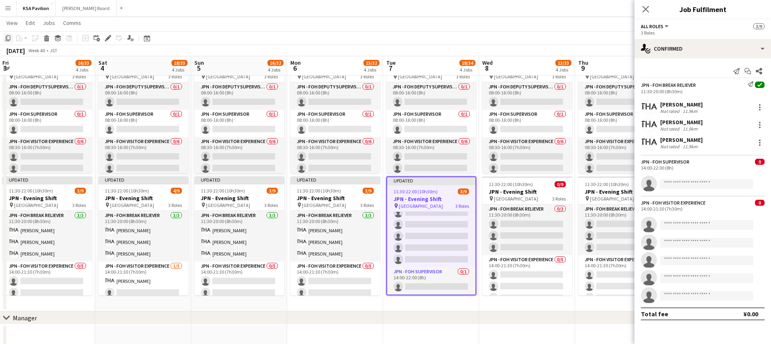
click at [6, 42] on div "Copy" at bounding box center [8, 38] width 10 height 10
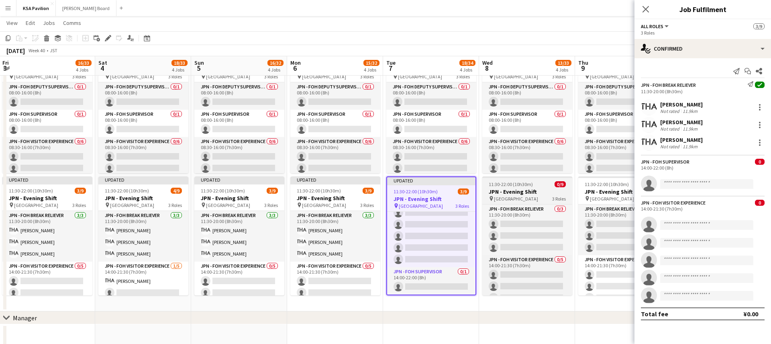
click at [498, 190] on h3 "JPN - Evening Shift" at bounding box center [527, 191] width 90 height 7
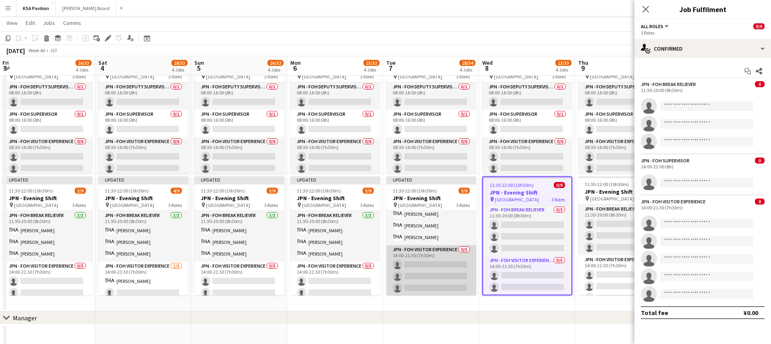
scroll to position [0, 0]
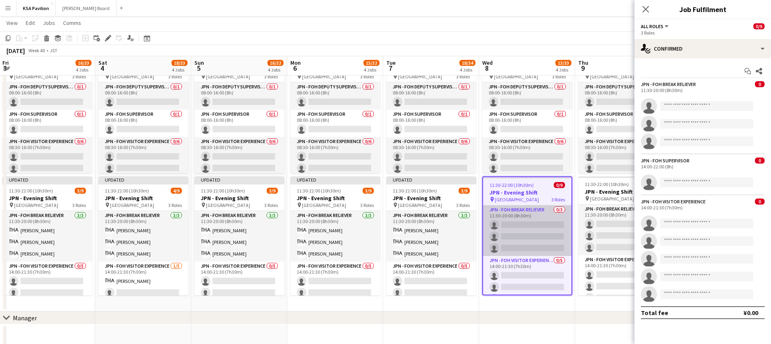
click at [536, 237] on app-card-role "JPN - FOH Break Reliever 0/3 11:30-20:00 (8h30m) single-neutral-actions single-…" at bounding box center [527, 230] width 88 height 51
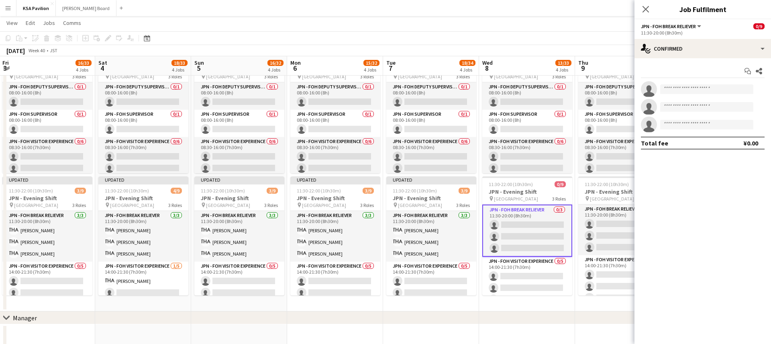
click at [706, 83] on app-invite-slot "single-neutral-actions" at bounding box center [702, 89] width 137 height 16
click at [704, 88] on input at bounding box center [706, 89] width 93 height 10
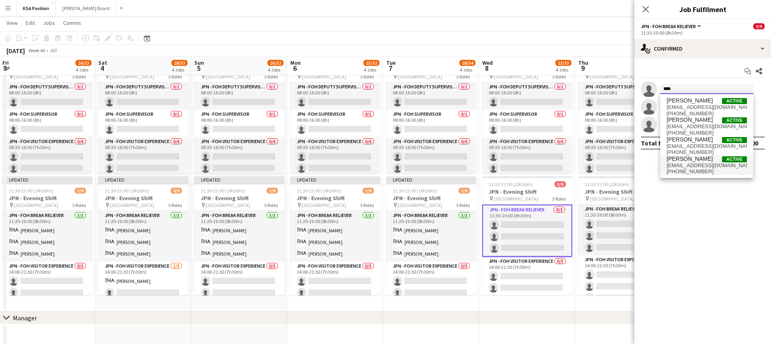
type input "****"
click at [703, 159] on span "[PERSON_NAME]" at bounding box center [690, 158] width 46 height 7
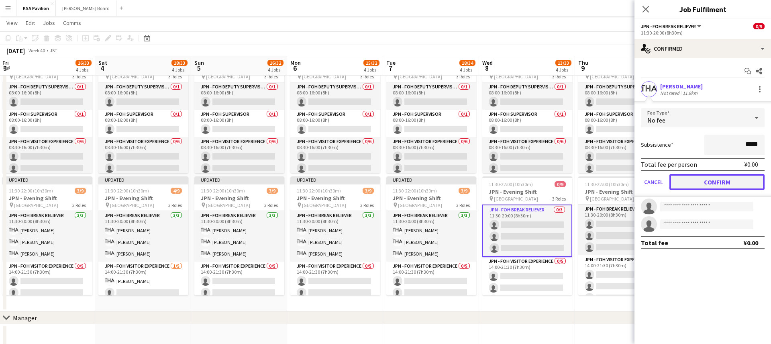
click at [703, 182] on button "Confirm" at bounding box center [716, 182] width 95 height 16
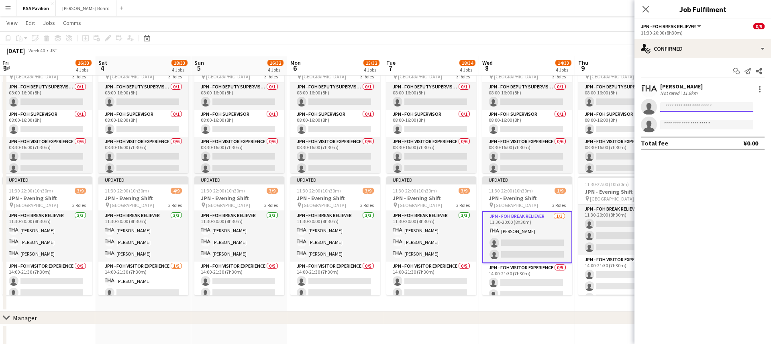
click at [669, 110] on input at bounding box center [706, 107] width 93 height 10
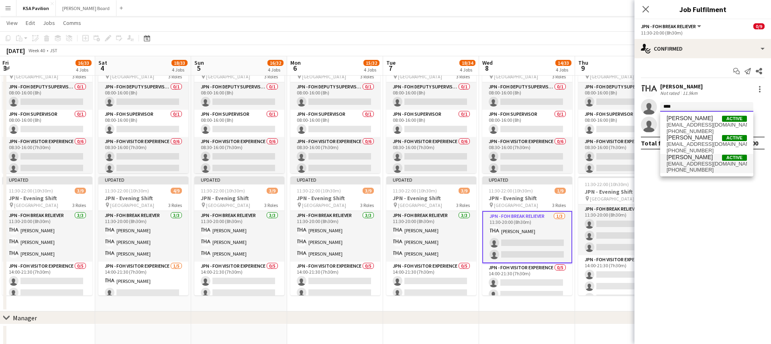
type input "****"
click at [693, 164] on span "[EMAIL_ADDRESS][DOMAIN_NAME]" at bounding box center [707, 164] width 80 height 6
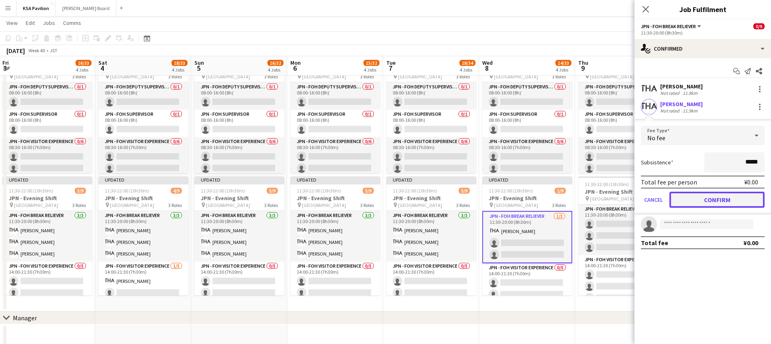
click at [697, 200] on button "Confirm" at bounding box center [716, 200] width 95 height 16
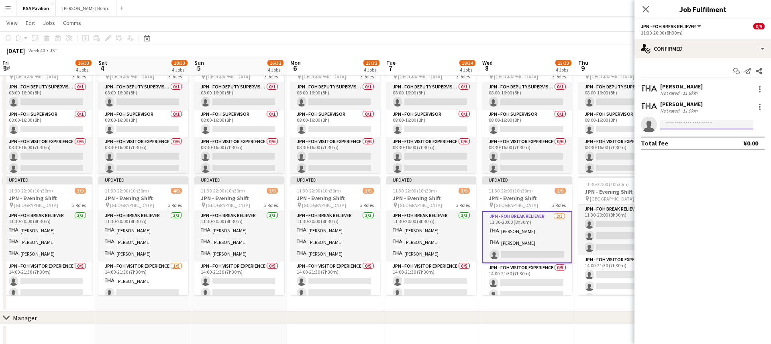
click at [673, 124] on input at bounding box center [706, 125] width 93 height 10
type input "***"
click at [678, 142] on span "[EMAIL_ADDRESS][DOMAIN_NAME]" at bounding box center [707, 142] width 80 height 6
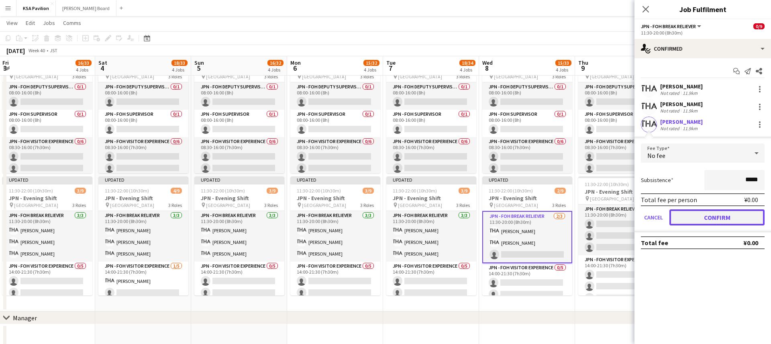
click at [688, 215] on button "Confirm" at bounding box center [716, 217] width 95 height 16
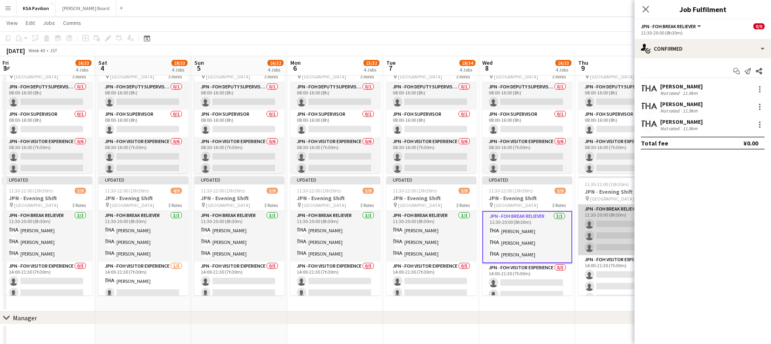
click at [602, 240] on app-card-role "JPN - FOH Break Reliever 0/3 11:30-20:00 (8h30m) single-neutral-actions single-…" at bounding box center [623, 229] width 90 height 51
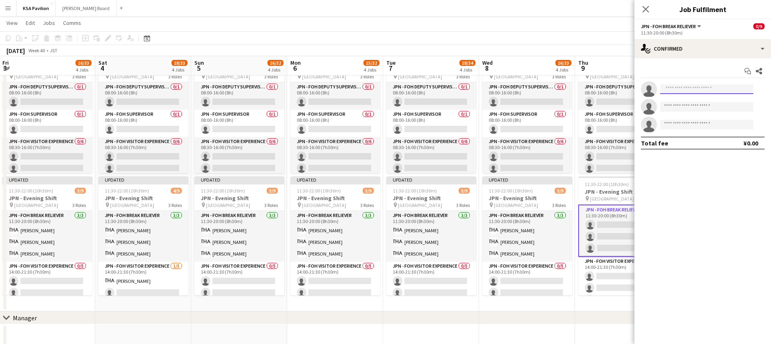
click at [673, 91] on input at bounding box center [706, 89] width 93 height 10
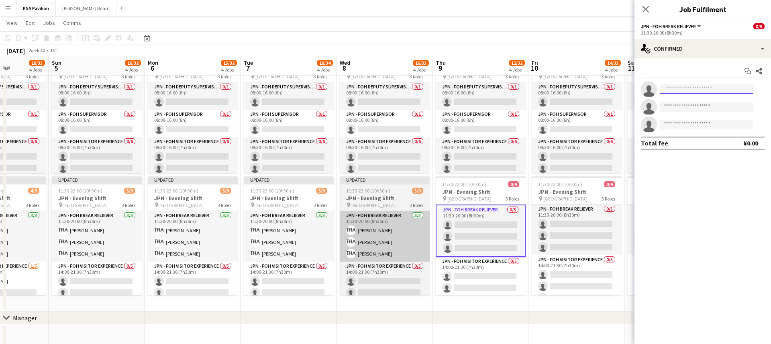
scroll to position [0, 241]
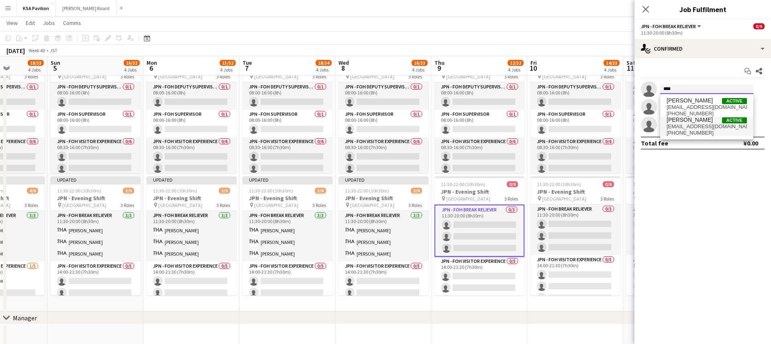
type input "****"
click at [696, 121] on span "[PERSON_NAME]" at bounding box center [690, 119] width 46 height 7
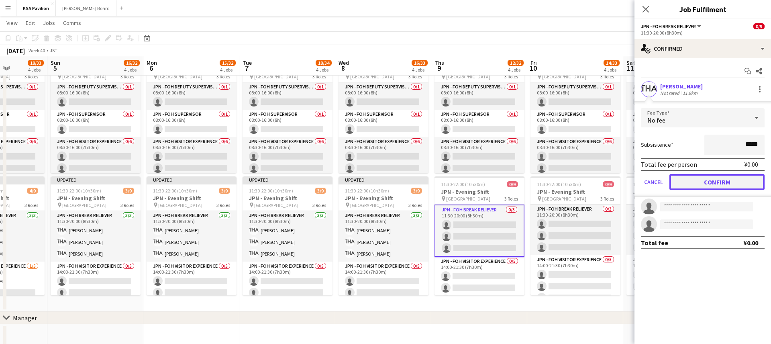
click at [696, 182] on button "Confirm" at bounding box center [716, 182] width 95 height 16
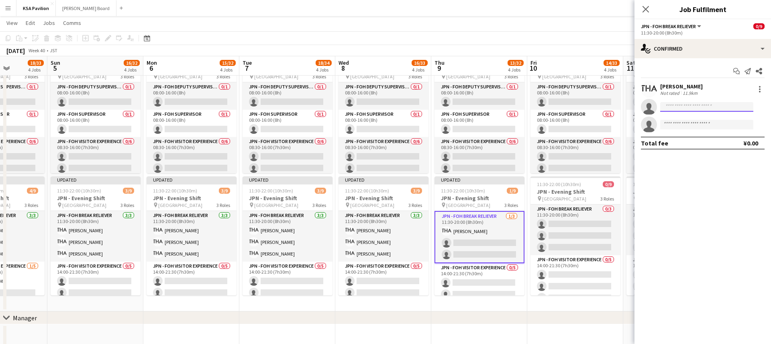
click at [690, 112] on body "Menu Boards Boards Boards All jobs Status Workforce Workforce My Workforce Recr…" at bounding box center [385, 99] width 771 height 897
click at [689, 106] on input at bounding box center [706, 107] width 93 height 10
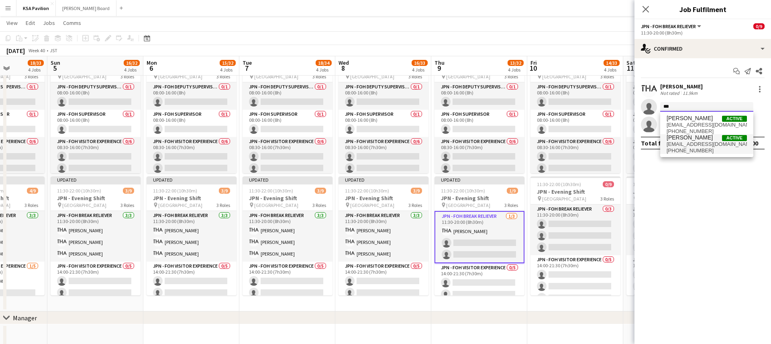
type input "***"
click at [697, 142] on span "[EMAIL_ADDRESS][DOMAIN_NAME]" at bounding box center [707, 144] width 80 height 6
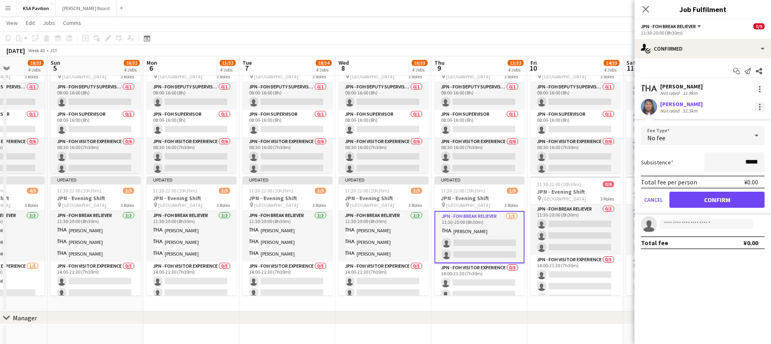
click at [761, 107] on div at bounding box center [760, 107] width 10 height 10
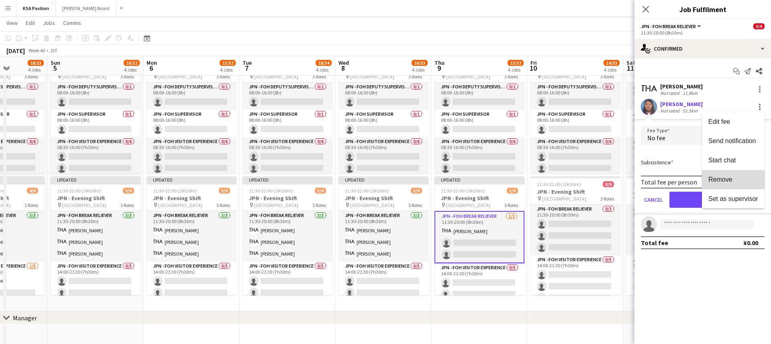
click at [730, 173] on button "Remove" at bounding box center [733, 179] width 63 height 19
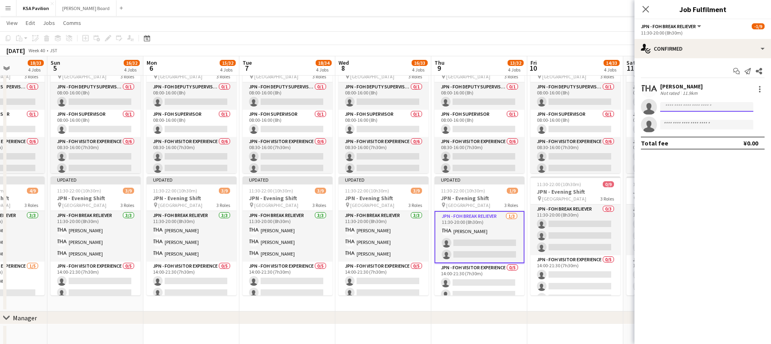
click at [693, 102] on input at bounding box center [706, 107] width 93 height 10
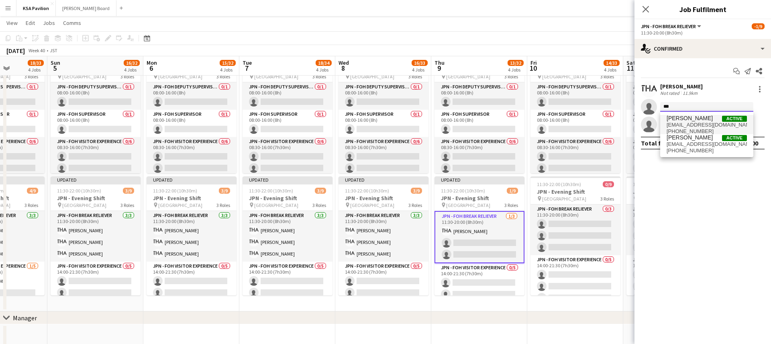
type input "***"
click at [693, 123] on span "[EMAIL_ADDRESS][DOMAIN_NAME]" at bounding box center [707, 125] width 80 height 6
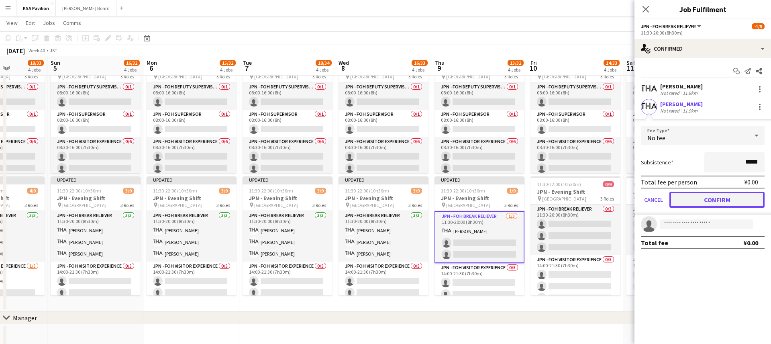
click at [697, 202] on button "Confirm" at bounding box center [716, 200] width 95 height 16
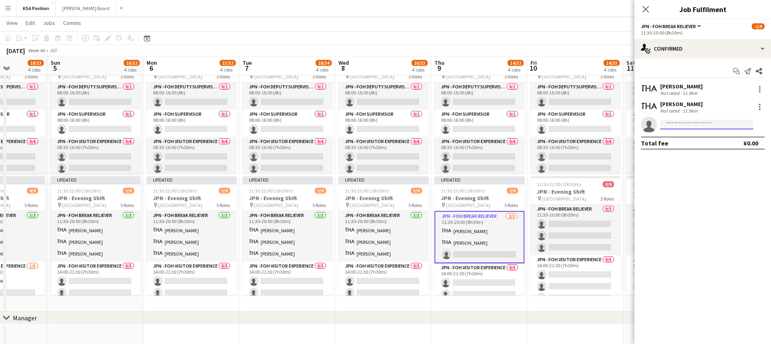
click at [697, 125] on input at bounding box center [706, 125] width 93 height 10
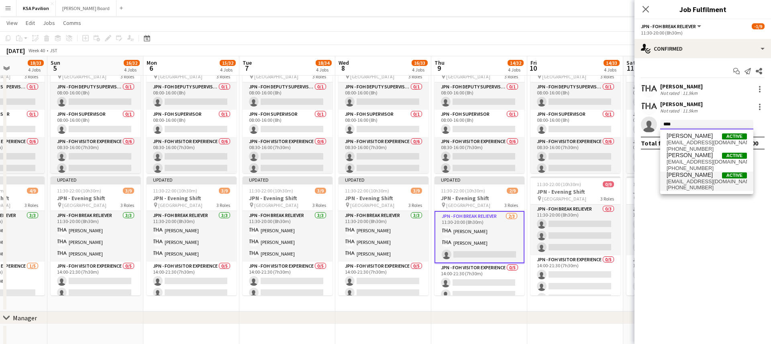
type input "****"
click at [699, 178] on span "[EMAIL_ADDRESS][DOMAIN_NAME]" at bounding box center [707, 181] width 80 height 6
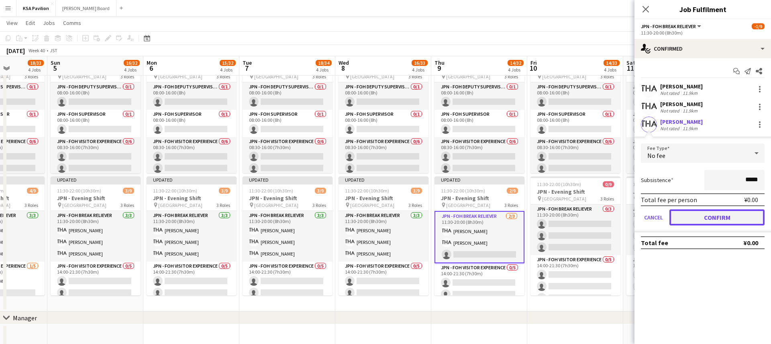
click at [705, 223] on button "Confirm" at bounding box center [716, 217] width 95 height 16
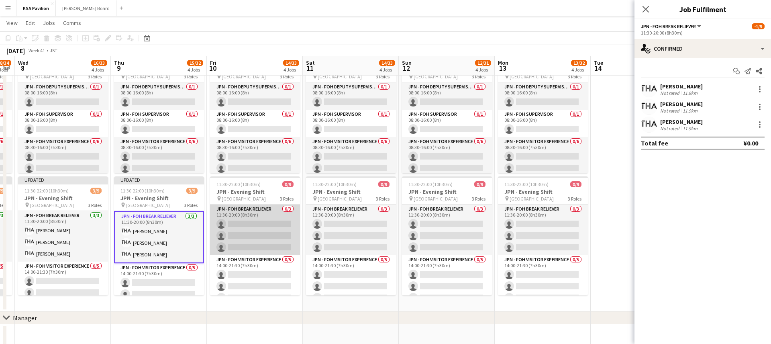
scroll to position [0, 369]
click at [273, 236] on app-card-role "JPN - FOH Break Reliever 0/3 11:30-20:00 (8h30m) single-neutral-actions single-…" at bounding box center [255, 229] width 90 height 51
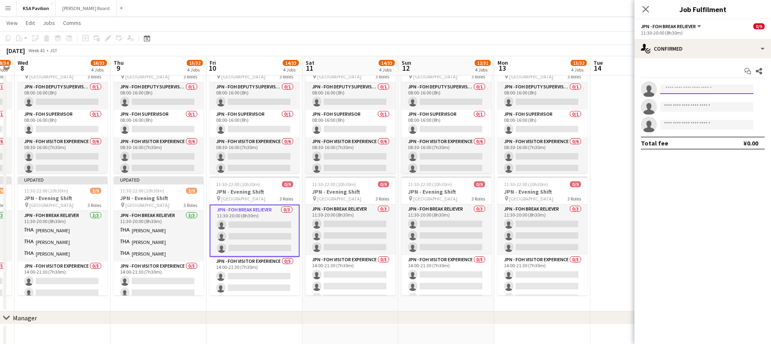
click at [675, 88] on input at bounding box center [706, 89] width 93 height 10
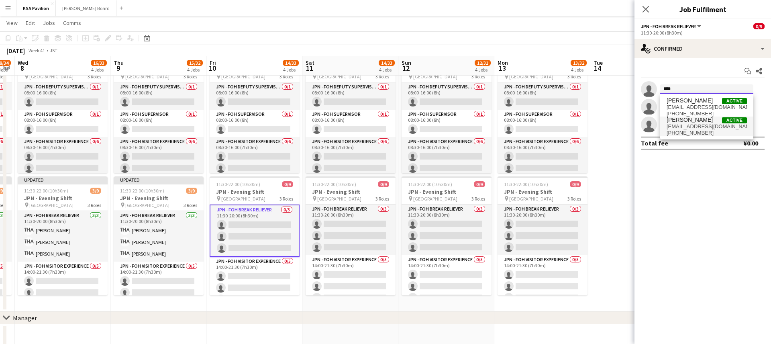
type input "****"
click at [688, 122] on span "[PERSON_NAME]" at bounding box center [690, 119] width 46 height 7
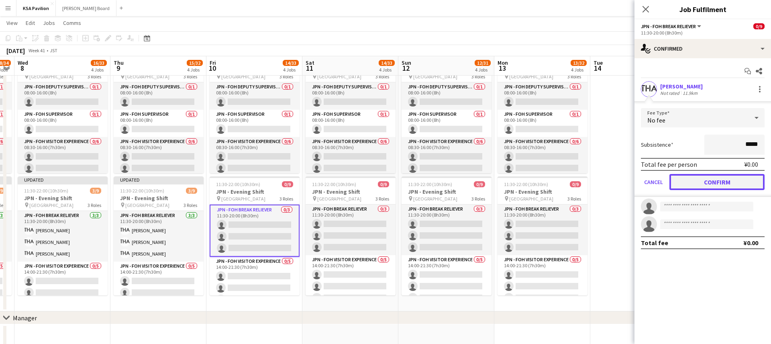
click at [688, 186] on button "Confirm" at bounding box center [716, 182] width 95 height 16
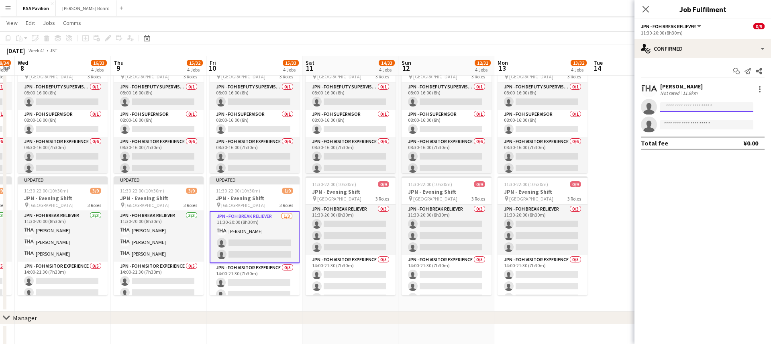
click at [677, 107] on input at bounding box center [706, 107] width 93 height 10
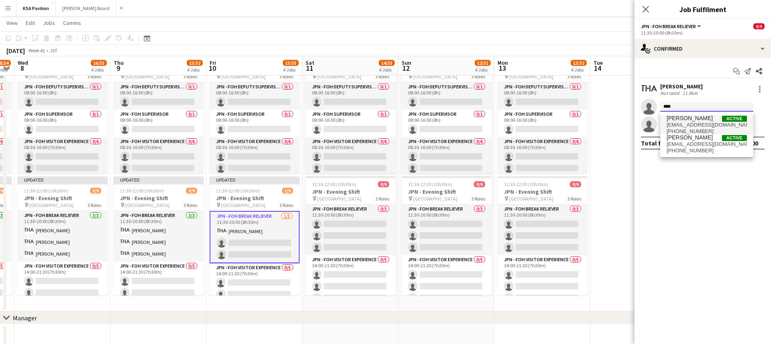
type input "****"
click at [693, 122] on span "[EMAIL_ADDRESS][DOMAIN_NAME]" at bounding box center [707, 125] width 80 height 6
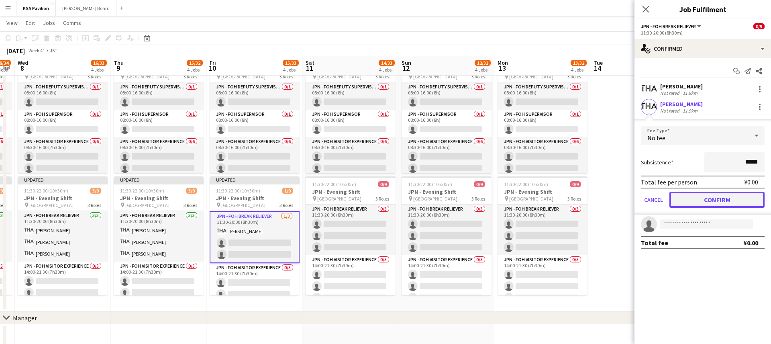
click at [699, 192] on button "Confirm" at bounding box center [716, 200] width 95 height 16
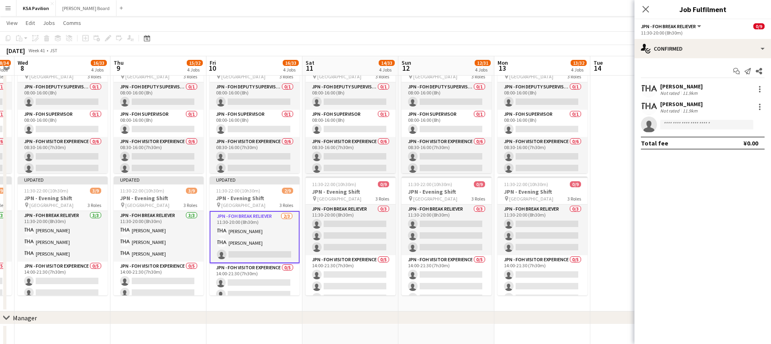
click at [688, 132] on app-invite-slot "single-neutral-actions" at bounding box center [702, 124] width 137 height 16
click at [688, 125] on input at bounding box center [706, 125] width 93 height 10
type input "***"
click at [697, 143] on span "[EMAIL_ADDRESS][DOMAIN_NAME]" at bounding box center [707, 142] width 80 height 6
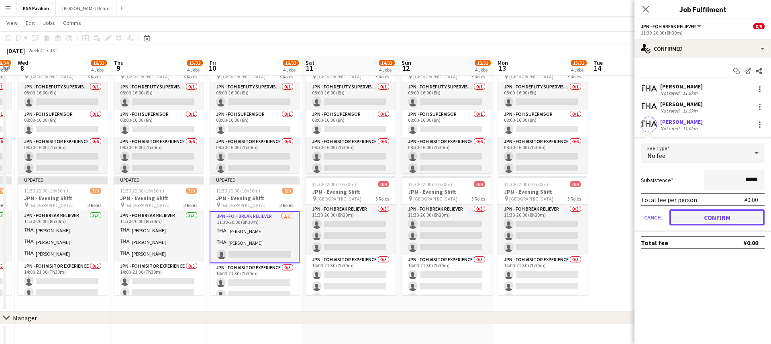
click at [694, 213] on button "Confirm" at bounding box center [716, 217] width 95 height 16
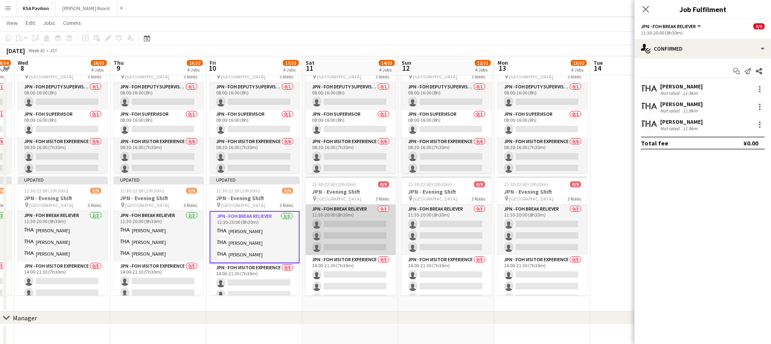
click at [362, 224] on app-card-role "JPN - FOH Break Reliever 0/3 11:30-20:00 (8h30m) single-neutral-actions single-…" at bounding box center [351, 229] width 90 height 51
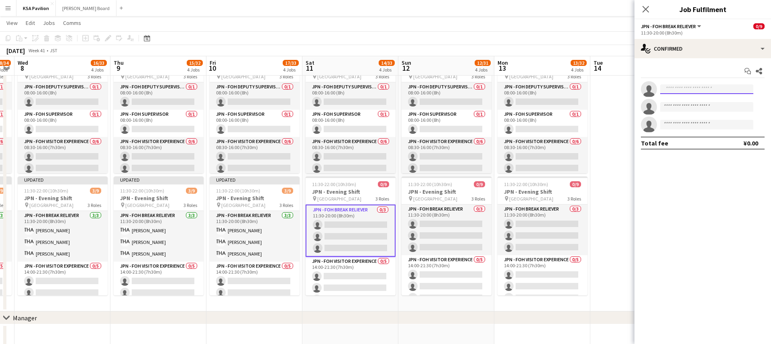
click at [697, 90] on input at bounding box center [706, 89] width 93 height 10
click at [29, 9] on button "KSA Pavilion Close" at bounding box center [35, 8] width 39 height 16
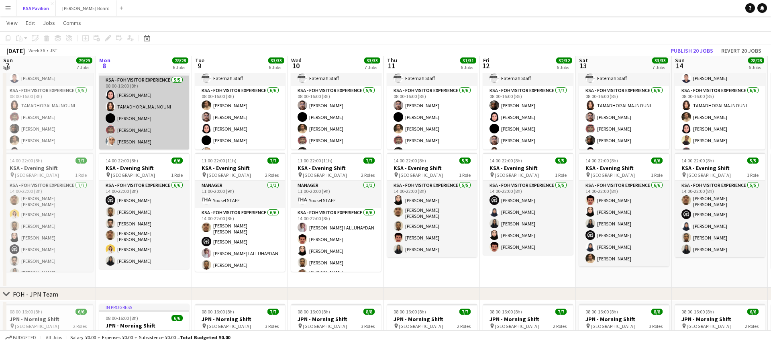
scroll to position [102, 0]
